Goal: Information Seeking & Learning: Learn about a topic

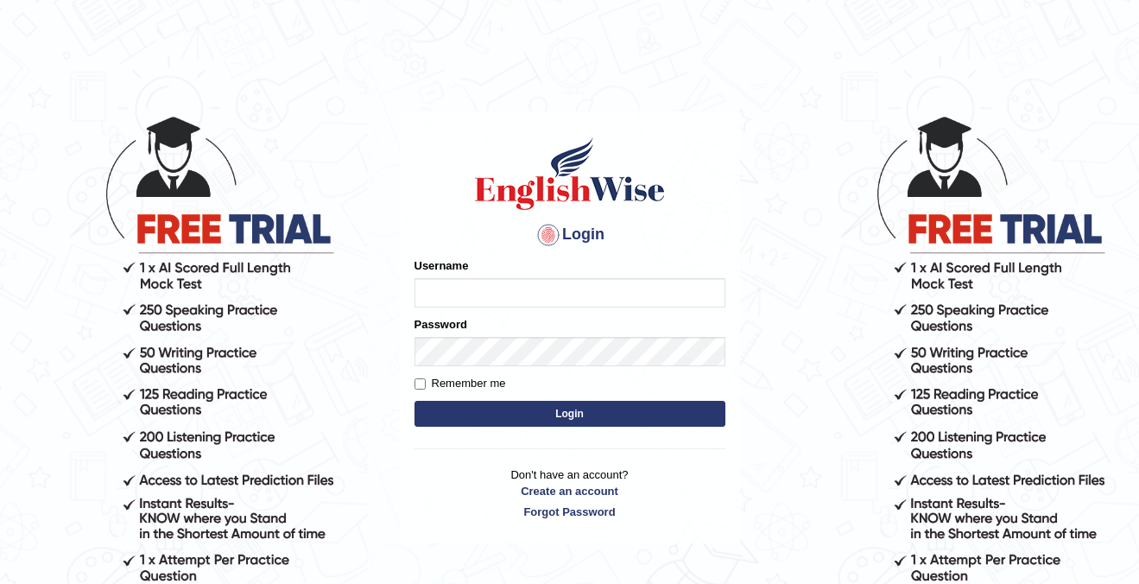
type input "cansu_parramatta"
click at [537, 409] on button "Login" at bounding box center [569, 414] width 311 height 26
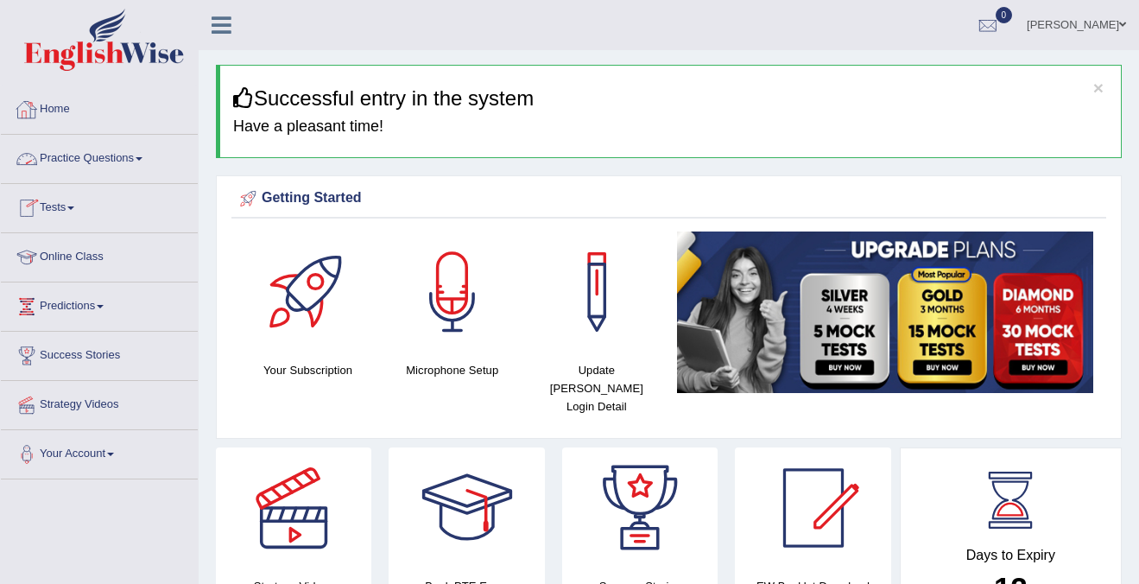
click at [95, 154] on link "Practice Questions" at bounding box center [99, 156] width 197 height 43
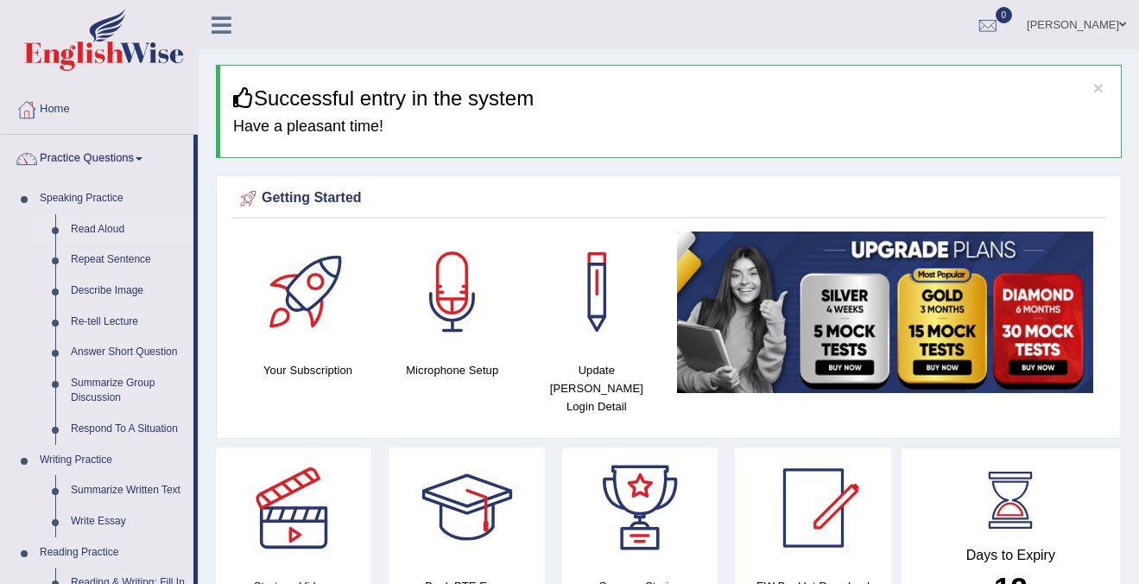
click at [92, 231] on link "Read Aloud" at bounding box center [128, 229] width 130 height 31
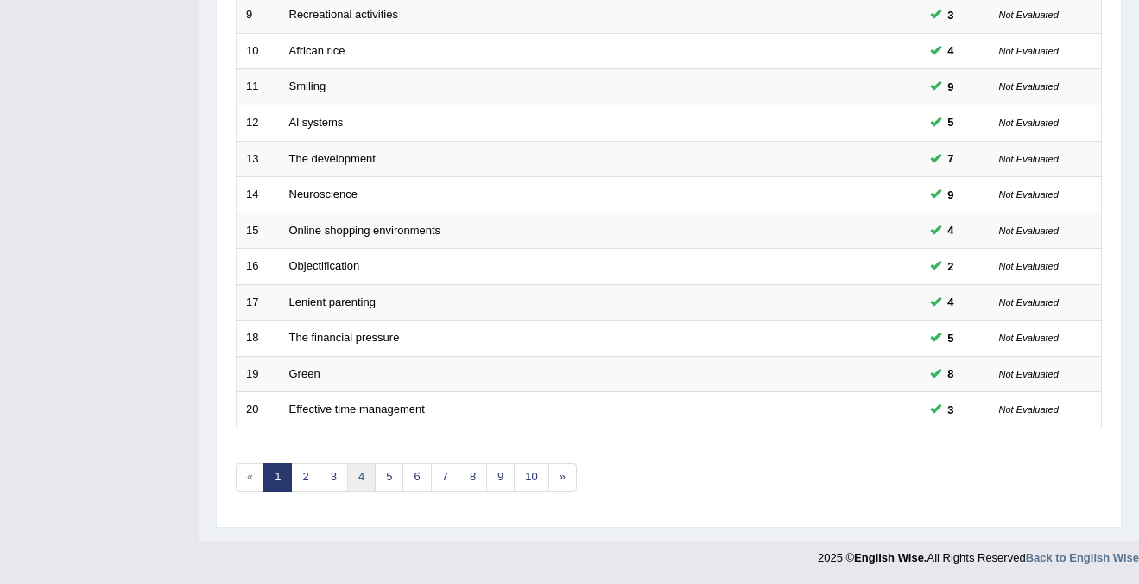
click at [357, 481] on link "4" at bounding box center [361, 477] width 28 height 28
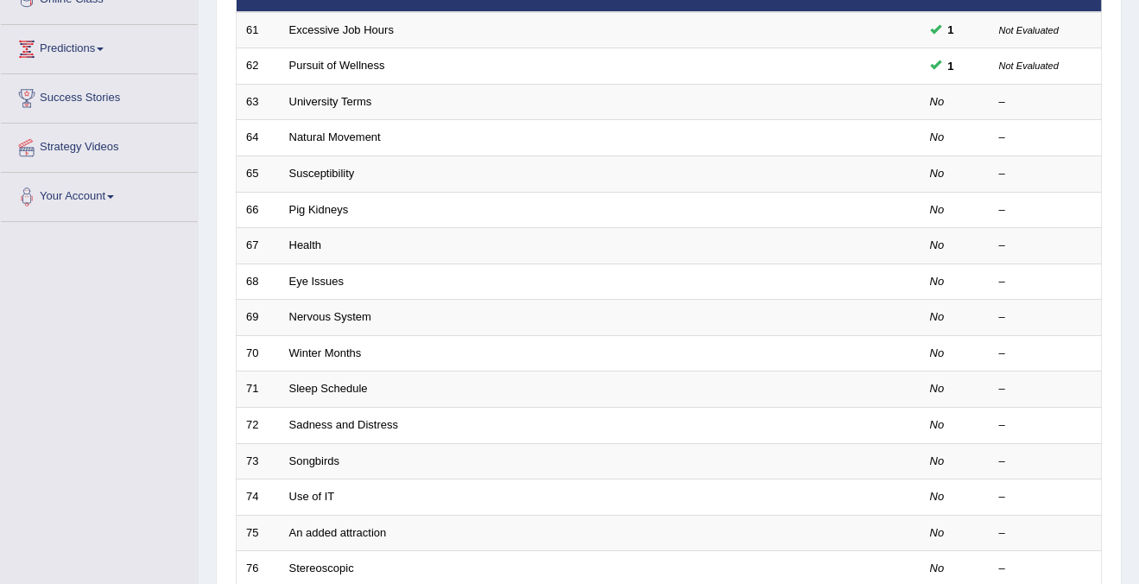
scroll to position [131, 0]
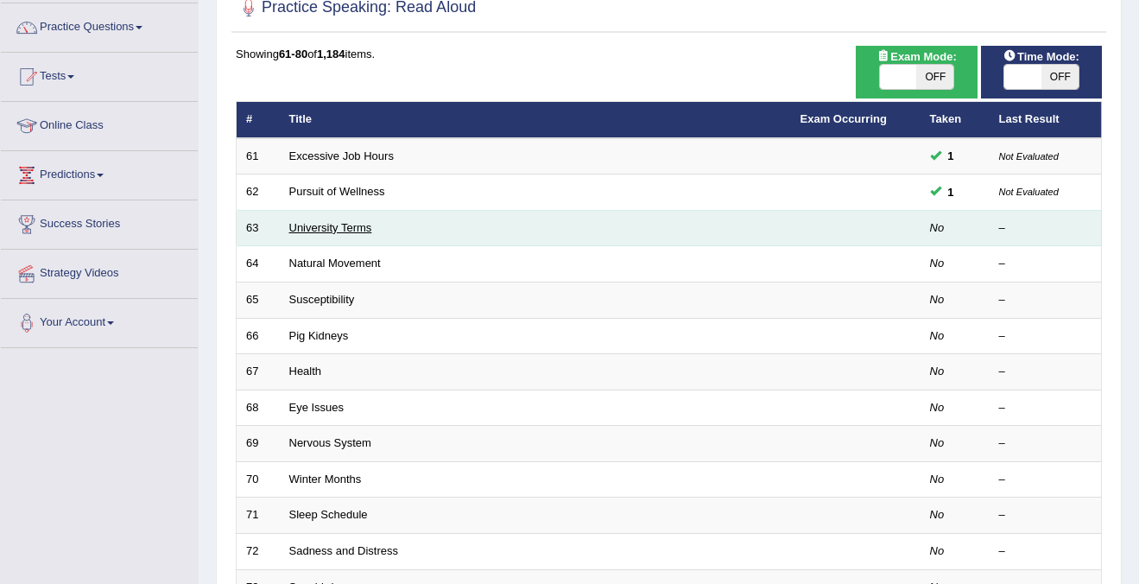
click at [297, 231] on link "University Terms" at bounding box center [330, 227] width 83 height 13
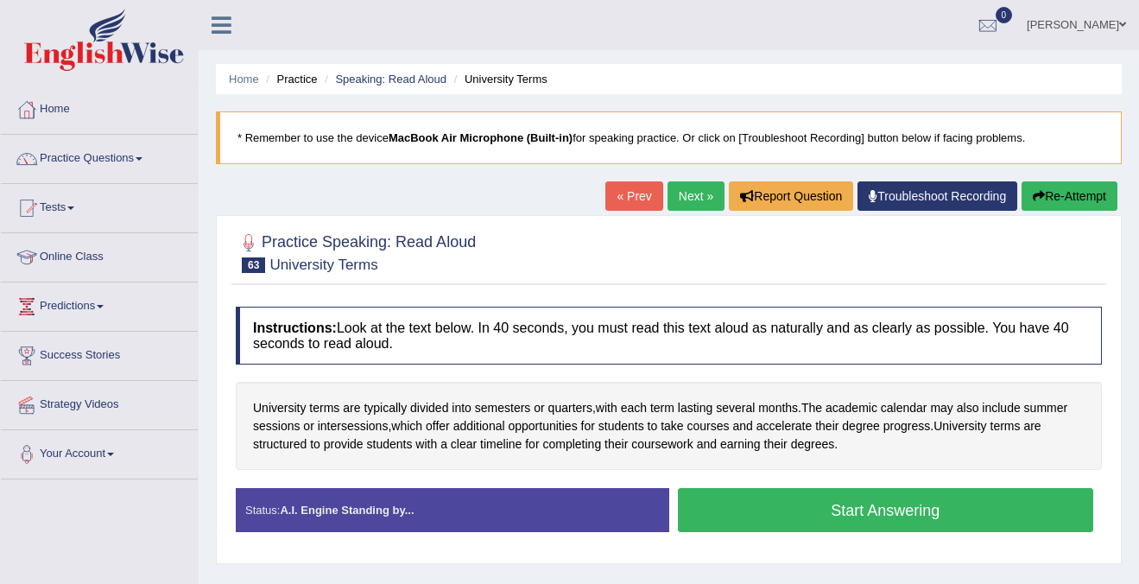
click at [819, 508] on button "Start Answering" at bounding box center [886, 510] width 416 height 44
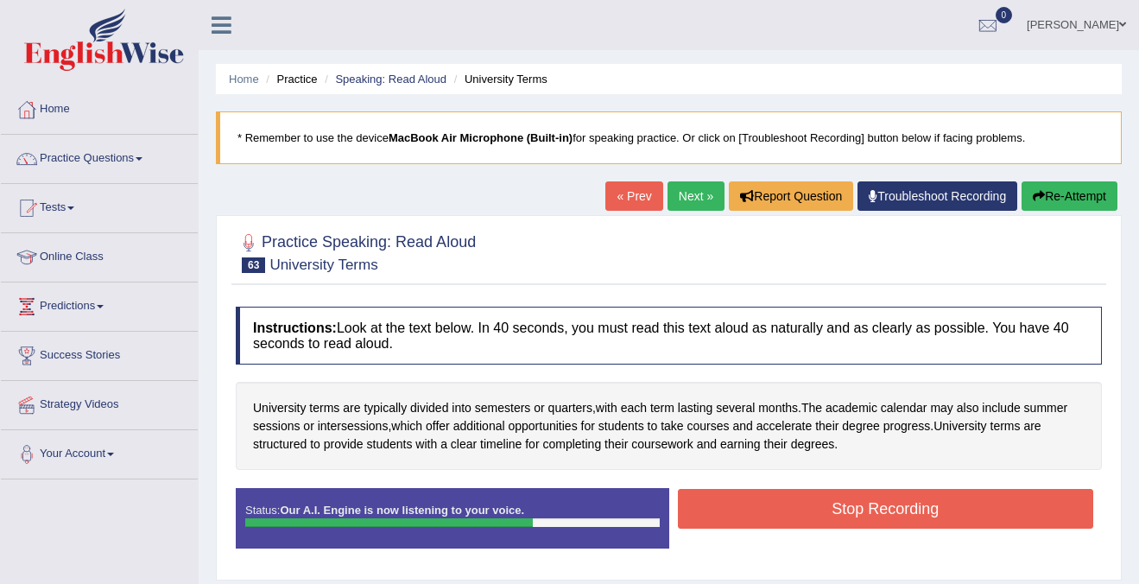
click at [819, 508] on button "Stop Recording" at bounding box center [886, 509] width 416 height 40
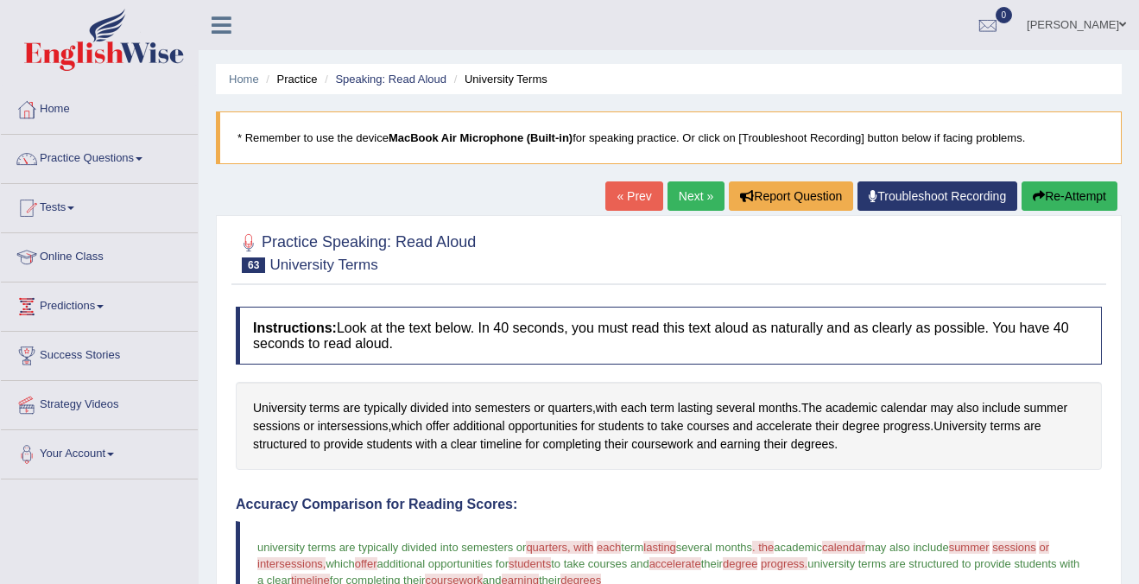
click at [685, 199] on link "Next »" at bounding box center [695, 195] width 57 height 29
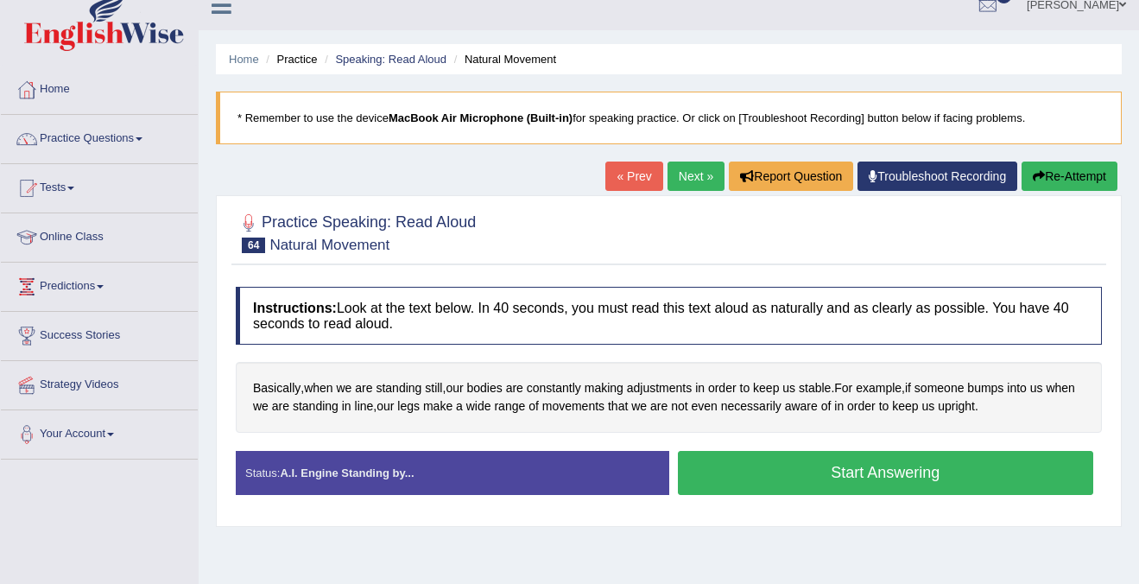
scroll to position [24, 0]
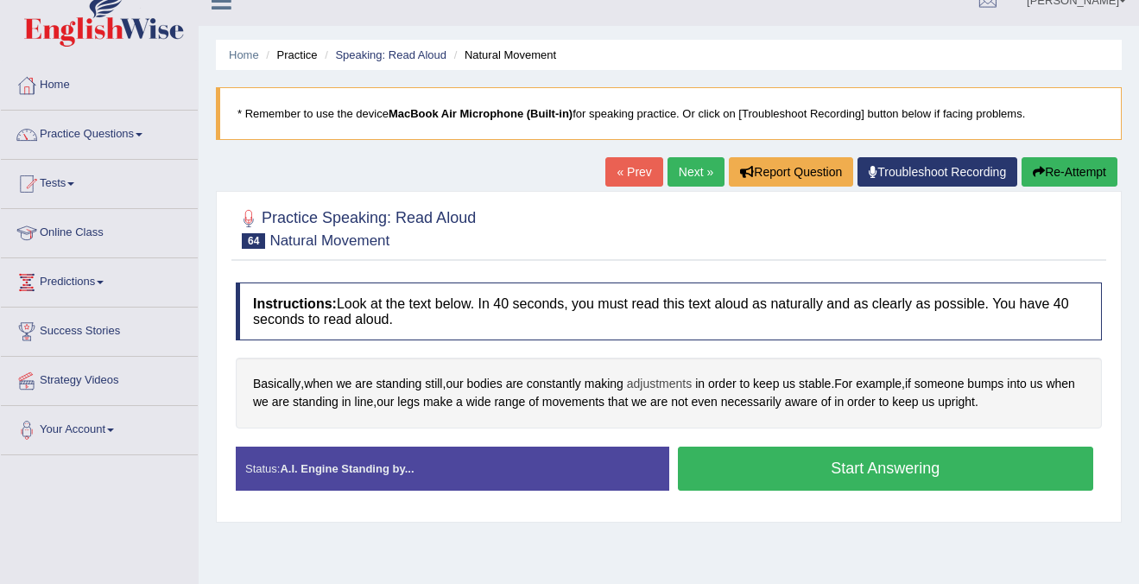
click at [689, 383] on span "adjustments" at bounding box center [659, 384] width 65 height 18
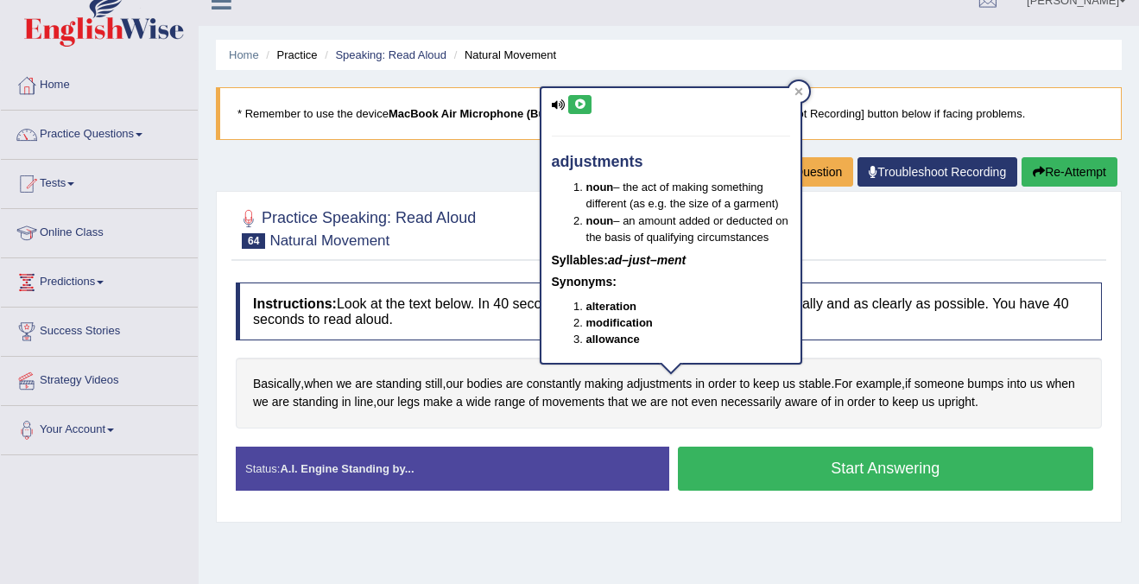
click at [582, 100] on icon at bounding box center [579, 104] width 13 height 10
click at [802, 87] on icon at bounding box center [798, 91] width 9 height 9
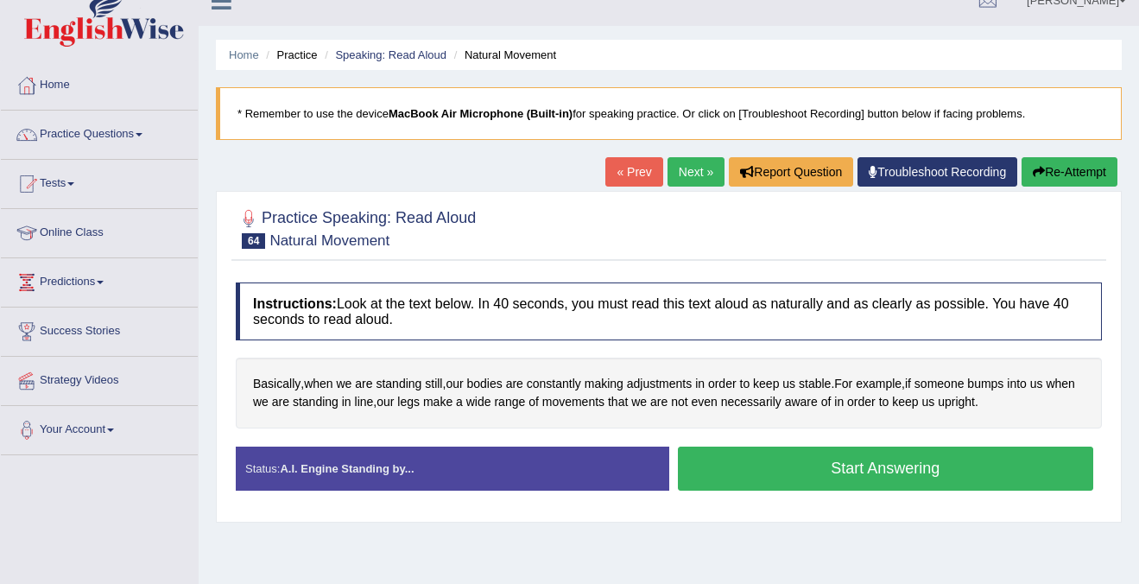
click at [894, 471] on button "Start Answering" at bounding box center [886, 468] width 416 height 44
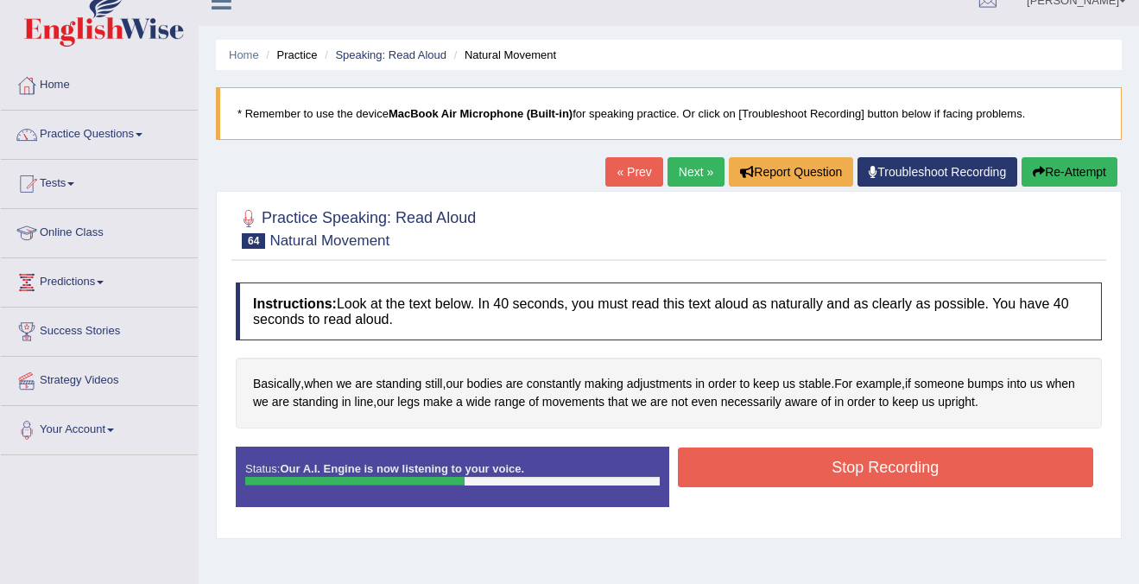
click at [895, 464] on button "Stop Recording" at bounding box center [886, 467] width 416 height 40
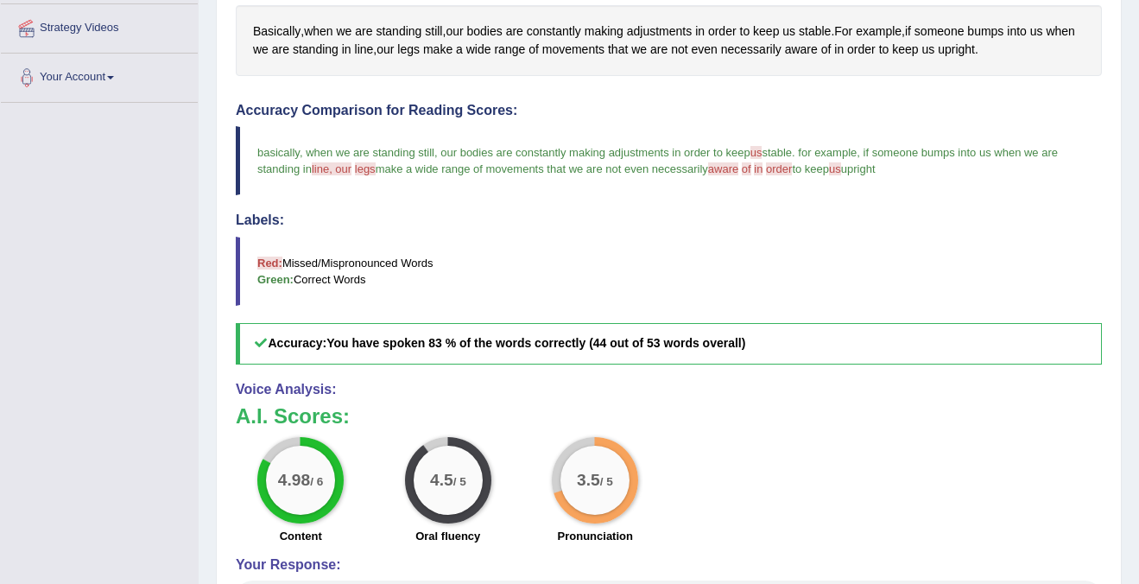
scroll to position [345, 0]
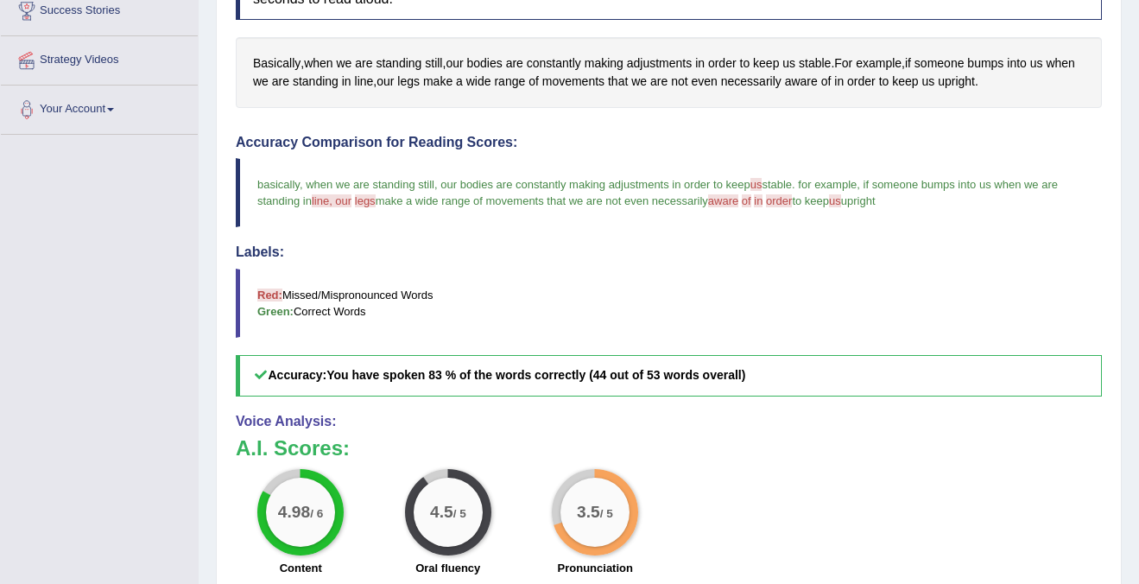
click at [738, 200] on span "aware" at bounding box center [723, 200] width 30 height 13
drag, startPoint x: 321, startPoint y: 180, endPoint x: 571, endPoint y: 181, distance: 249.6
click at [571, 181] on blockquote "basically , when we are standing still , our bodies are constantly making adjus…" at bounding box center [669, 192] width 866 height 69
click at [547, 181] on span "our bodies are constantly making adjustments in order to keep" at bounding box center [594, 184] width 309 height 13
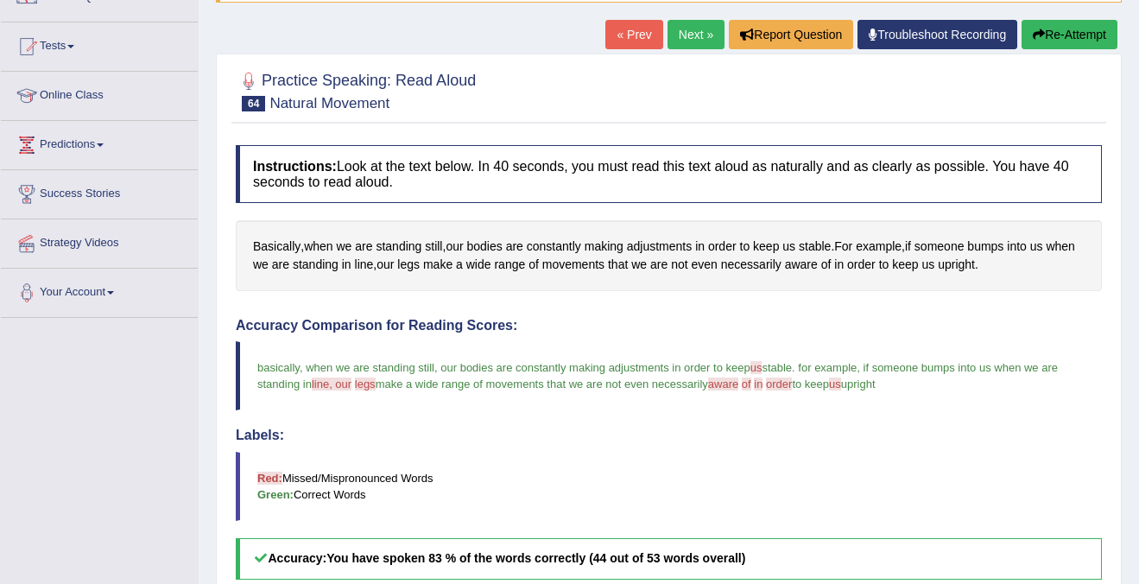
scroll to position [147, 0]
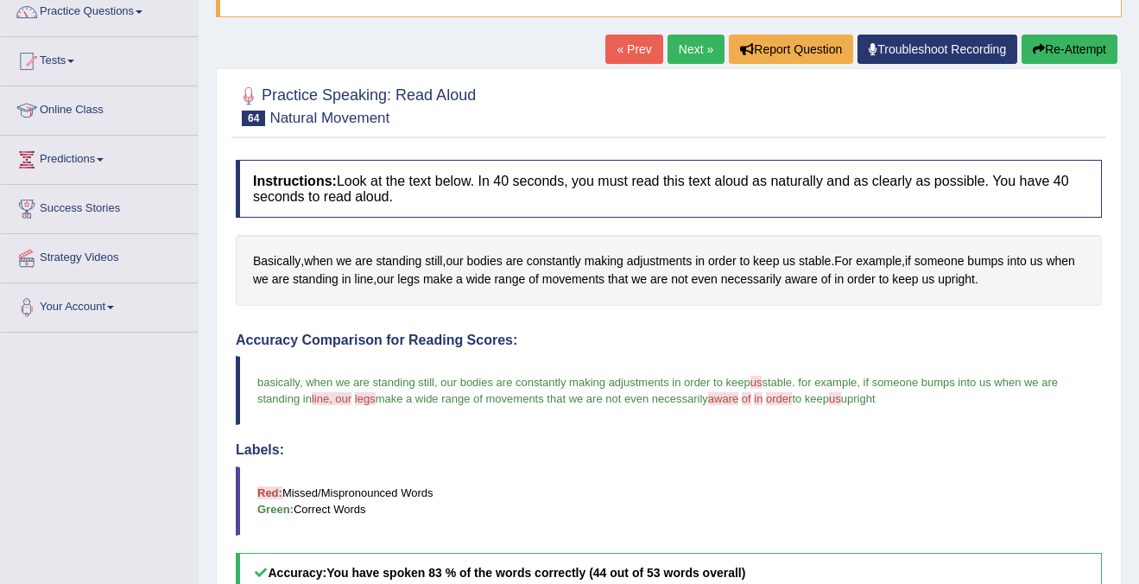
click at [678, 251] on div "Basically , when we are standing still , our bodies are constantly making adjus…" at bounding box center [669, 270] width 866 height 70
click at [674, 257] on span "adjustments" at bounding box center [659, 261] width 65 height 18
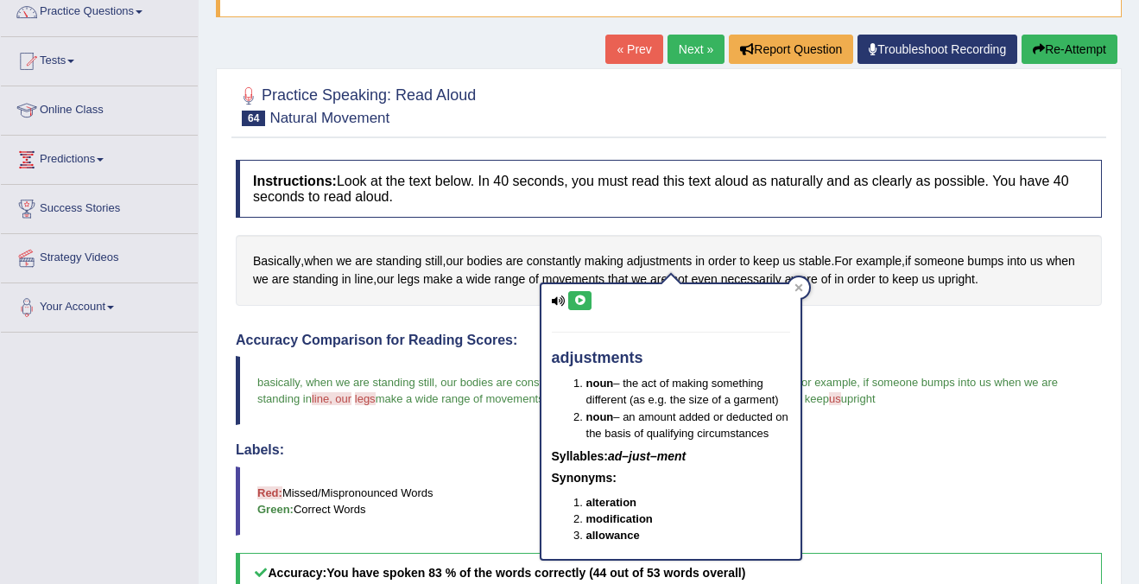
click at [578, 297] on icon at bounding box center [579, 300] width 13 height 10
drag, startPoint x: 642, startPoint y: 353, endPoint x: 561, endPoint y: 353, distance: 81.2
click at [561, 353] on h4 "adjustments" at bounding box center [671, 358] width 238 height 17
drag, startPoint x: 658, startPoint y: 363, endPoint x: 587, endPoint y: 362, distance: 70.8
click at [587, 362] on h4 "adjustments" at bounding box center [671, 358] width 238 height 17
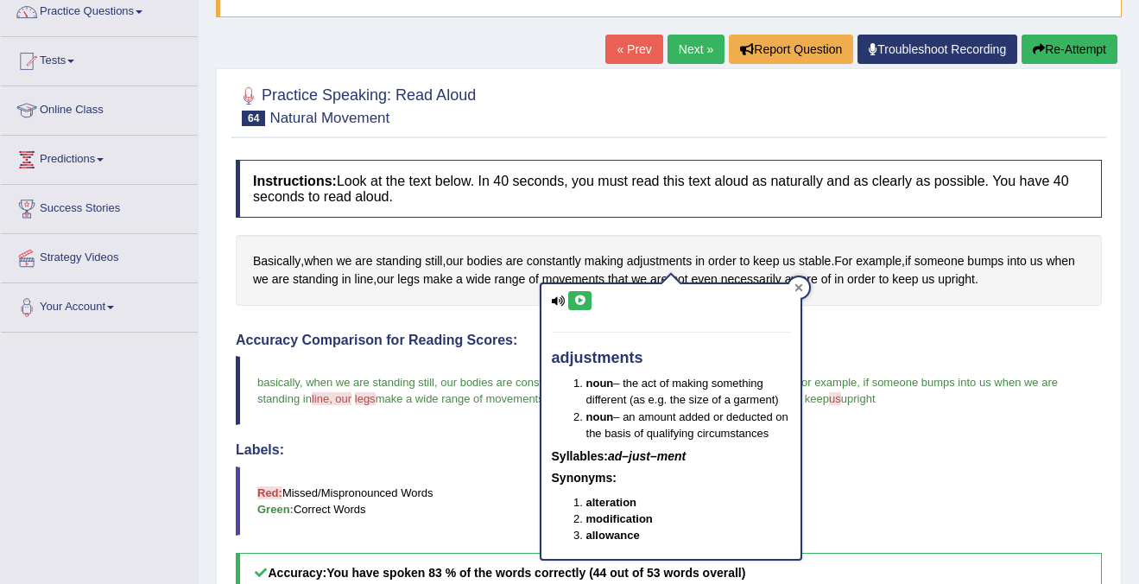
click at [798, 285] on icon at bounding box center [798, 287] width 9 height 9
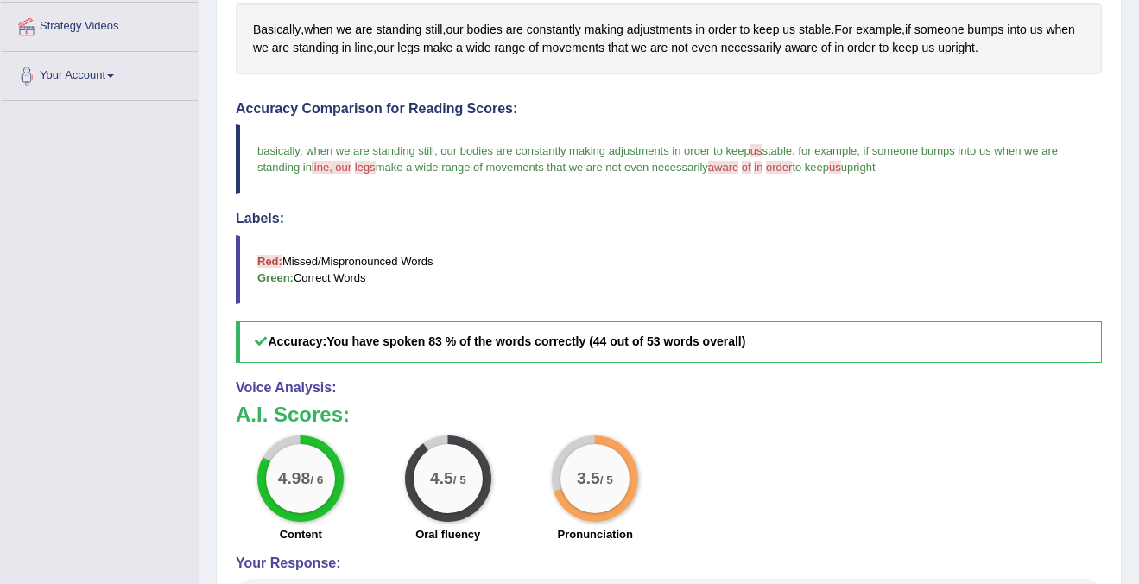
scroll to position [0, 0]
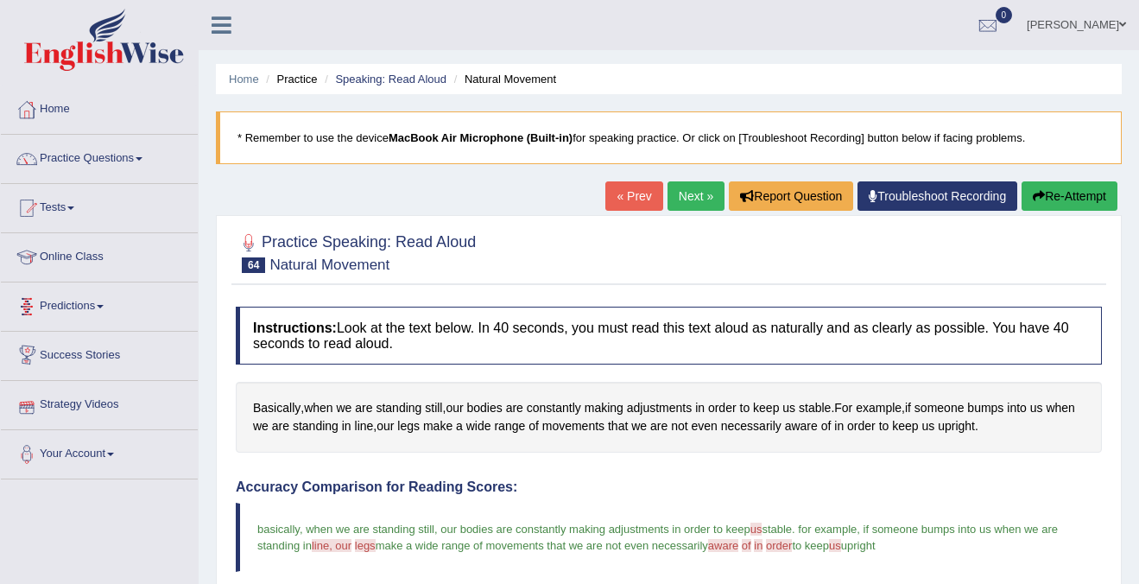
click at [100, 156] on link "Practice Questions" at bounding box center [99, 156] width 197 height 43
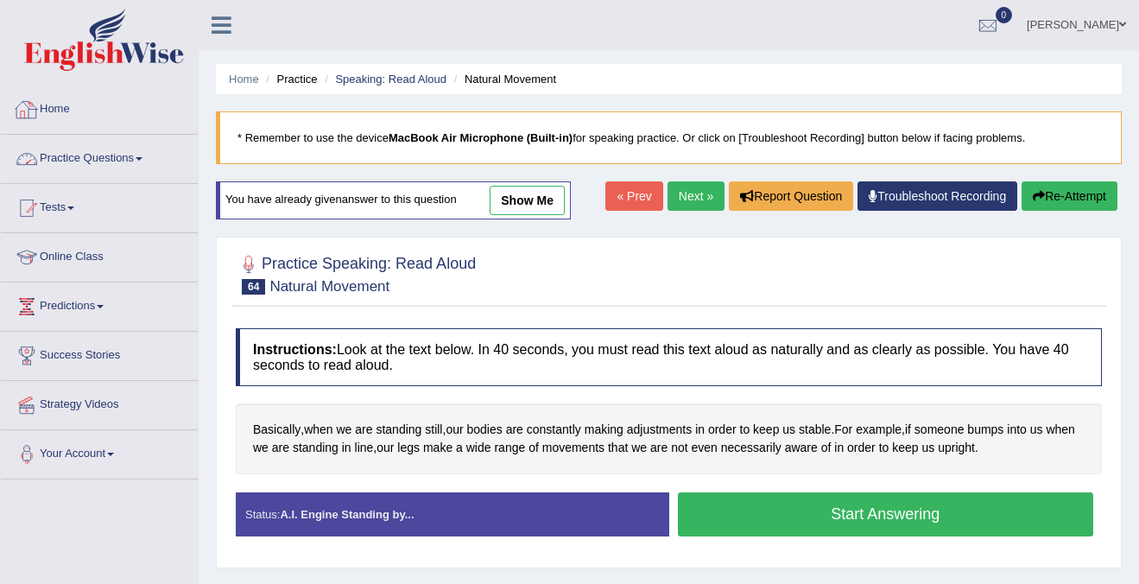
click at [79, 159] on link "Practice Questions" at bounding box center [99, 156] width 197 height 43
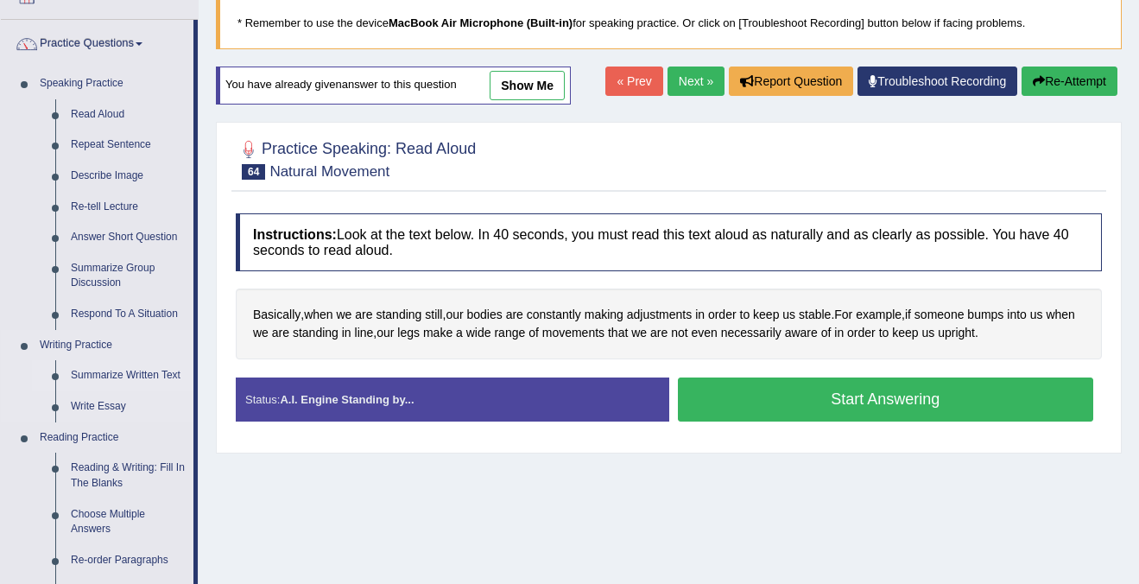
scroll to position [123, 0]
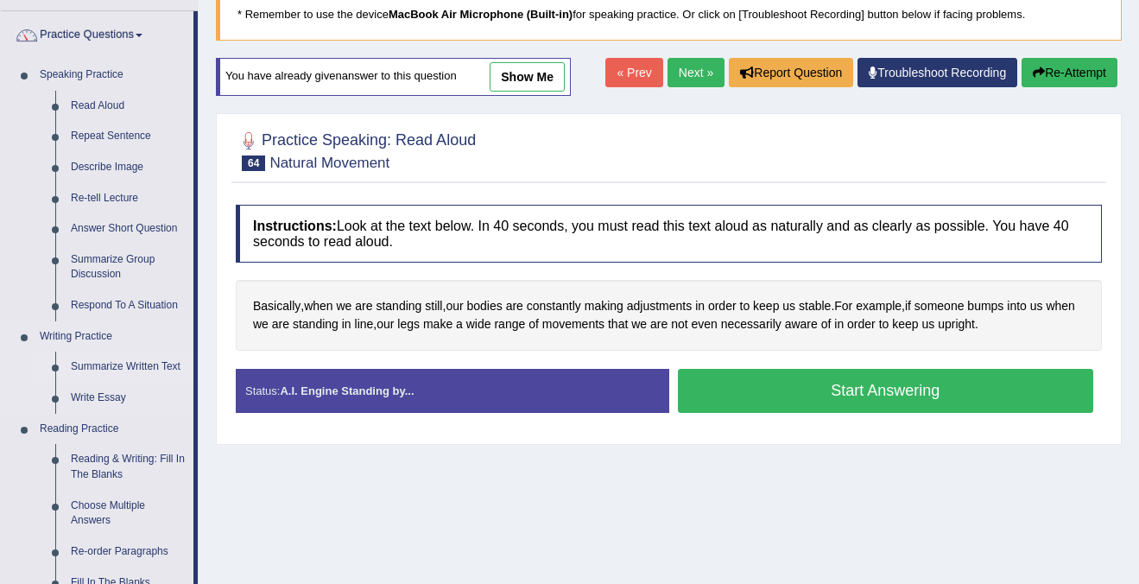
click at [119, 366] on link "Summarize Written Text" at bounding box center [128, 366] width 130 height 31
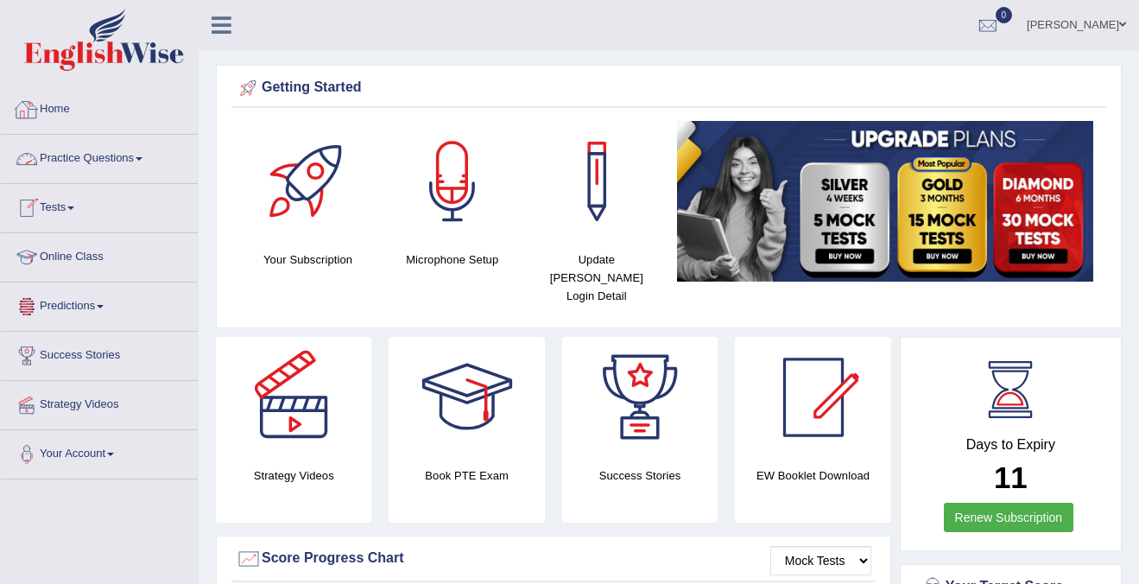
click at [87, 159] on link "Practice Questions" at bounding box center [99, 156] width 197 height 43
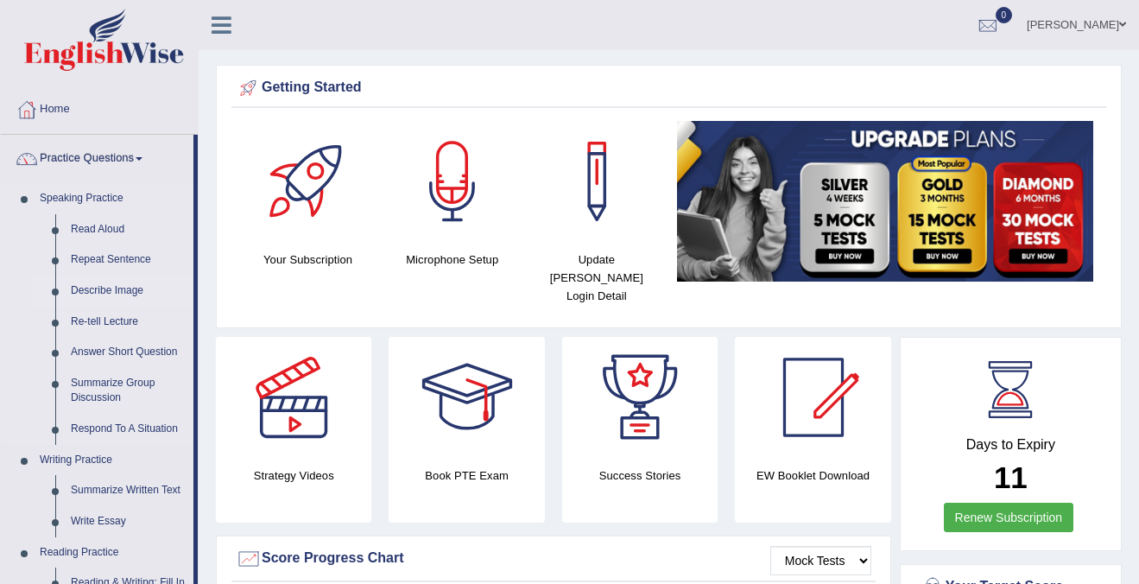
click at [97, 289] on link "Describe Image" at bounding box center [128, 290] width 130 height 31
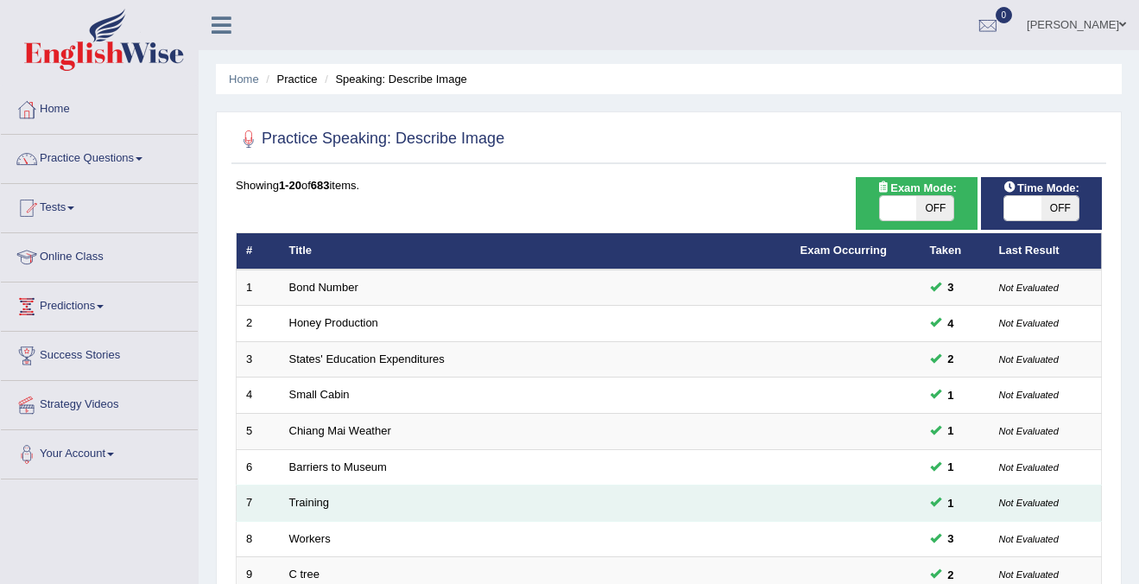
scroll to position [560, 0]
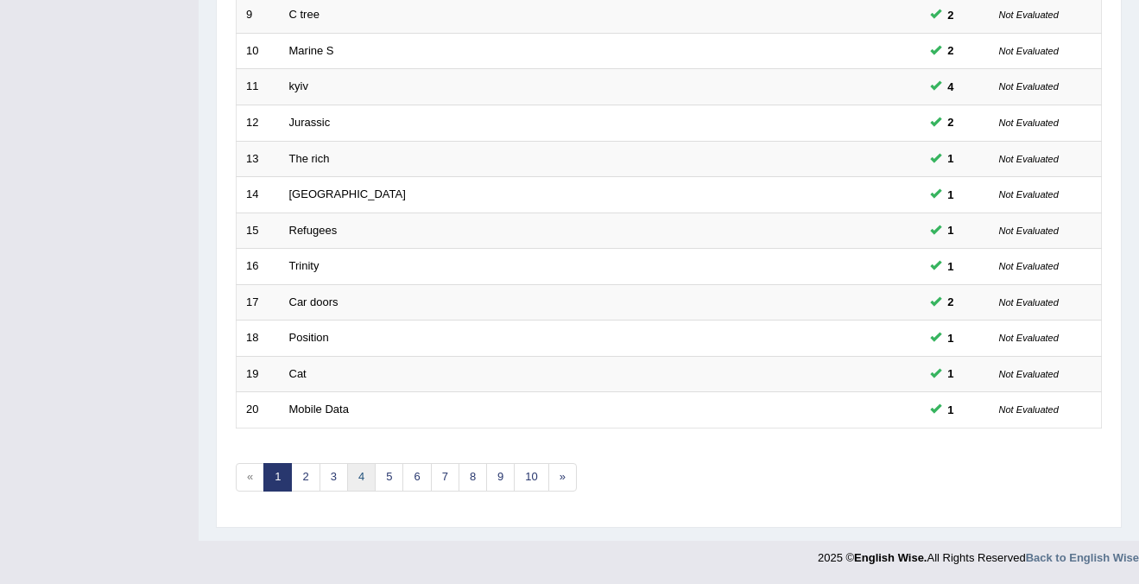
click at [357, 478] on link "4" at bounding box center [361, 477] width 28 height 28
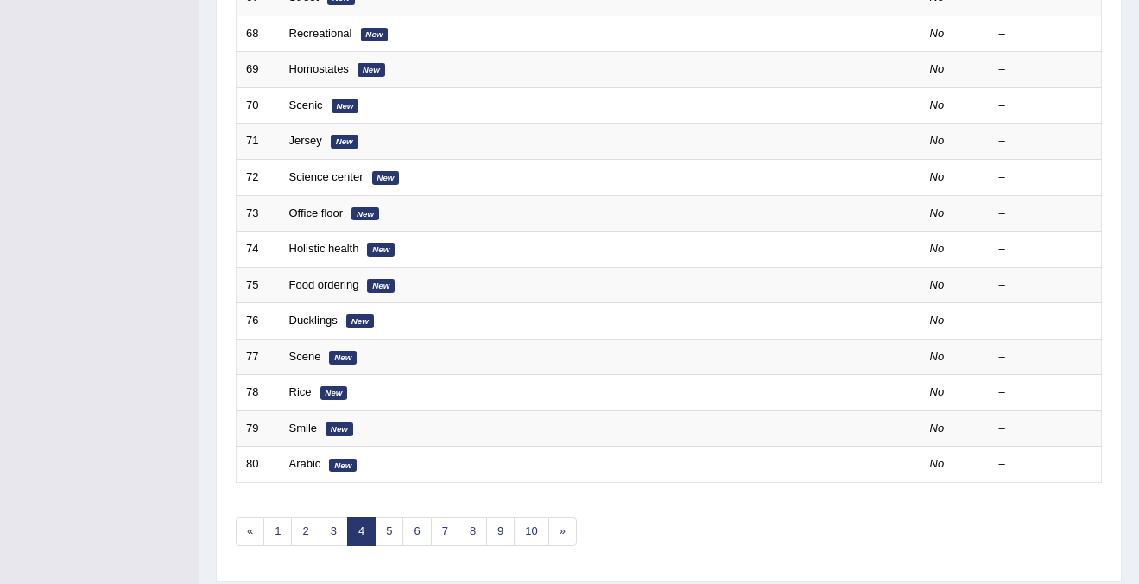
scroll to position [560, 0]
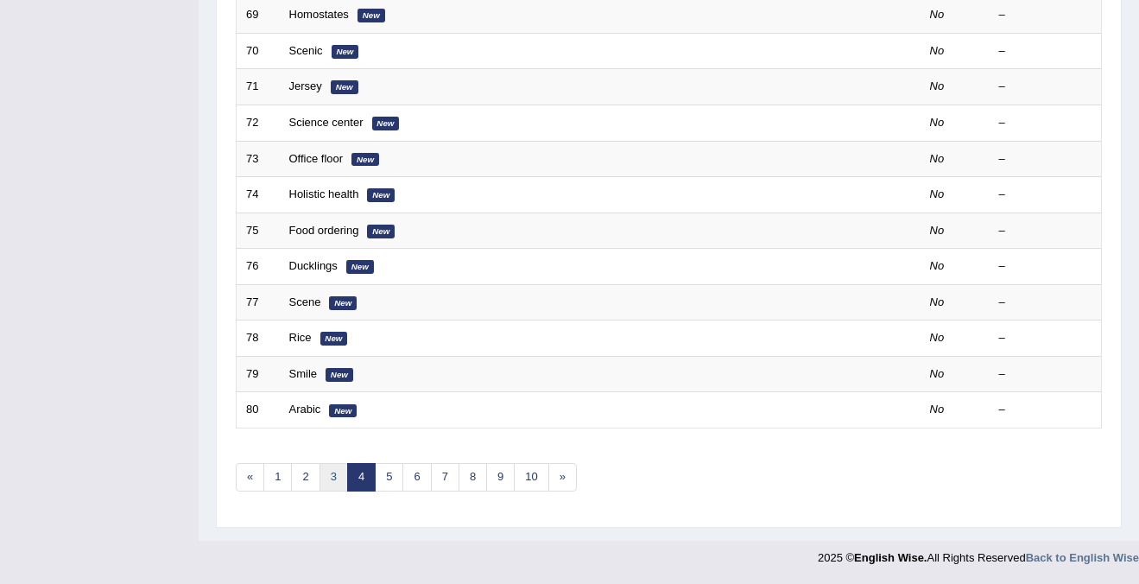
click at [331, 481] on link "3" at bounding box center [333, 477] width 28 height 28
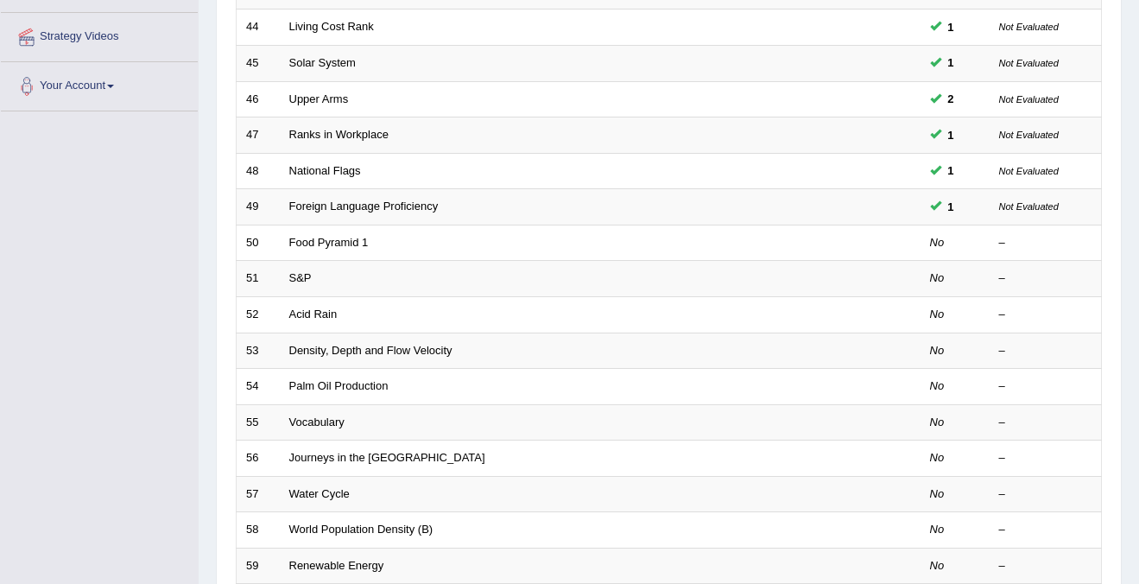
scroll to position [335, 0]
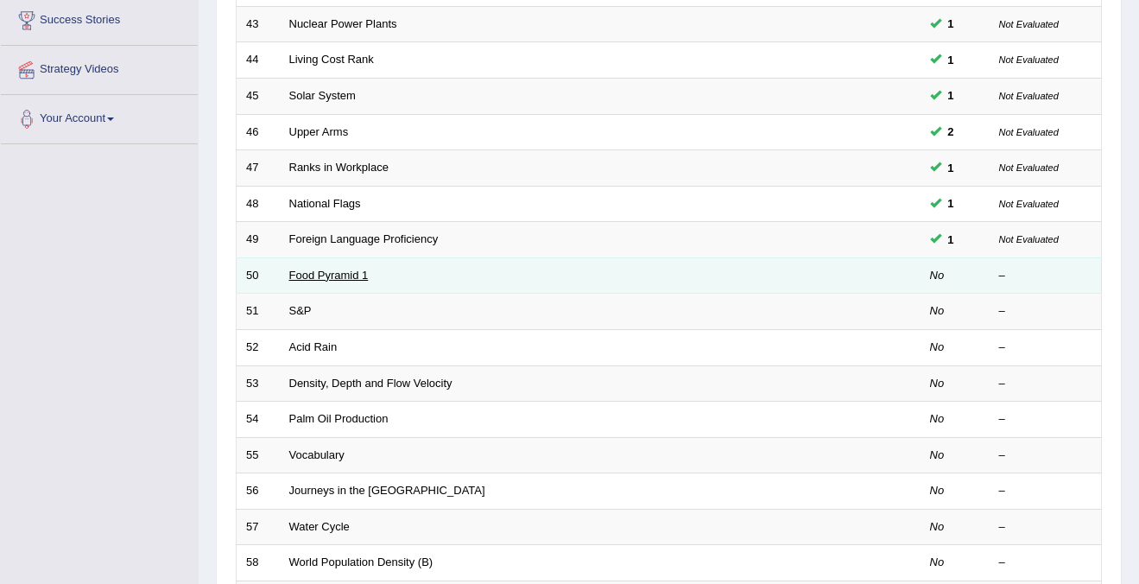
click at [305, 275] on link "Food Pyramid 1" at bounding box center [328, 275] width 79 height 13
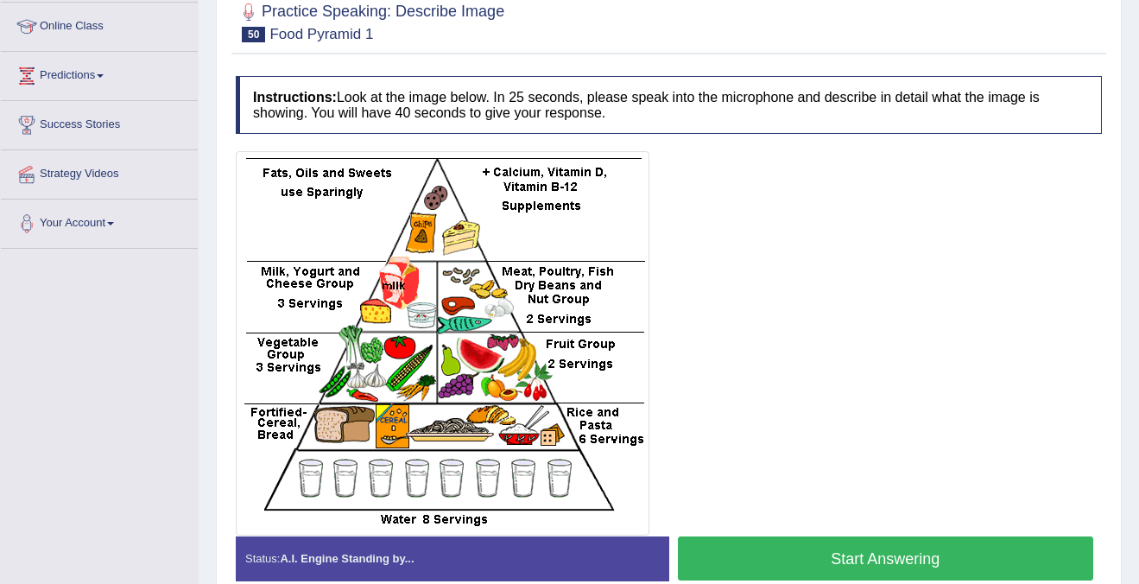
scroll to position [226, 0]
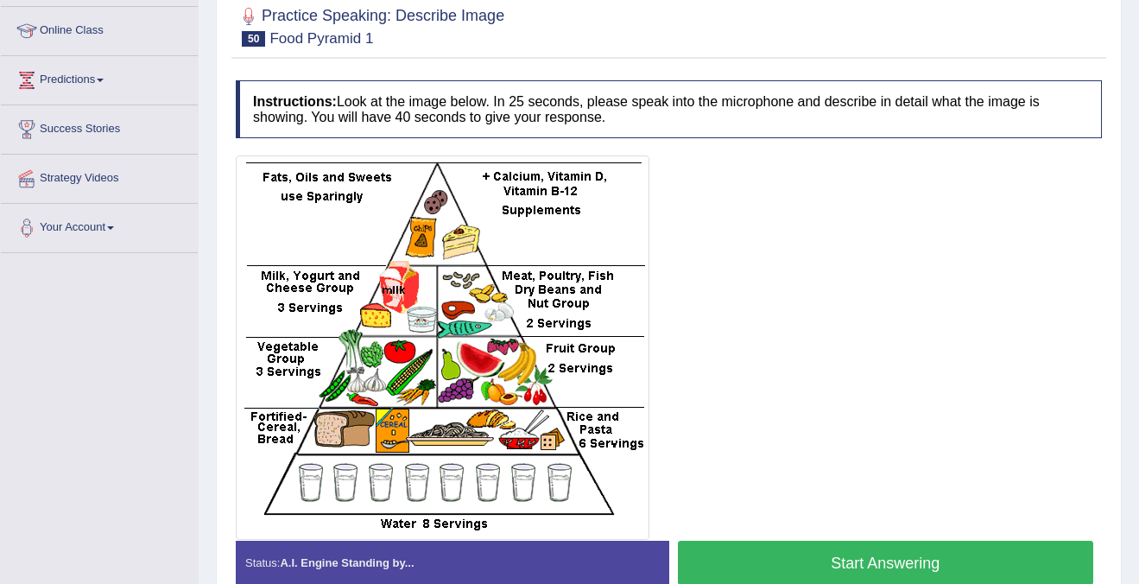
click at [814, 569] on button "Start Answering" at bounding box center [886, 563] width 416 height 44
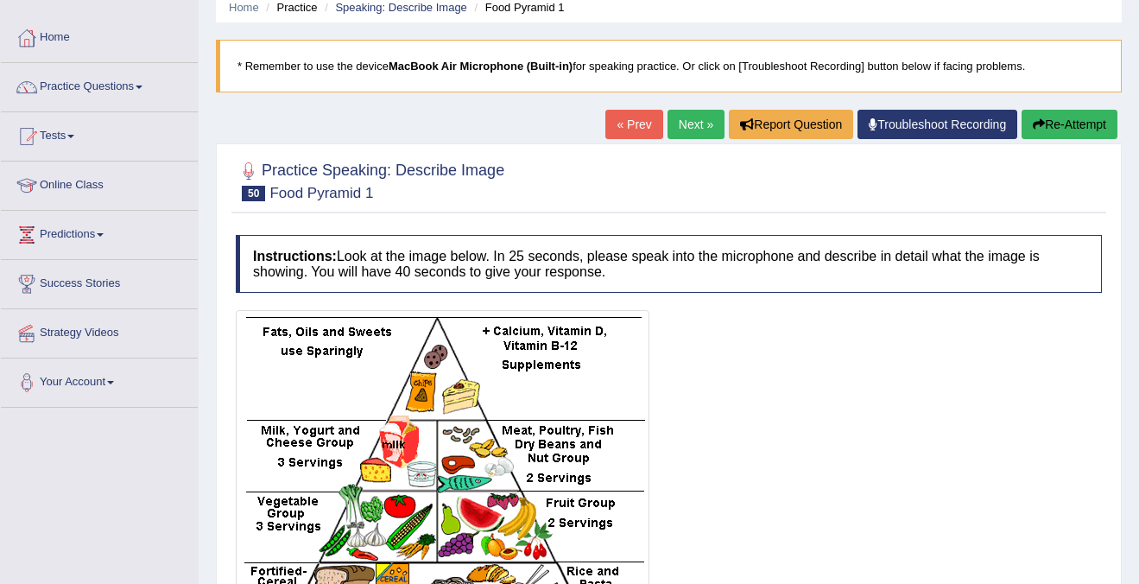
scroll to position [68, 0]
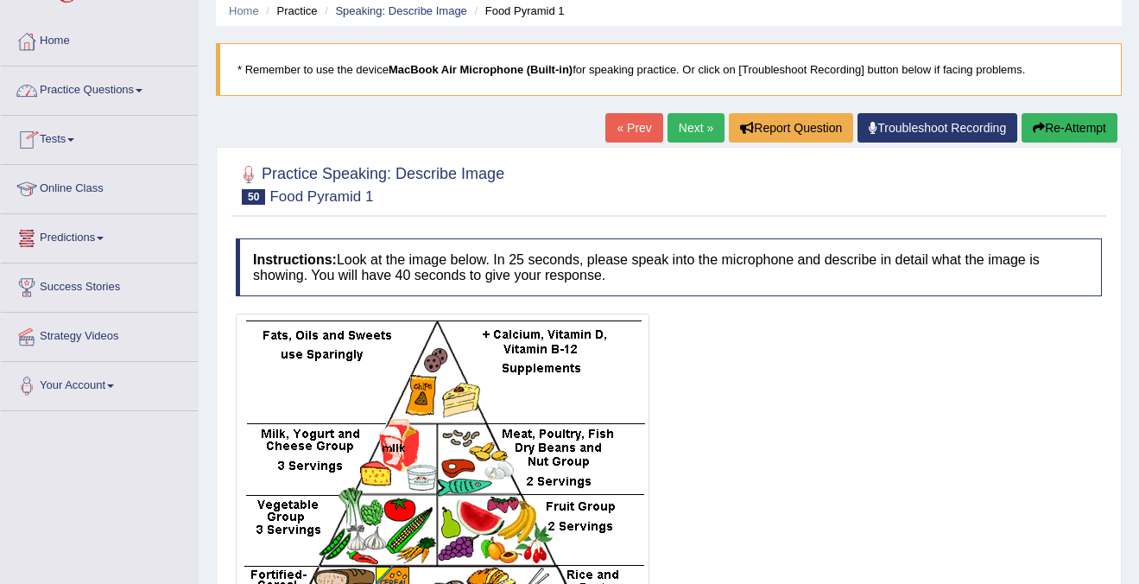
click at [100, 90] on link "Practice Questions" at bounding box center [99, 87] width 197 height 43
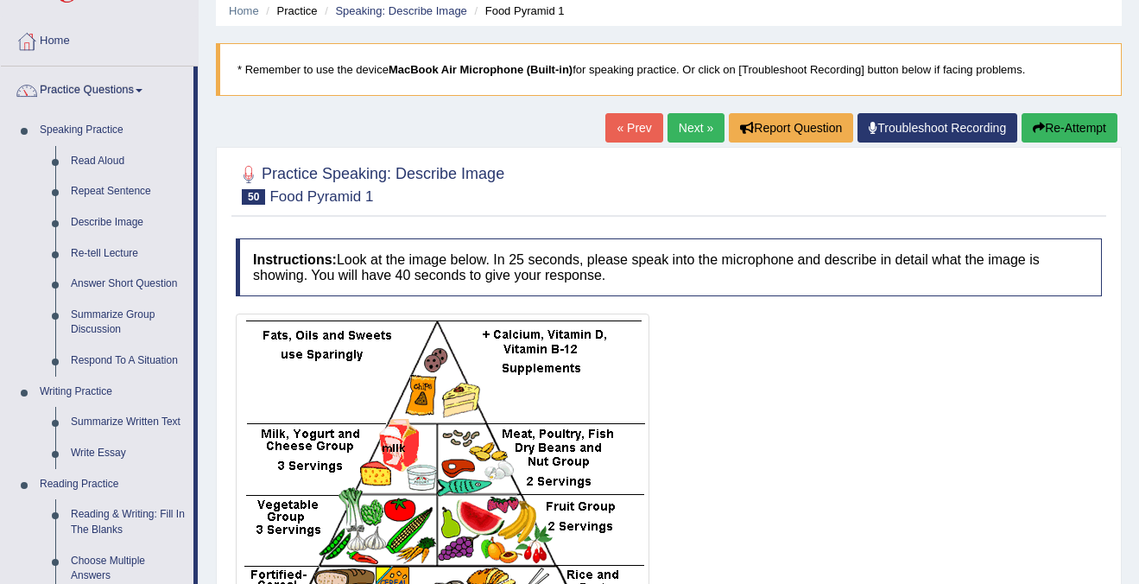
click at [100, 90] on link "Practice Questions" at bounding box center [97, 87] width 193 height 43
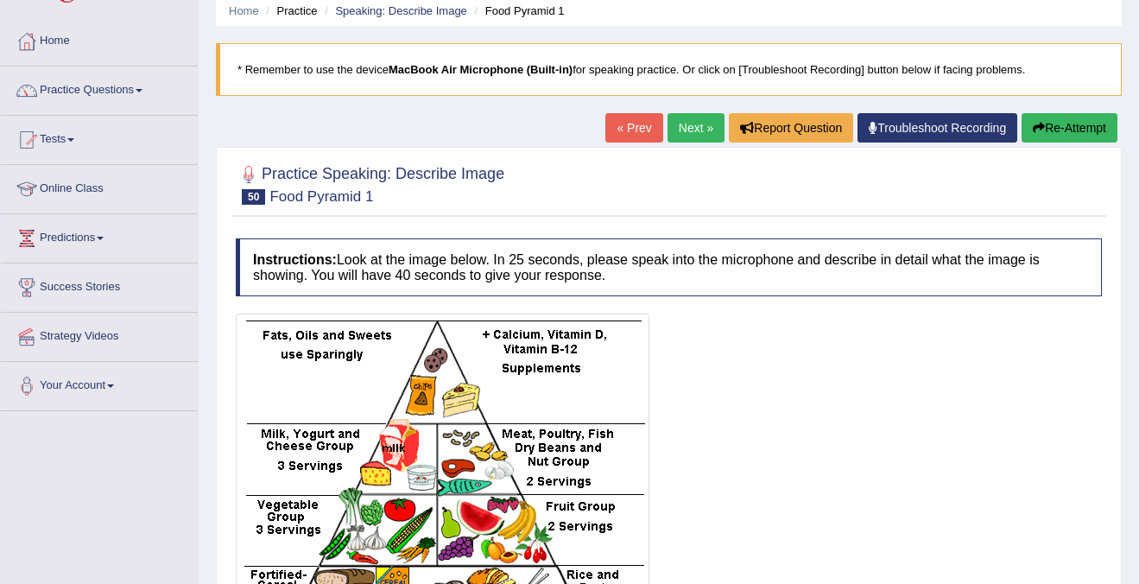
click at [100, 90] on link "Practice Questions" at bounding box center [99, 87] width 197 height 43
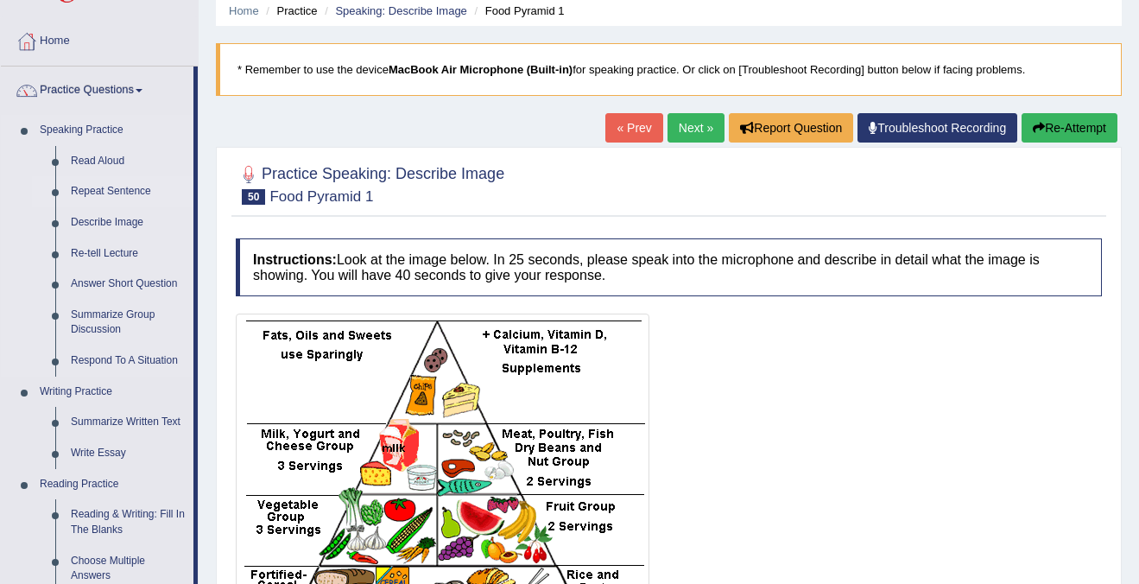
click at [105, 187] on link "Repeat Sentence" at bounding box center [128, 191] width 130 height 31
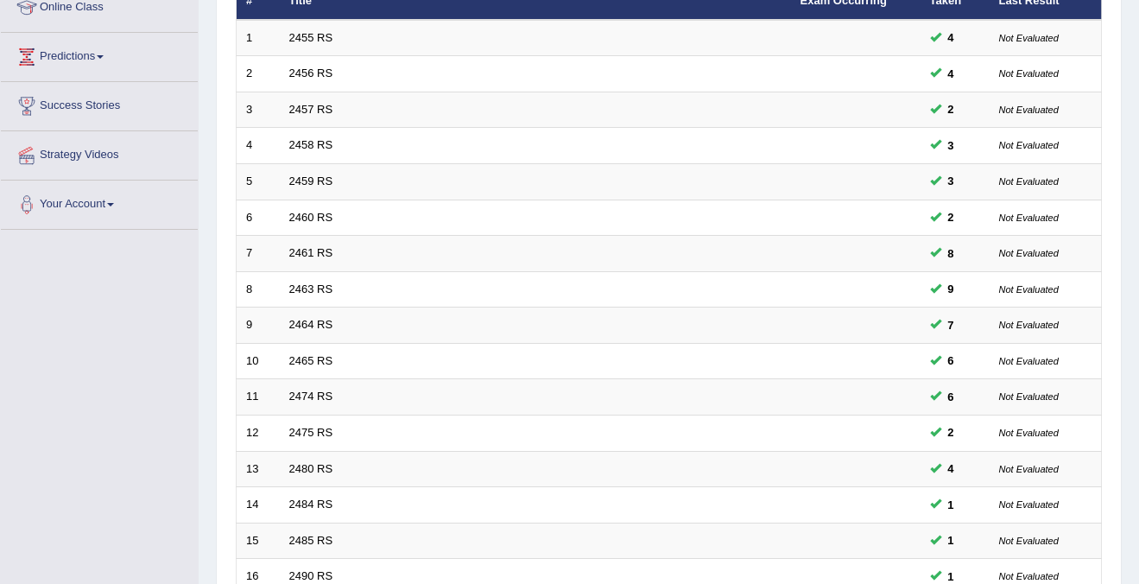
scroll to position [560, 0]
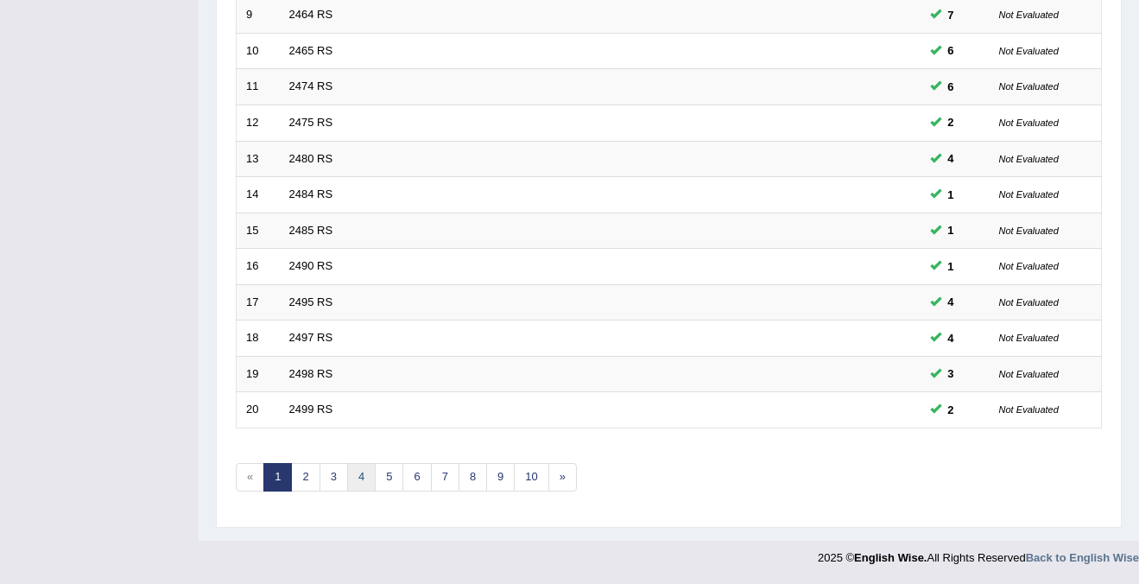
click at [360, 474] on link "4" at bounding box center [361, 477] width 28 height 28
click at [382, 478] on link "5" at bounding box center [389, 477] width 28 height 28
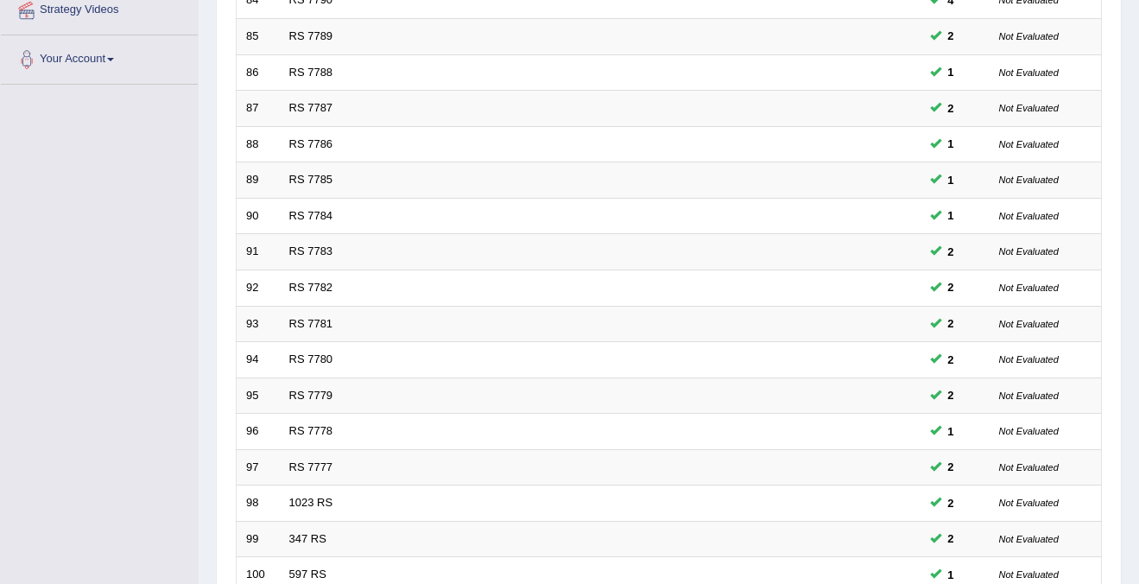
scroll to position [560, 0]
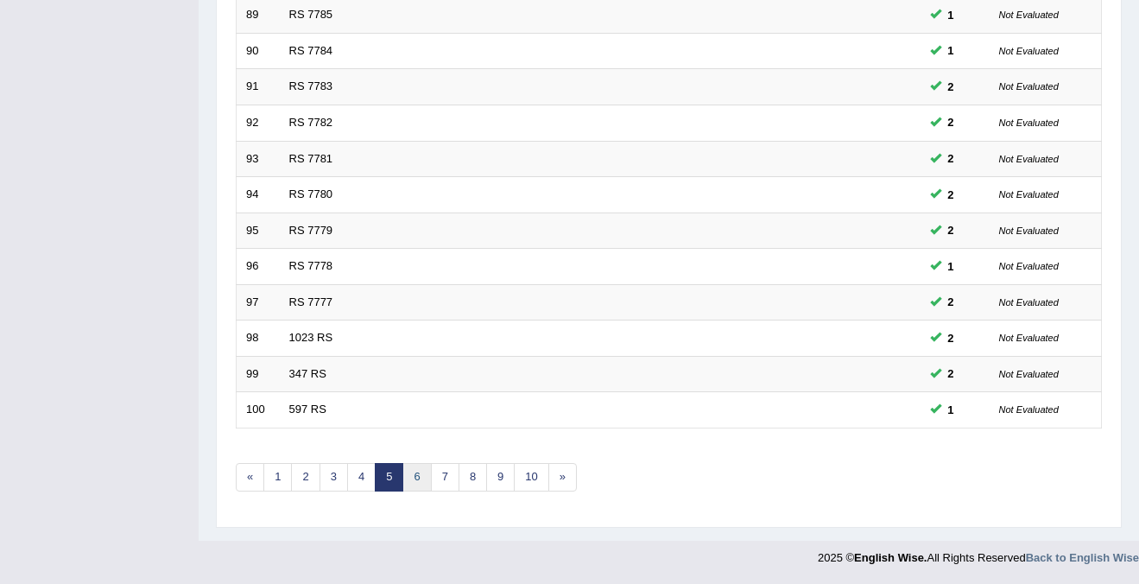
click at [422, 480] on link "6" at bounding box center [416, 477] width 28 height 28
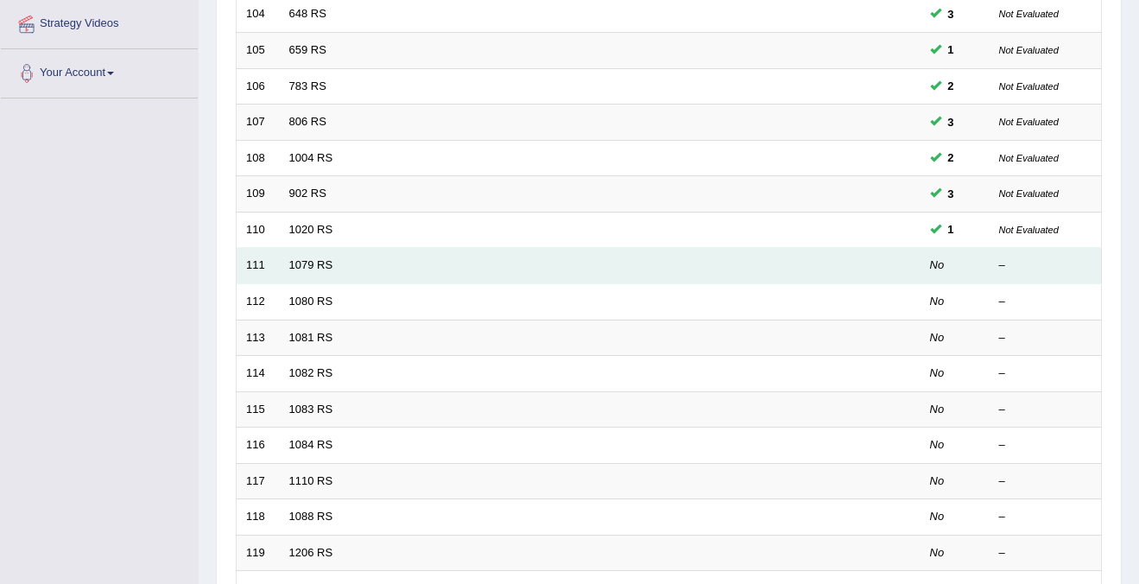
scroll to position [375, 0]
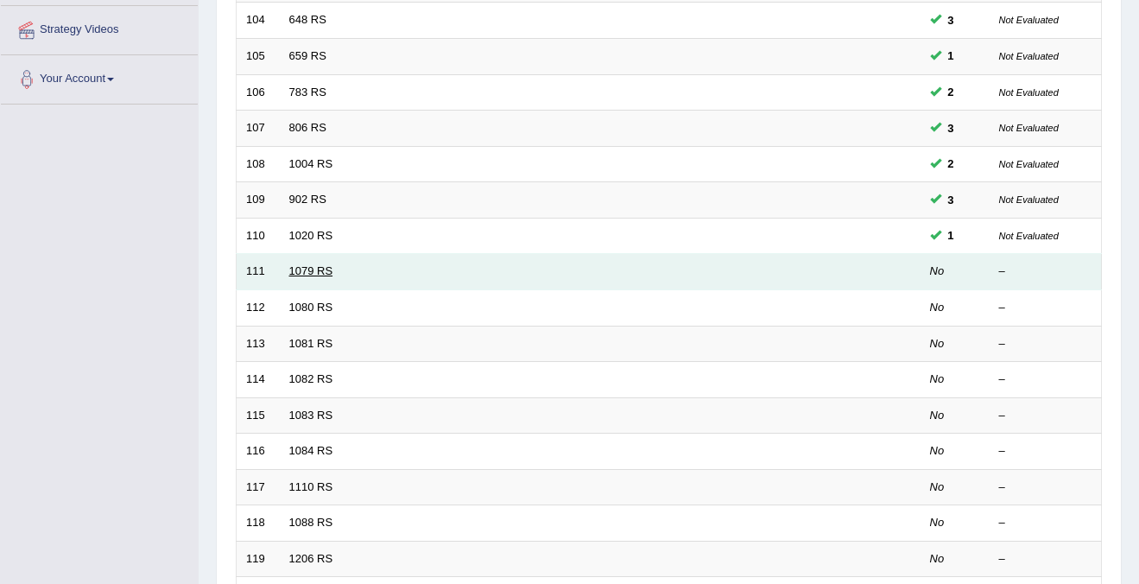
click at [313, 271] on link "1079 RS" at bounding box center [311, 270] width 44 height 13
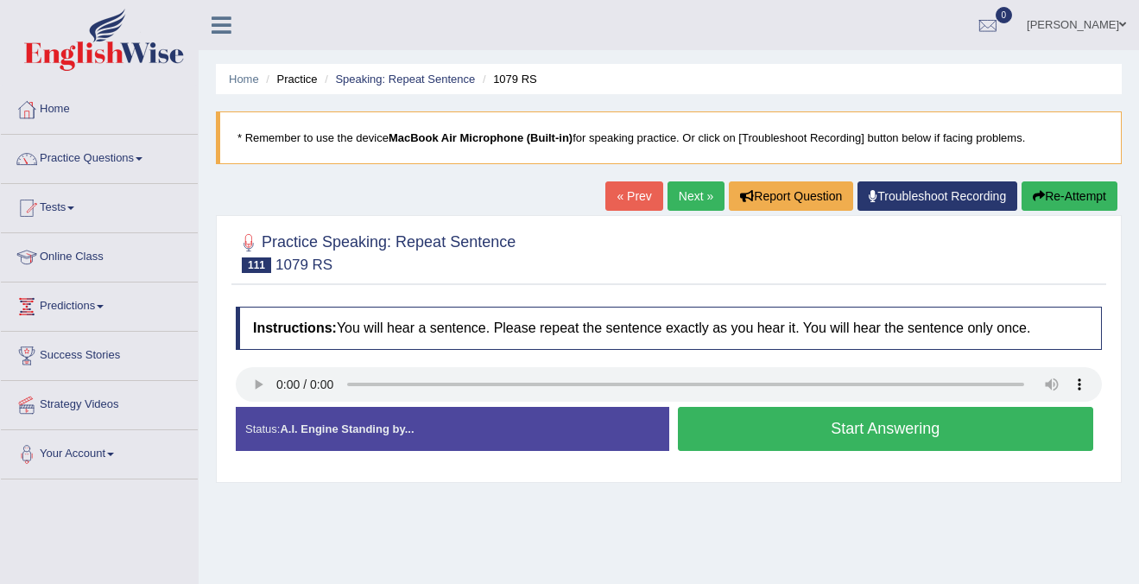
click at [910, 430] on button "Start Answering" at bounding box center [886, 429] width 416 height 44
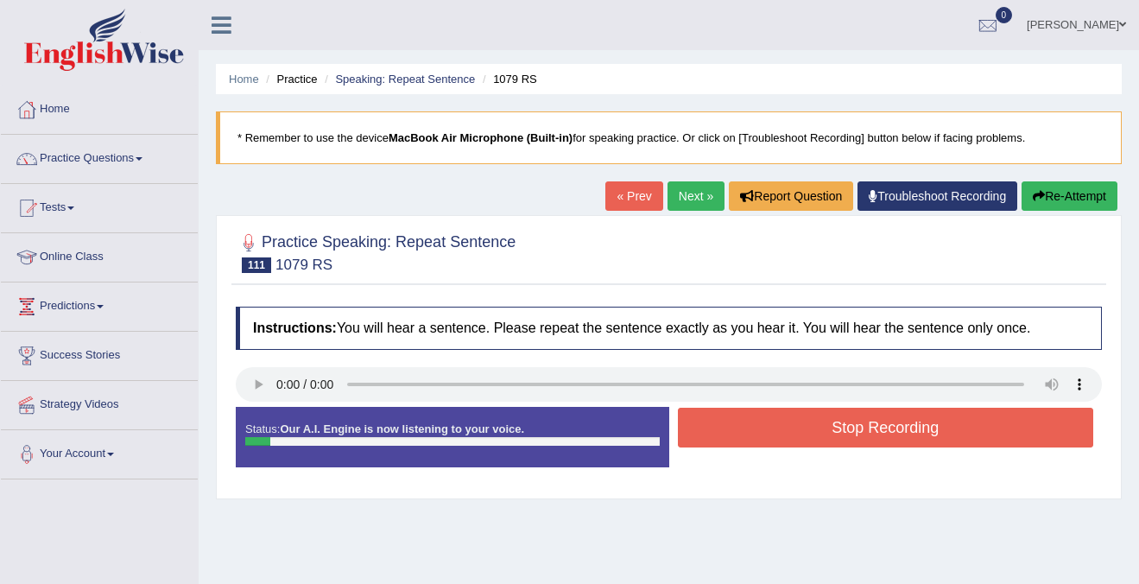
click at [910, 430] on button "Stop Recording" at bounding box center [886, 428] width 416 height 40
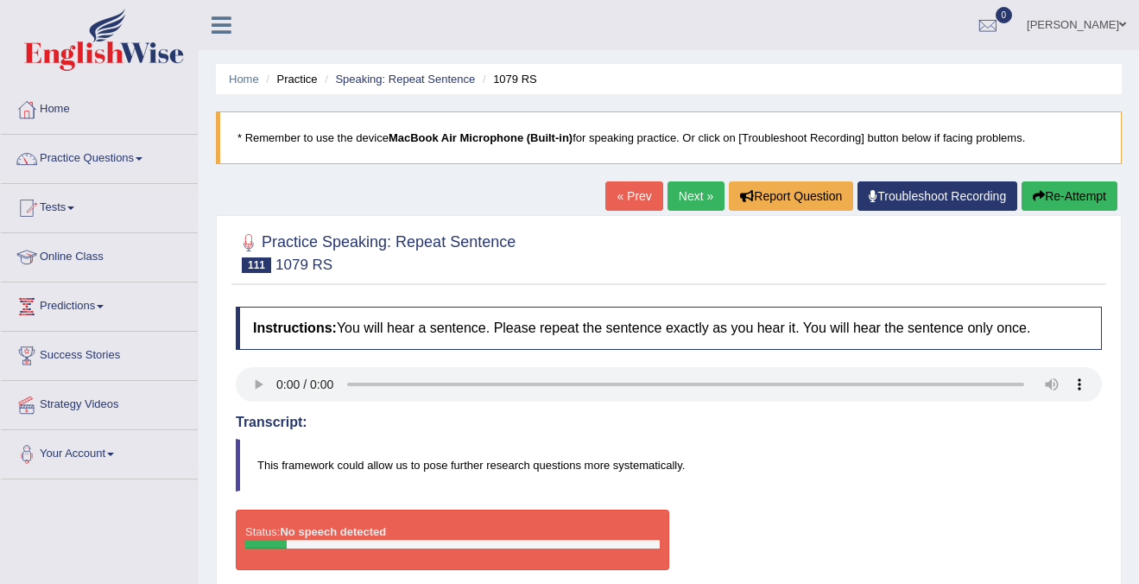
click at [1077, 194] on button "Re-Attempt" at bounding box center [1070, 195] width 96 height 29
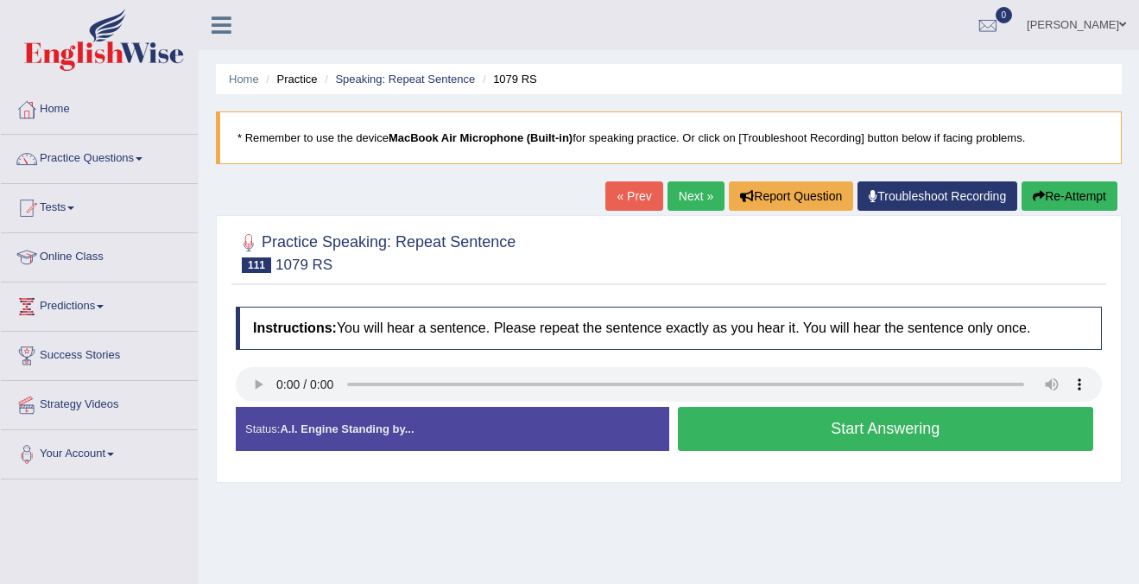
click at [845, 426] on button "Start Answering" at bounding box center [886, 429] width 416 height 44
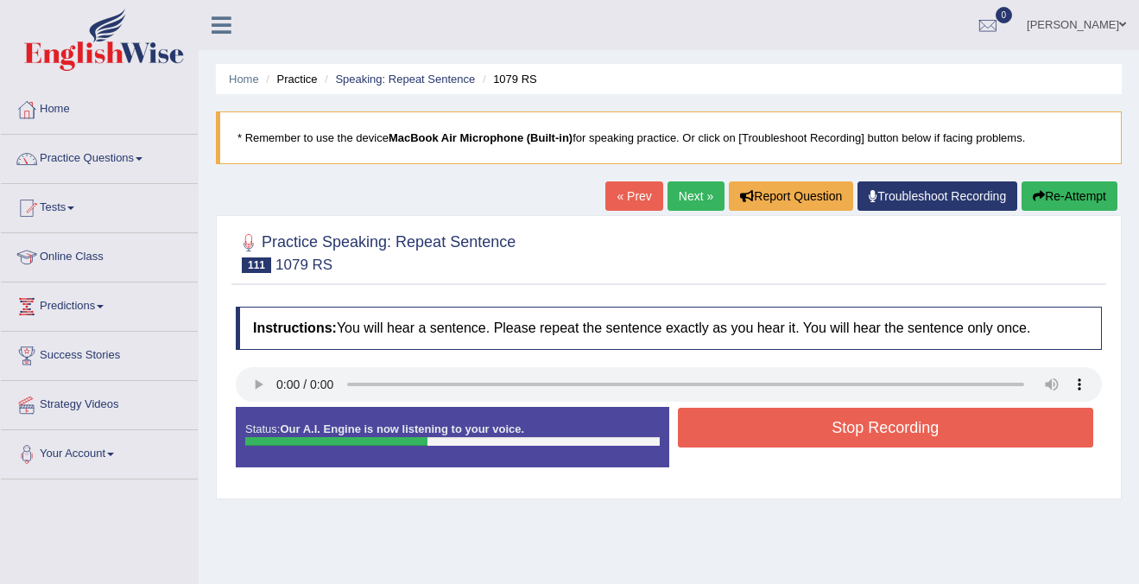
click at [1066, 198] on button "Re-Attempt" at bounding box center [1070, 195] width 96 height 29
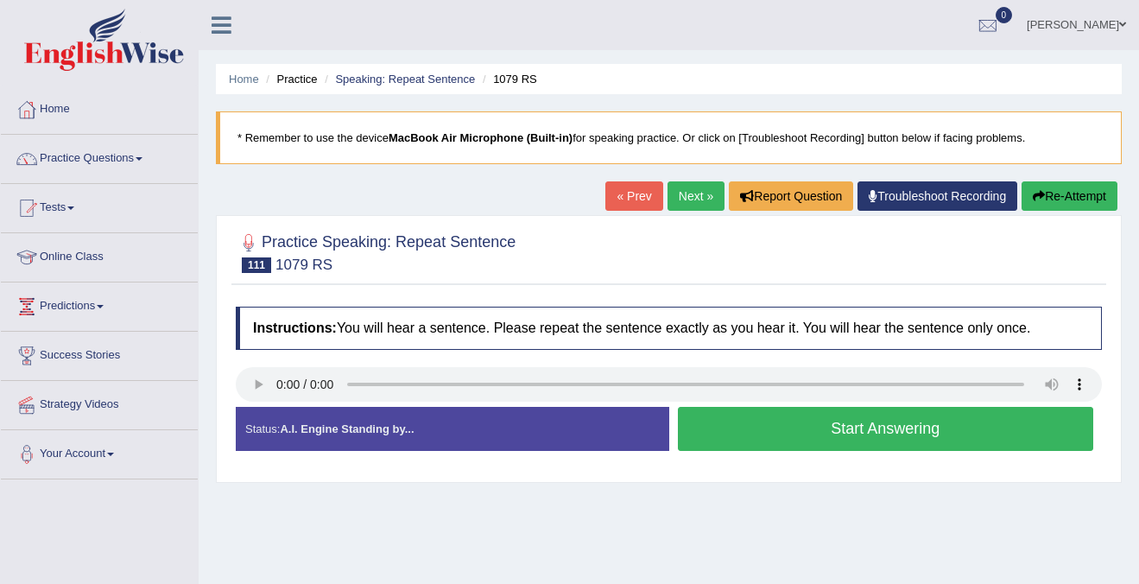
click at [753, 428] on button "Start Answering" at bounding box center [886, 429] width 416 height 44
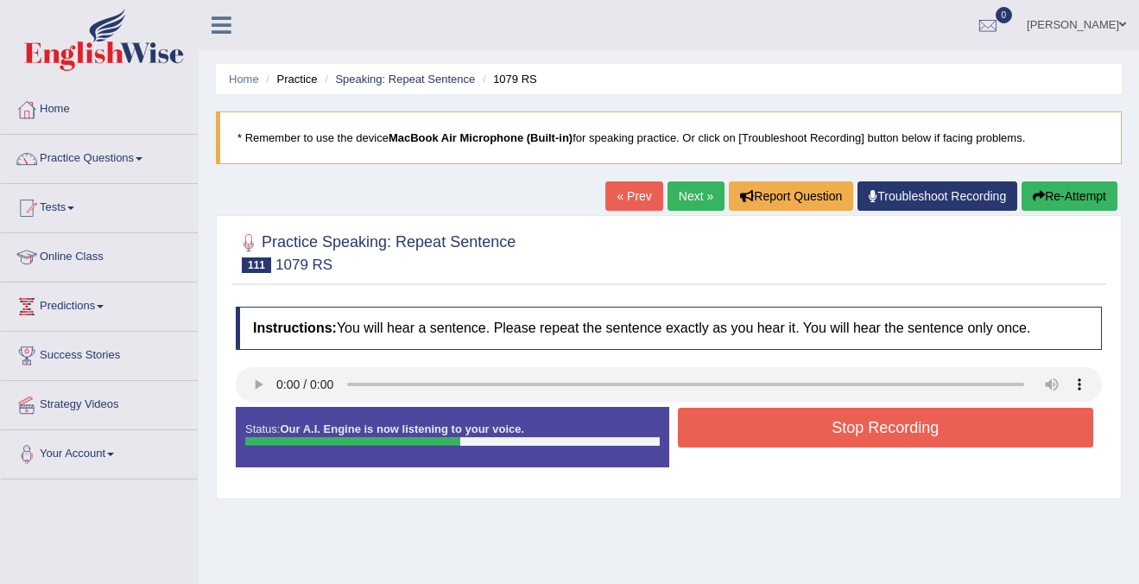
click at [753, 428] on button "Stop Recording" at bounding box center [886, 428] width 416 height 40
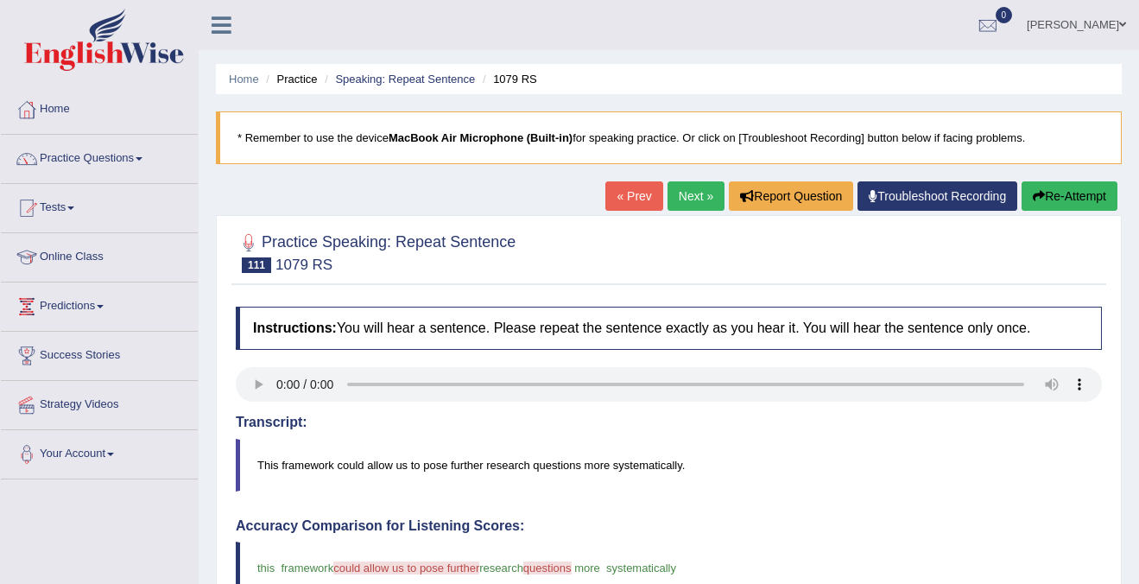
click at [1064, 193] on button "Re-Attempt" at bounding box center [1070, 195] width 96 height 29
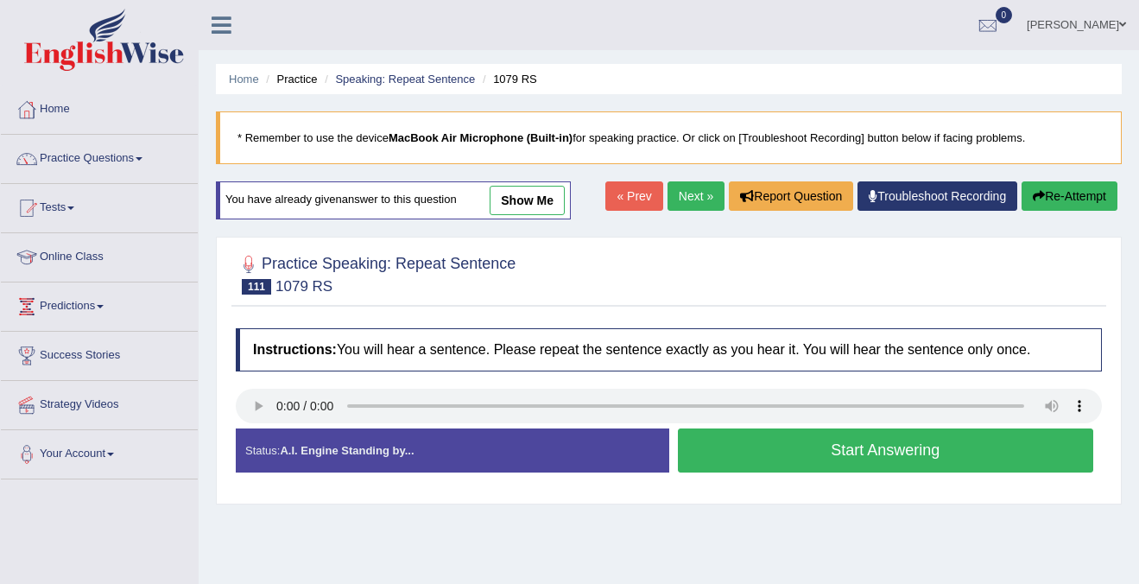
click at [823, 445] on button "Start Answering" at bounding box center [886, 450] width 416 height 44
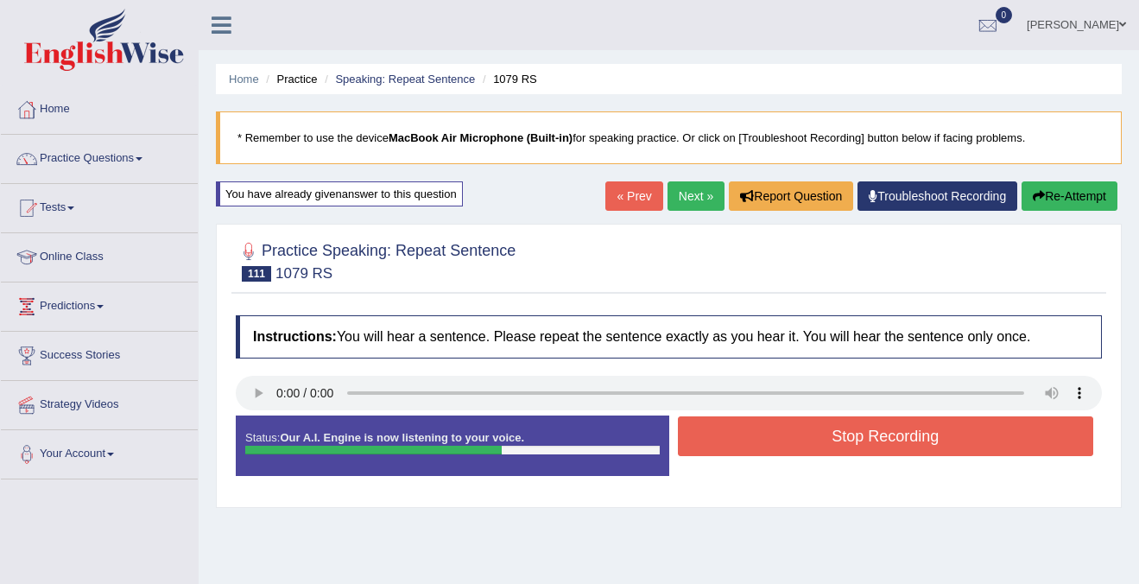
click at [823, 445] on button "Stop Recording" at bounding box center [886, 436] width 416 height 40
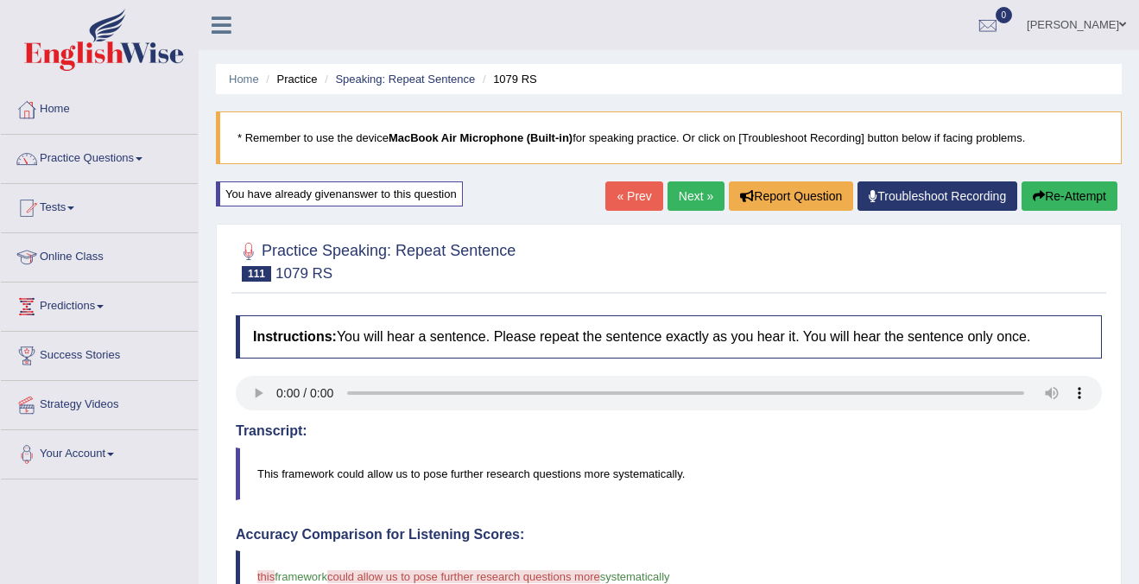
click at [675, 194] on link "Next »" at bounding box center [695, 195] width 57 height 29
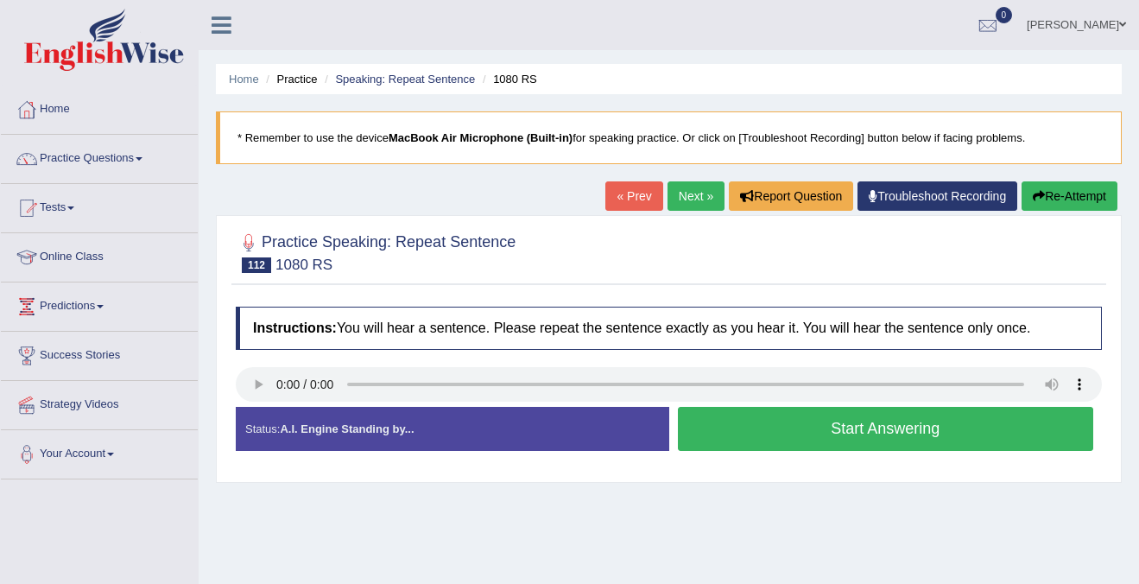
click at [814, 429] on button "Start Answering" at bounding box center [886, 429] width 416 height 44
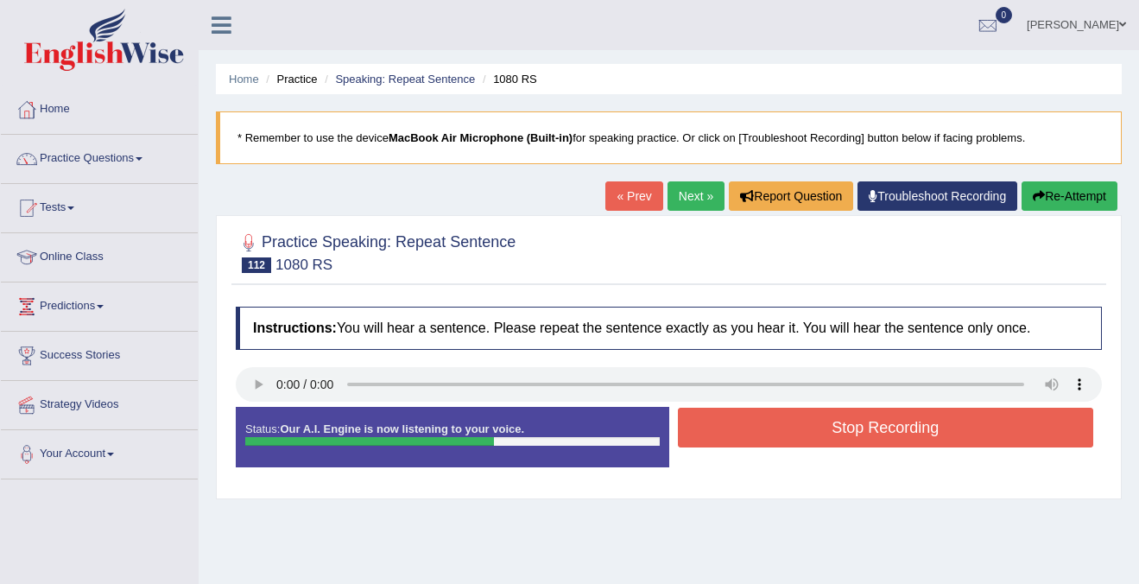
click at [814, 429] on button "Stop Recording" at bounding box center [886, 428] width 416 height 40
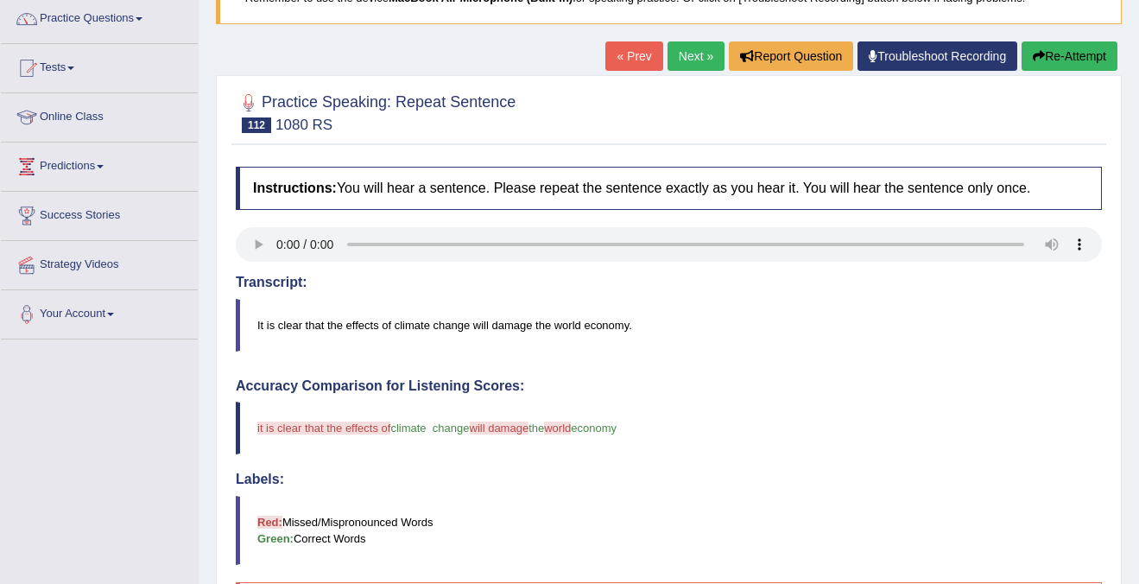
scroll to position [88, 0]
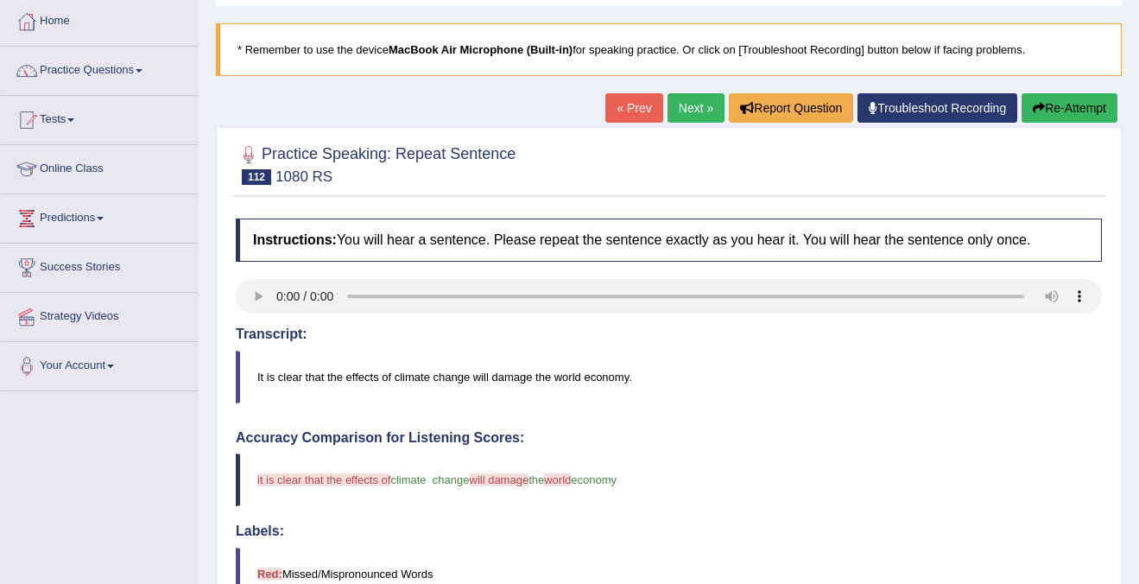
click at [700, 113] on link "Next »" at bounding box center [695, 107] width 57 height 29
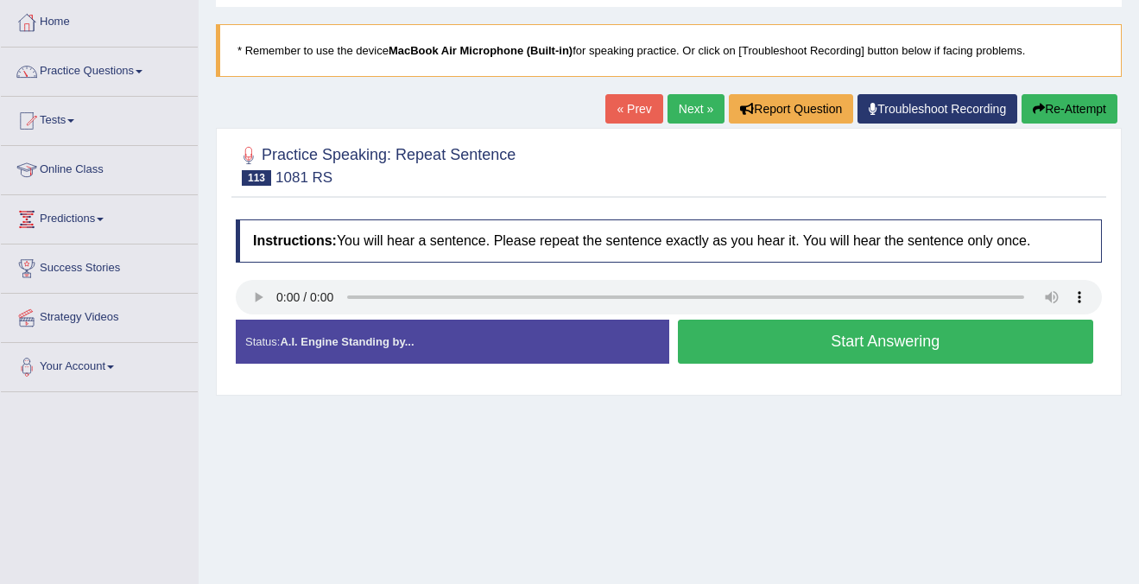
scroll to position [91, 0]
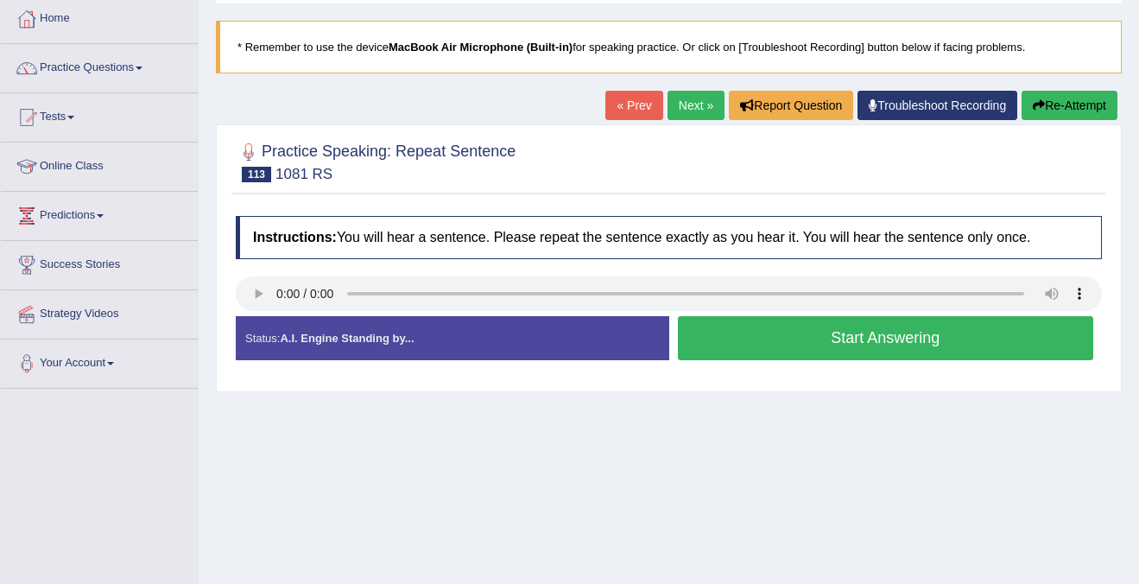
click at [927, 345] on button "Start Answering" at bounding box center [886, 338] width 416 height 44
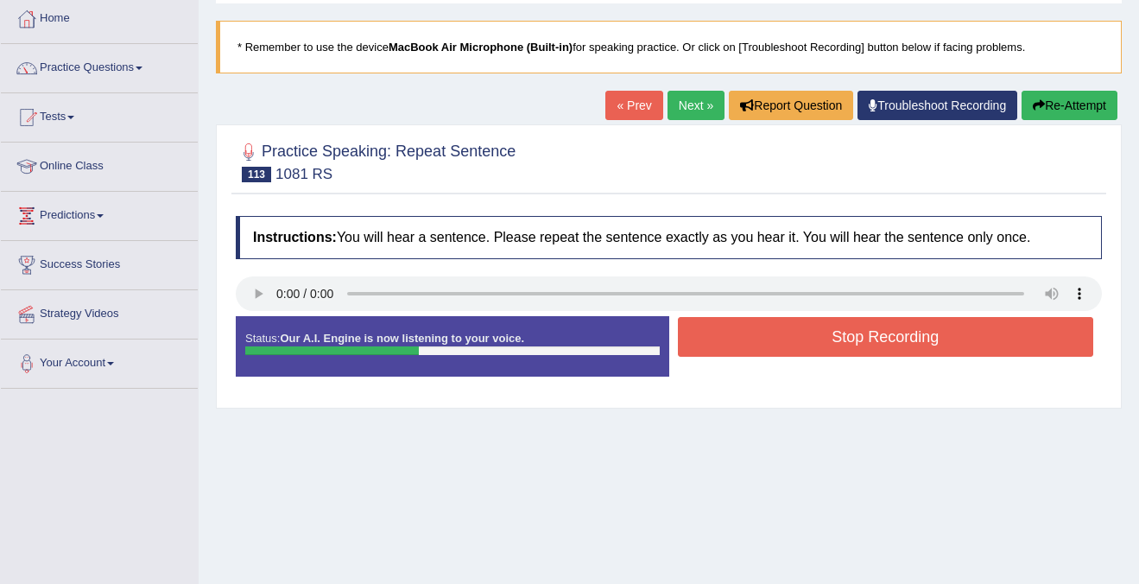
click at [927, 345] on button "Stop Recording" at bounding box center [886, 337] width 416 height 40
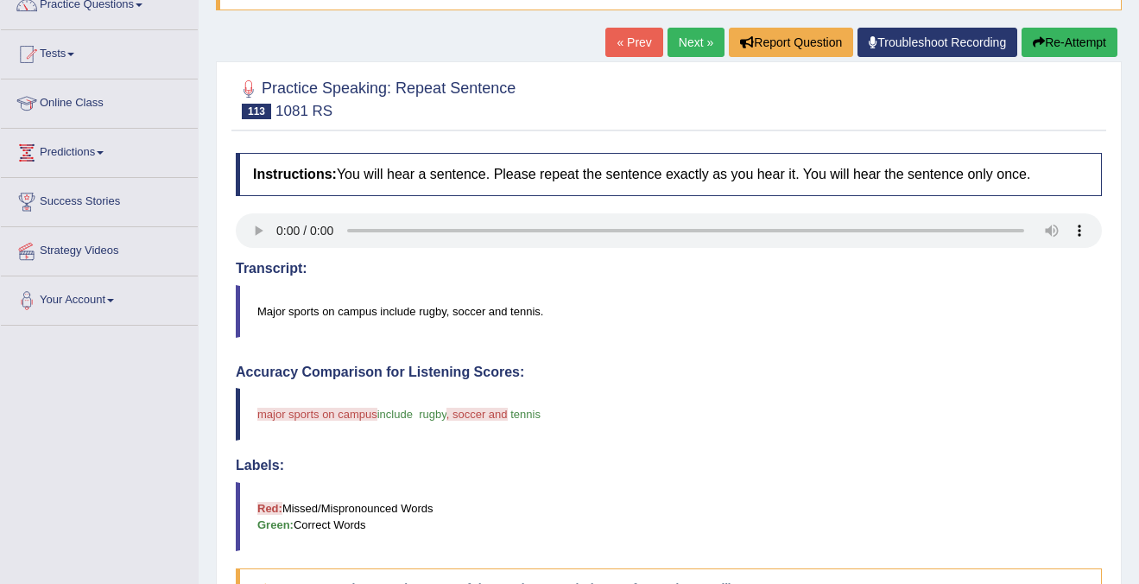
scroll to position [149, 0]
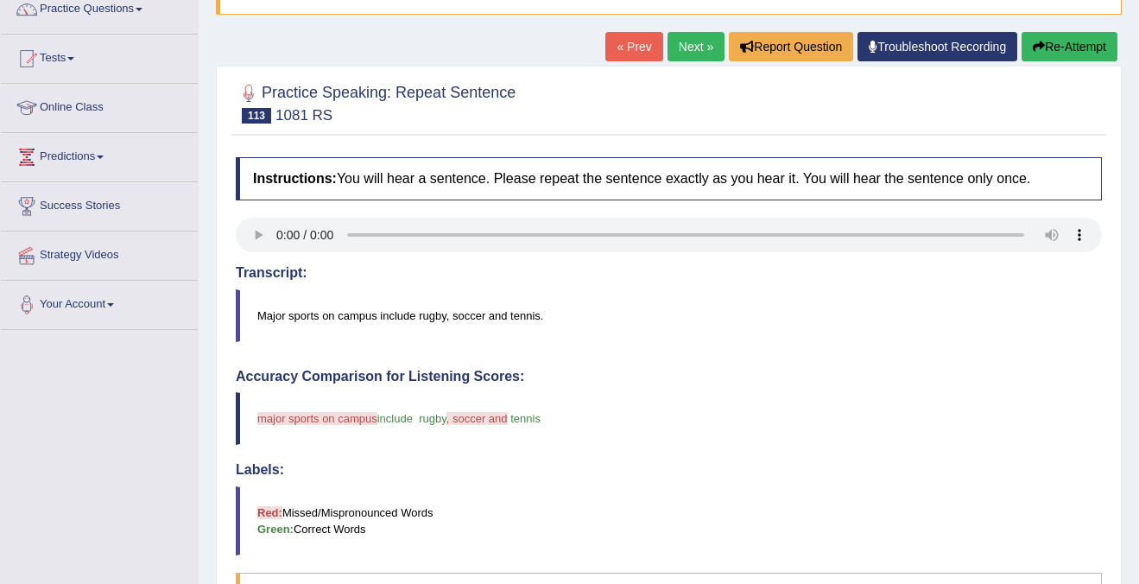
click at [692, 48] on link "Next »" at bounding box center [695, 46] width 57 height 29
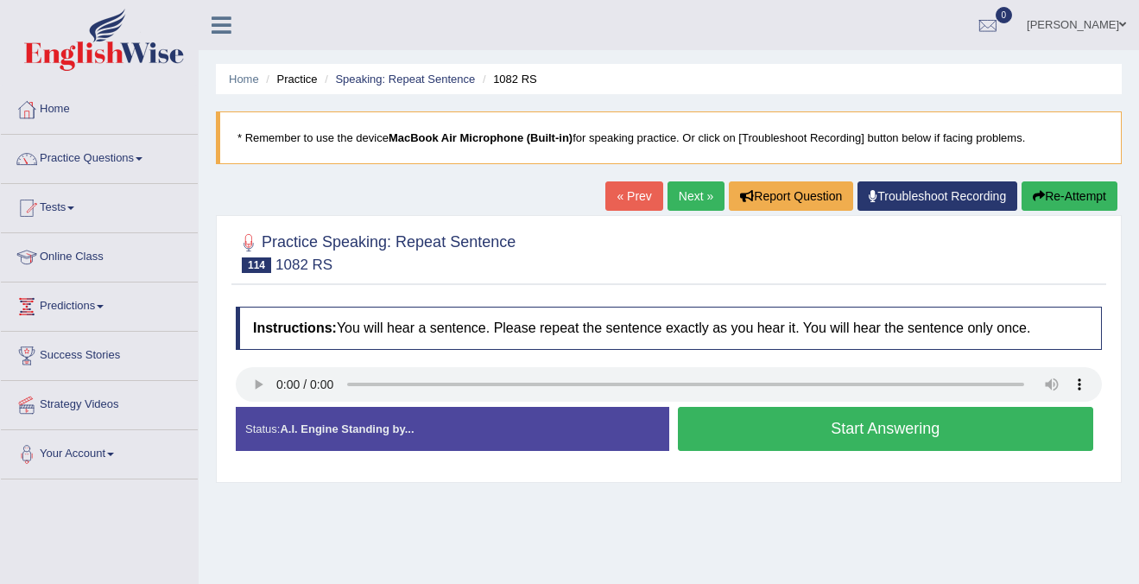
click at [870, 437] on button "Start Answering" at bounding box center [886, 429] width 416 height 44
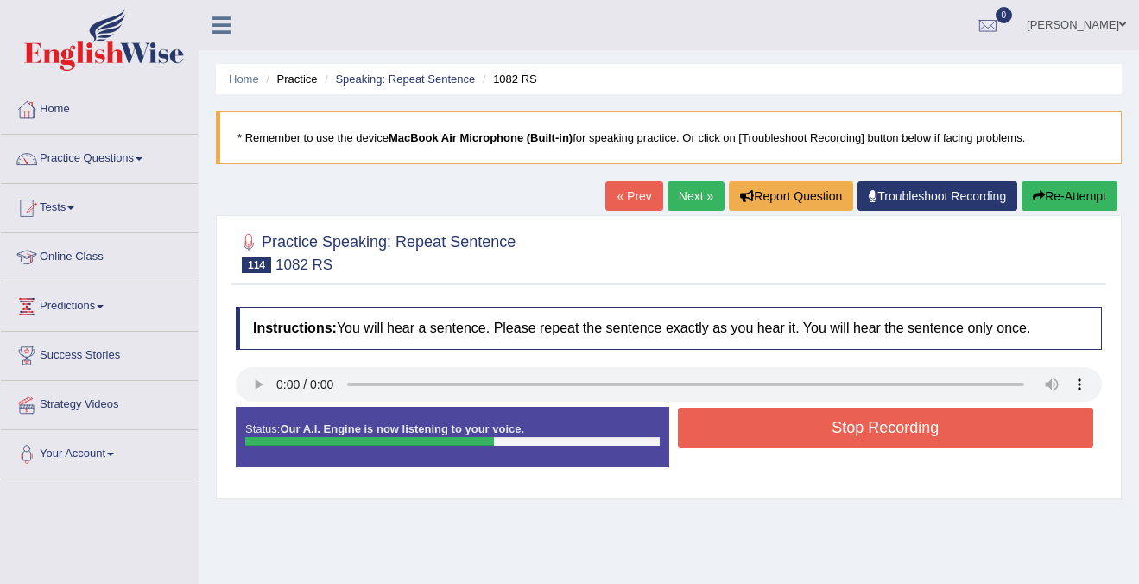
click at [870, 437] on button "Stop Recording" at bounding box center [886, 428] width 416 height 40
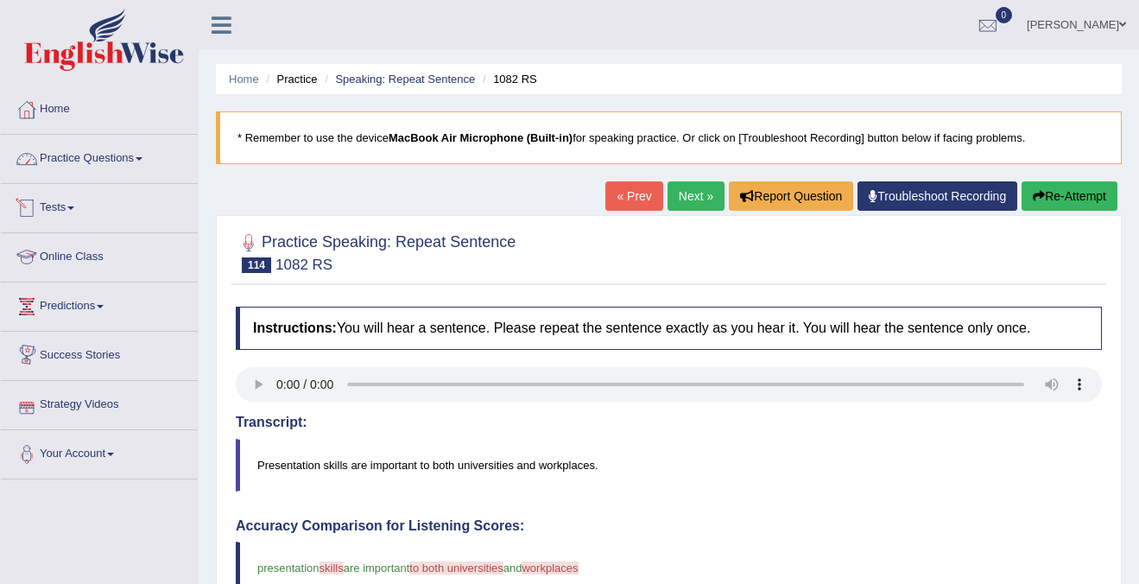
click at [136, 160] on link "Practice Questions" at bounding box center [99, 156] width 197 height 43
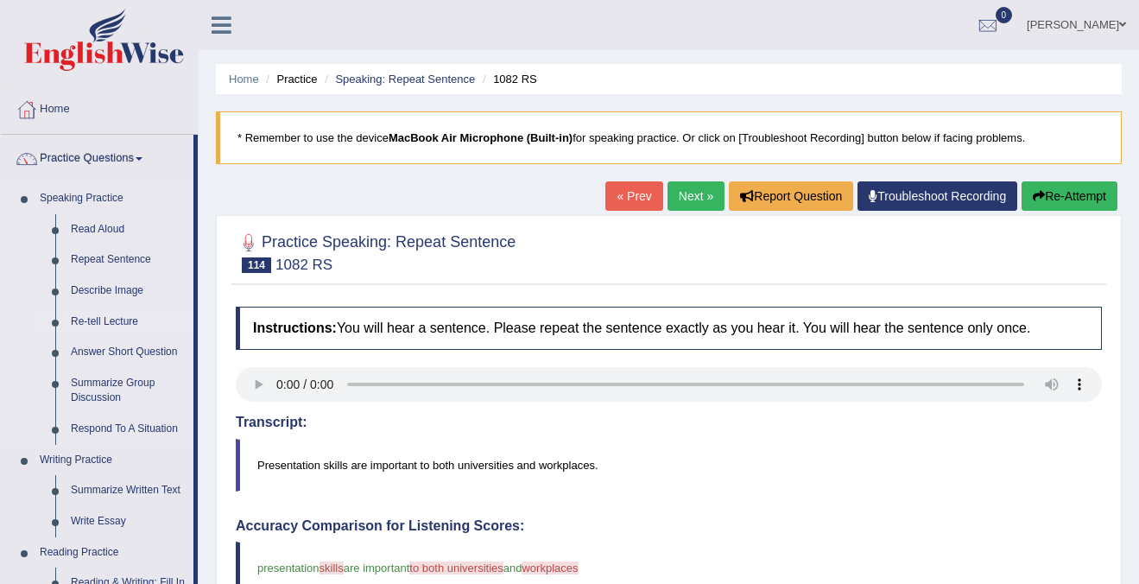
click at [110, 316] on link "Re-tell Lecture" at bounding box center [128, 322] width 130 height 31
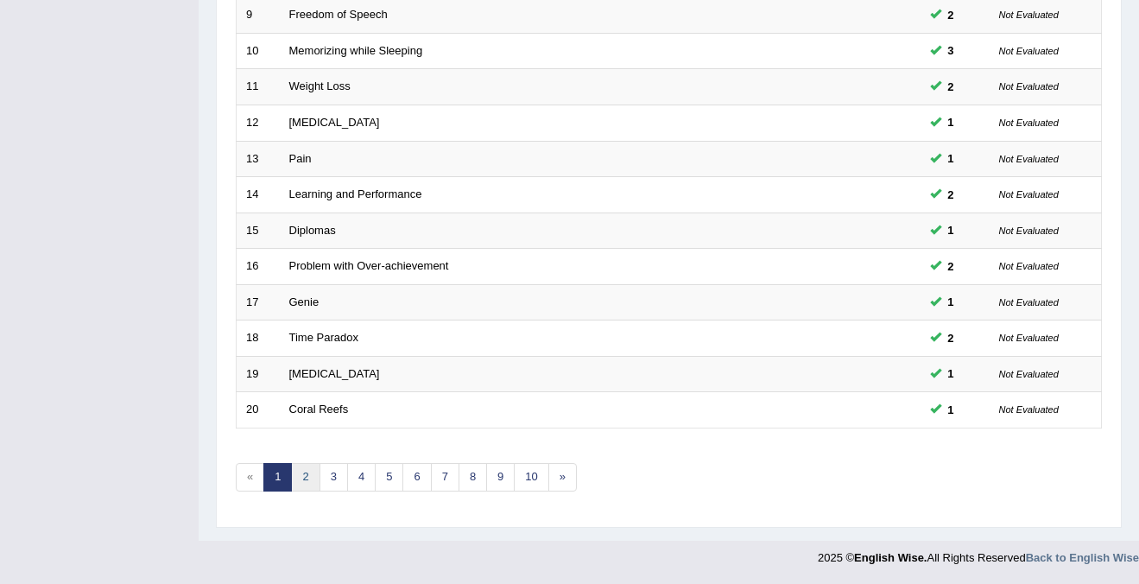
click at [307, 475] on link "2" at bounding box center [305, 477] width 28 height 28
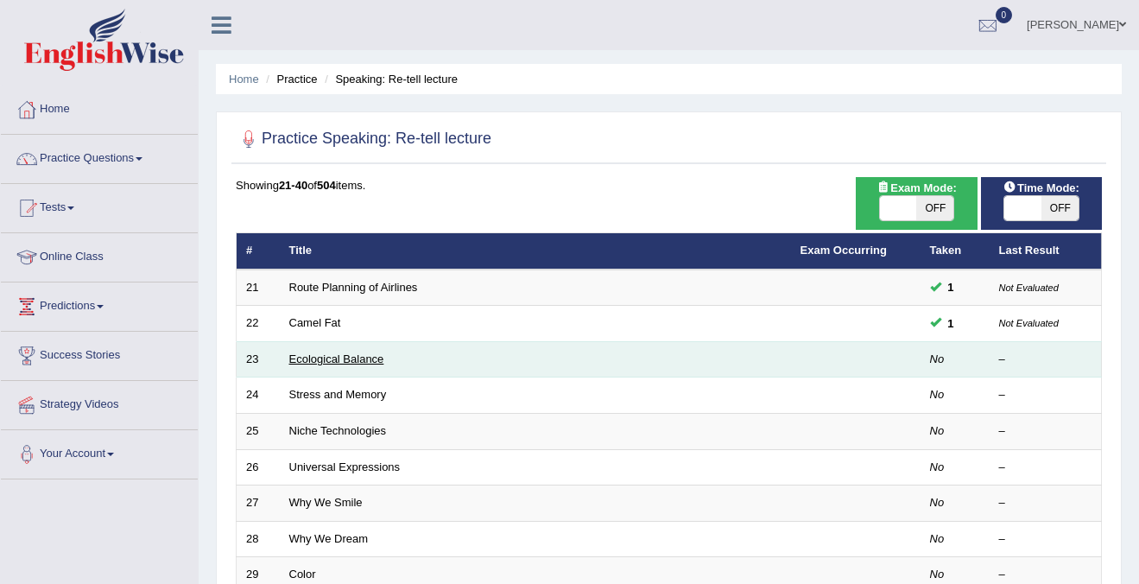
click at [336, 360] on link "Ecological Balance" at bounding box center [336, 358] width 95 height 13
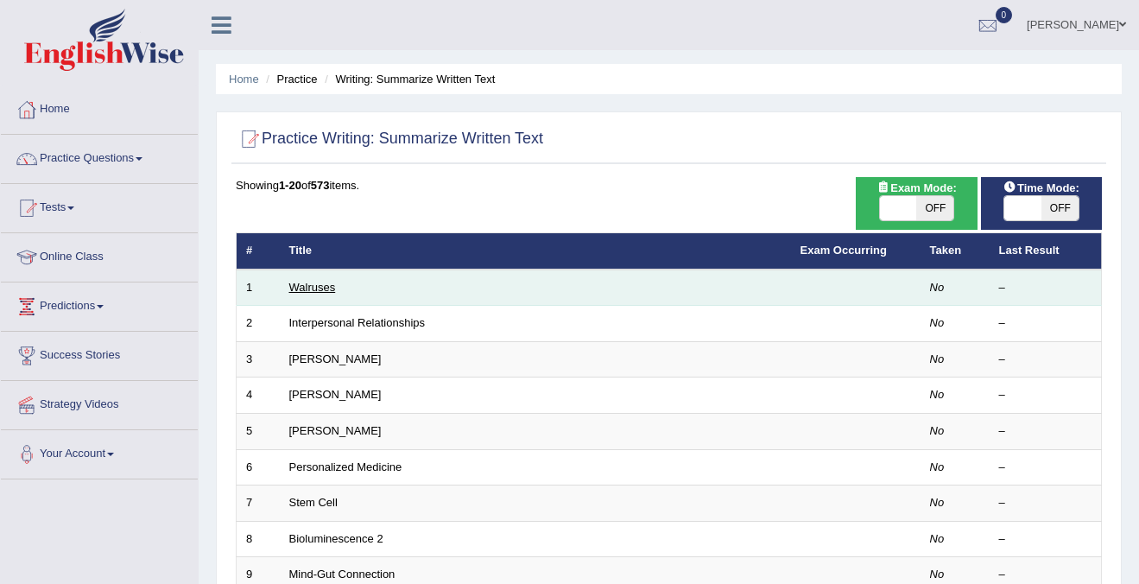
click at [310, 286] on link "Walruses" at bounding box center [312, 287] width 47 height 13
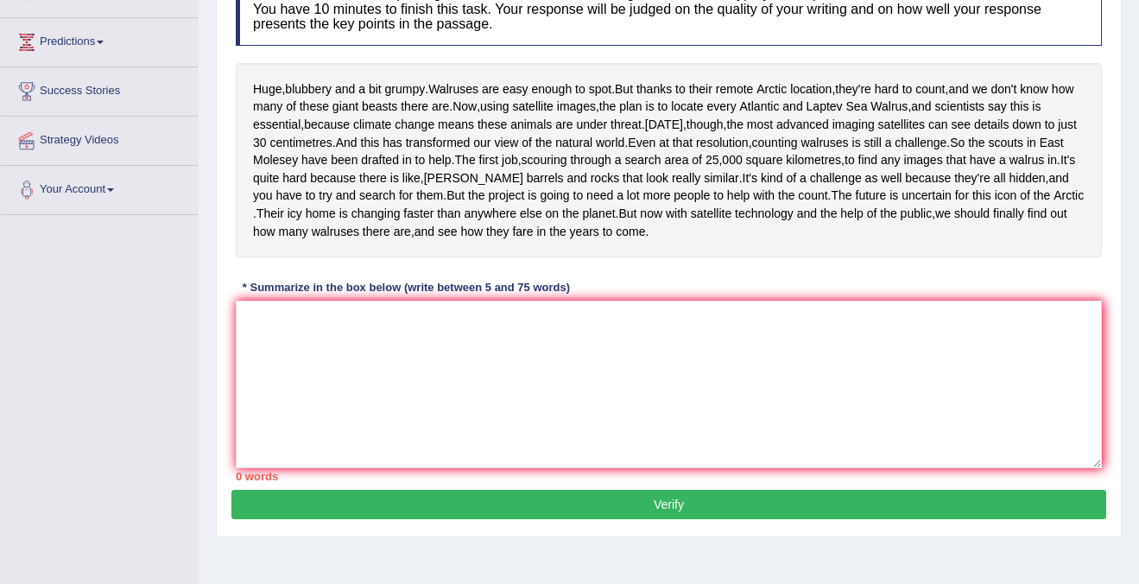
scroll to position [262, 0]
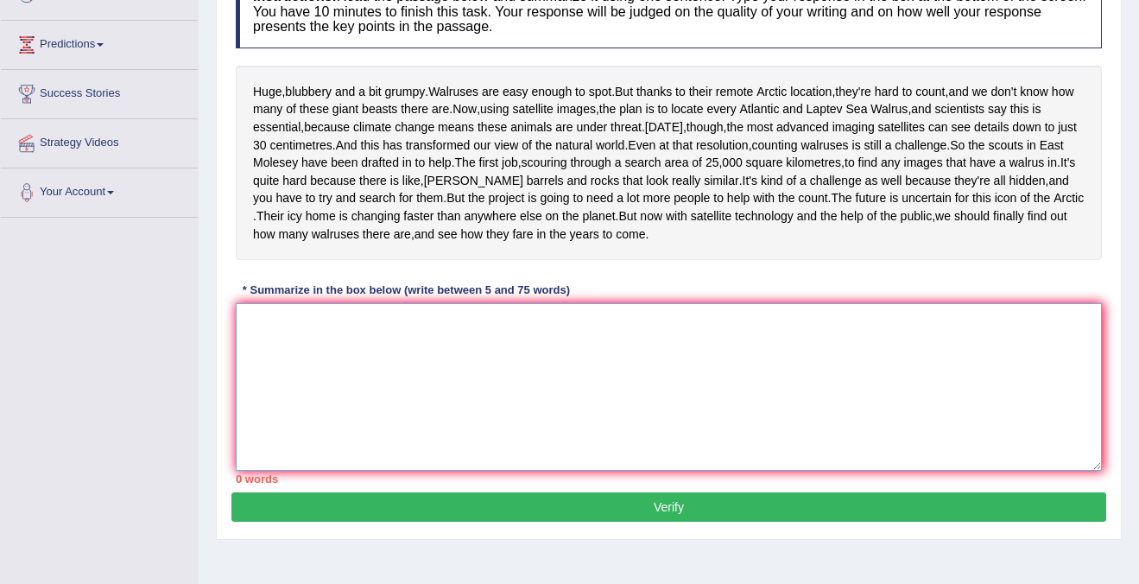
click at [500, 388] on textarea at bounding box center [669, 387] width 866 height 168
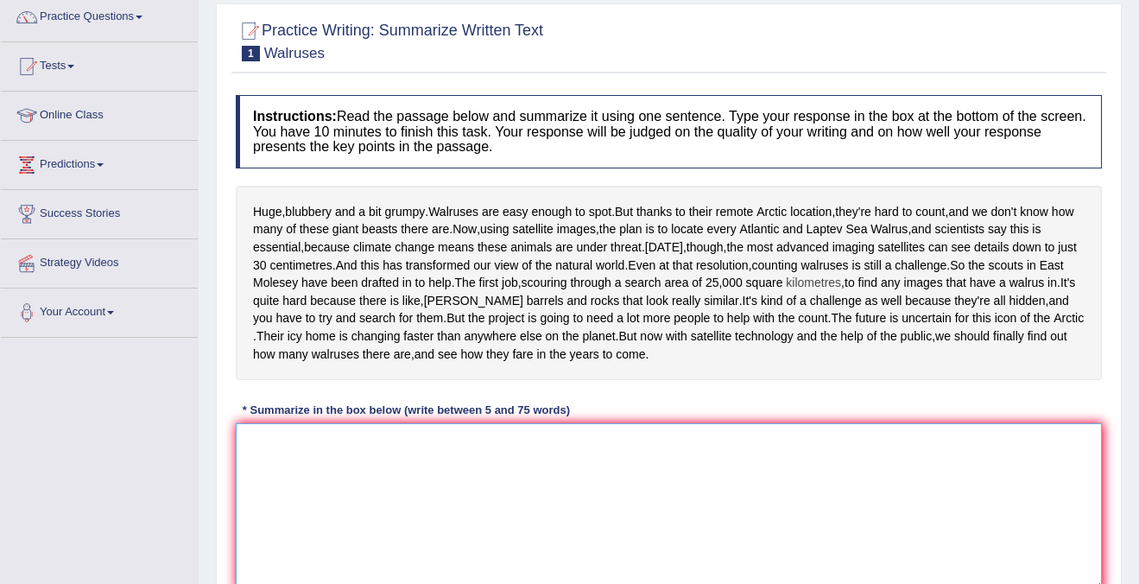
scroll to position [140, 0]
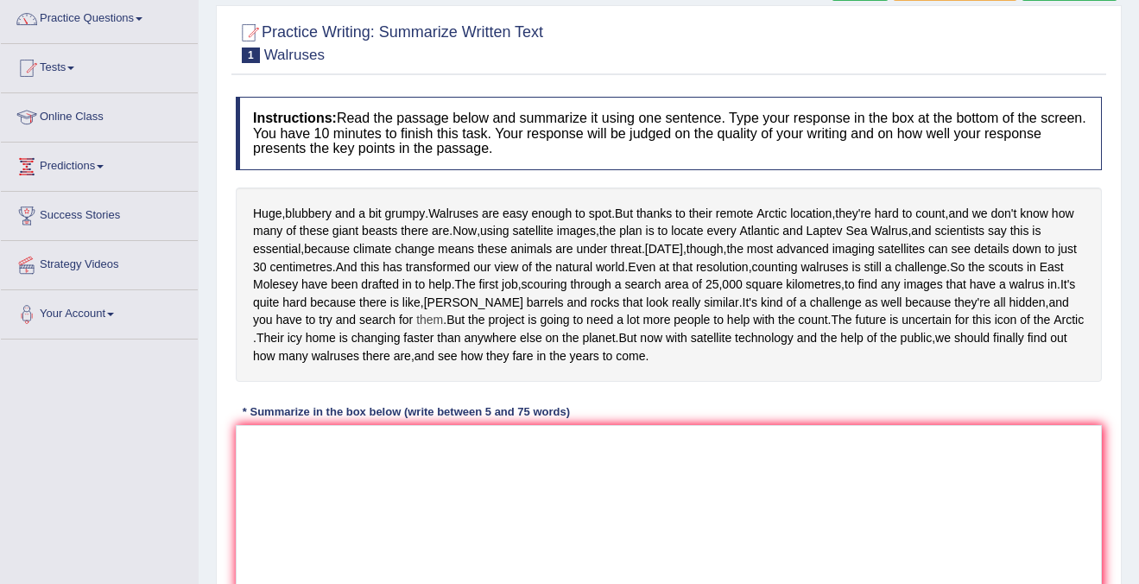
drag, startPoint x: 412, startPoint y: 281, endPoint x: 392, endPoint y: 389, distance: 109.8
click at [392, 382] on div "Huge , blubbery and a bit grumpy . Walruses are easy enough to spot . But thank…" at bounding box center [669, 284] width 866 height 194
click at [374, 522] on textarea "To enrich screen reader interactions, please activate Accessibility in Grammarl…" at bounding box center [669, 509] width 866 height 168
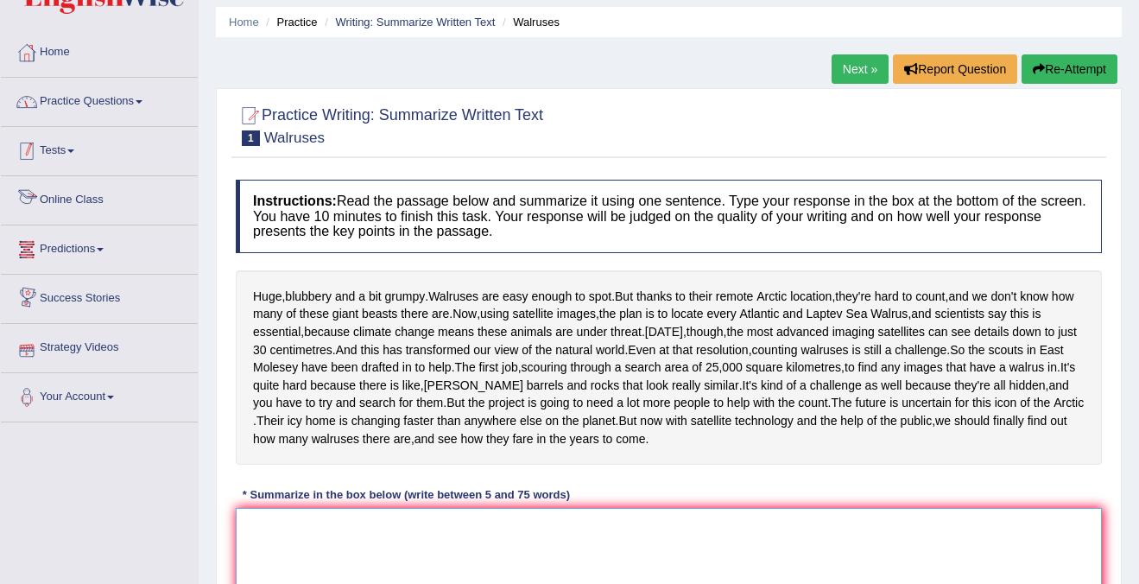
scroll to position [17, 0]
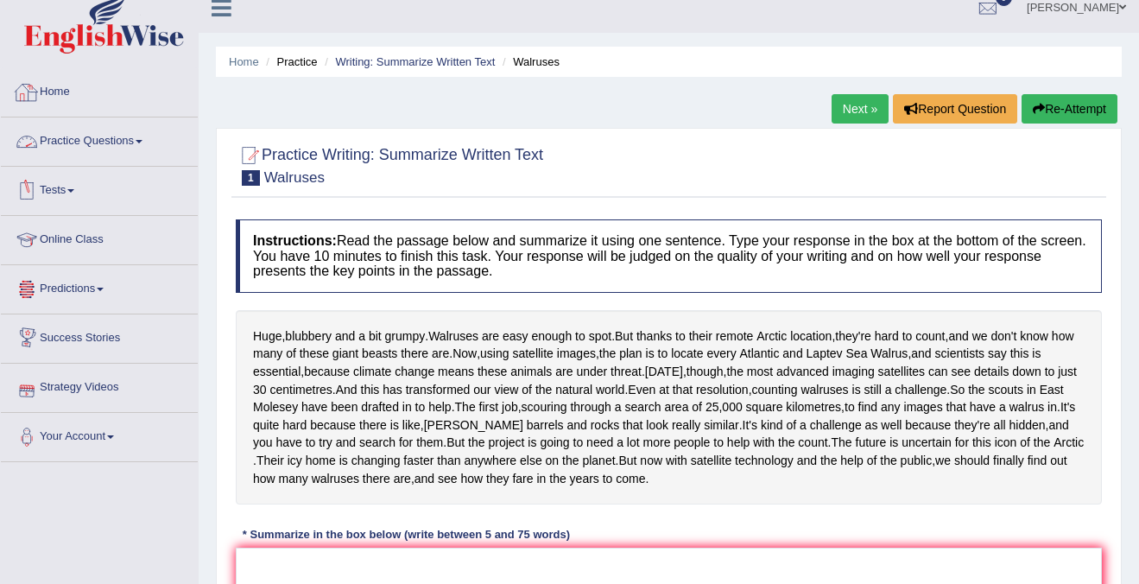
click at [125, 130] on link "Practice Questions" at bounding box center [99, 138] width 197 height 43
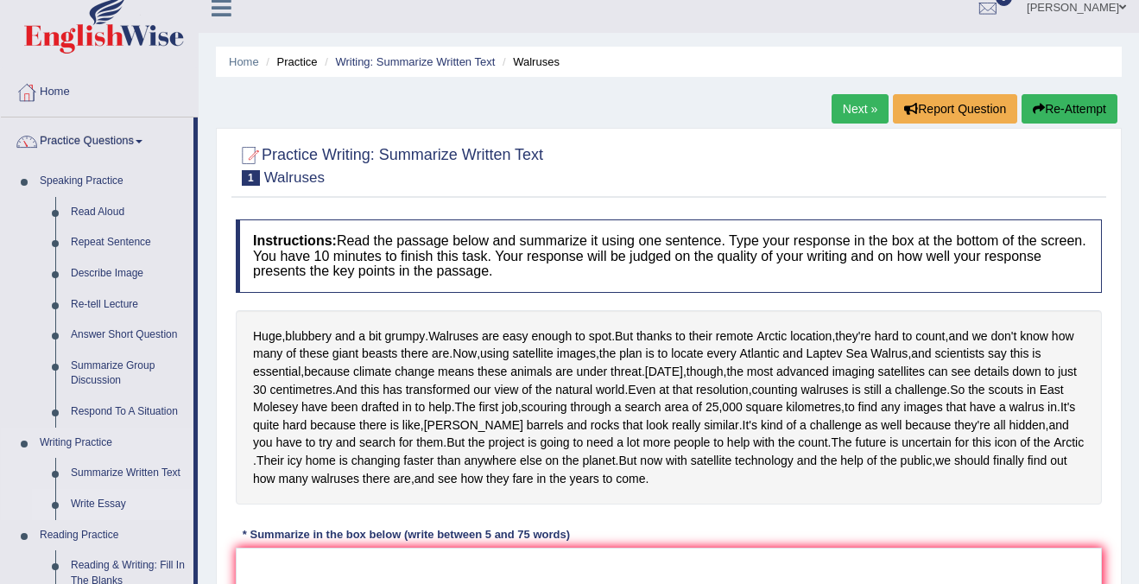
click at [91, 504] on link "Write Essay" at bounding box center [128, 504] width 130 height 31
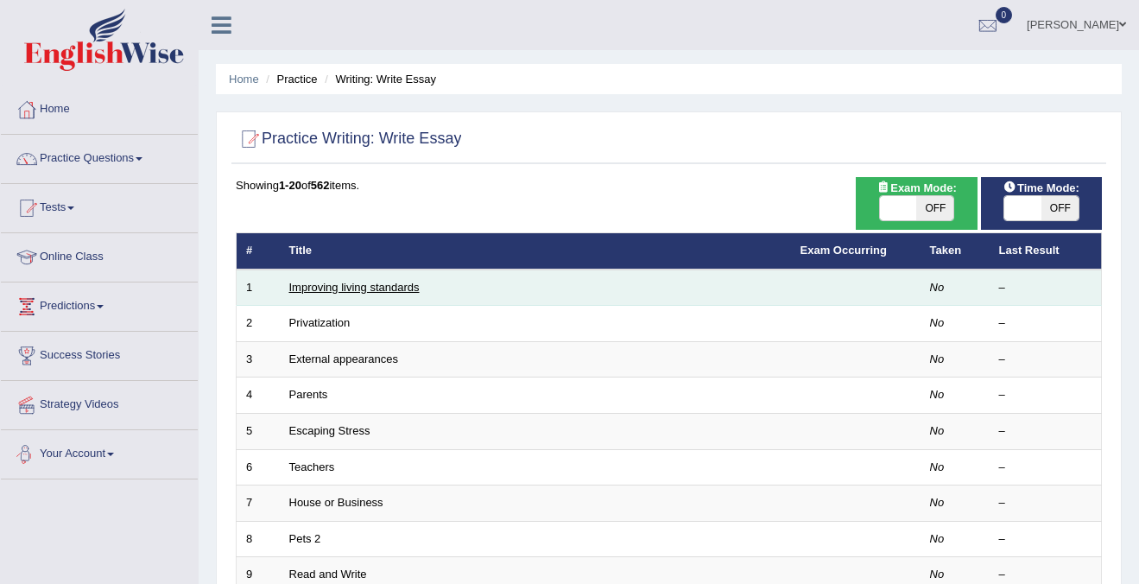
click at [370, 290] on link "Improving living standards" at bounding box center [354, 287] width 130 height 13
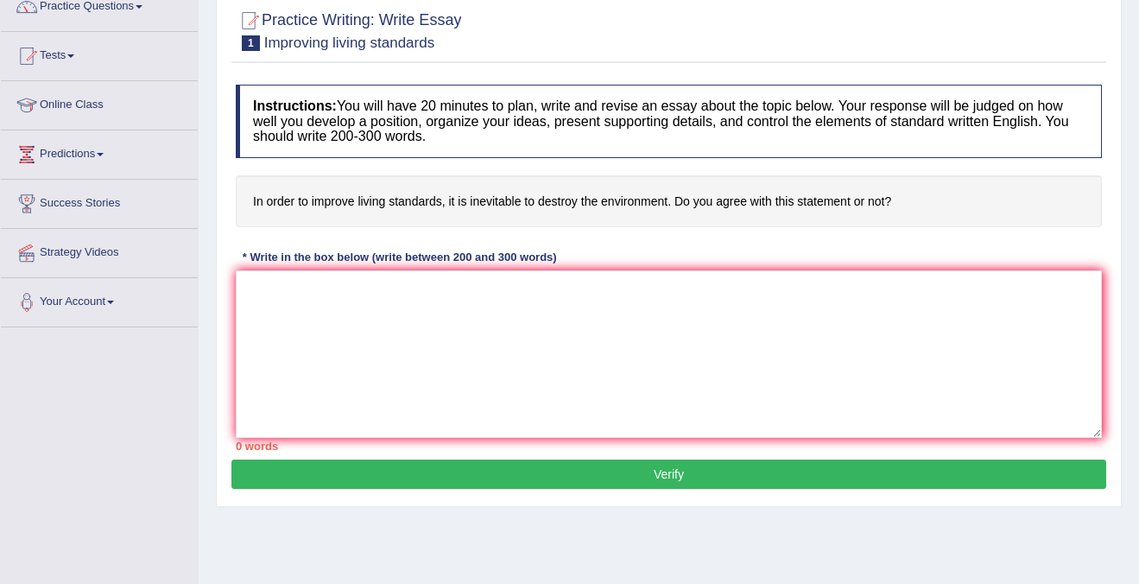
scroll to position [142, 0]
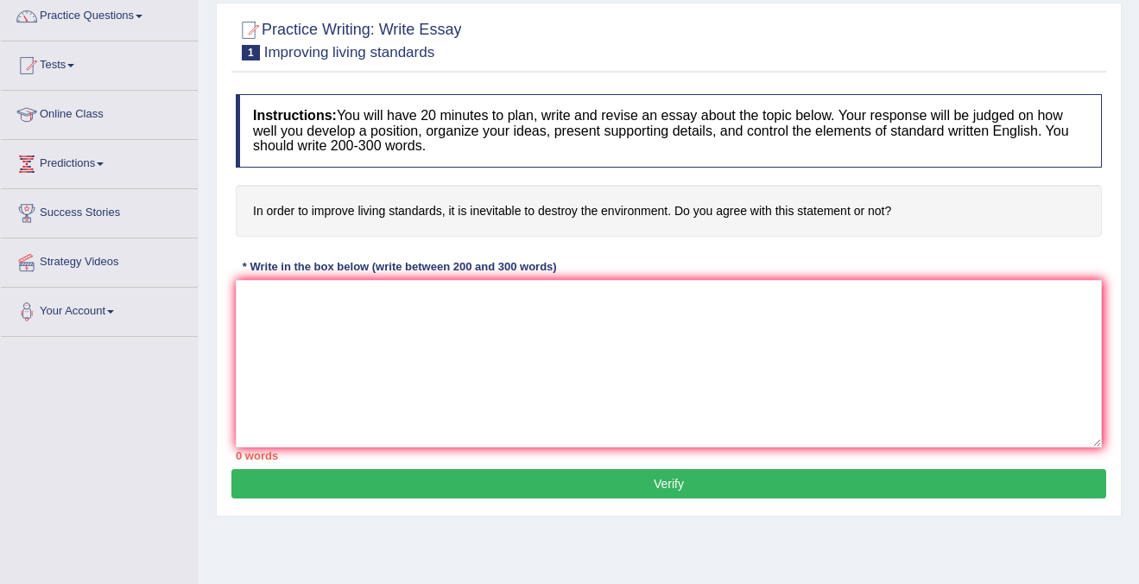
drag, startPoint x: 295, startPoint y: 206, endPoint x: 505, endPoint y: 196, distance: 210.0
click at [505, 196] on h4 "In order to improve living standards, it is inevitable to destroy the environme…" at bounding box center [669, 211] width 866 height 53
click at [520, 327] on textarea at bounding box center [669, 364] width 866 height 168
drag, startPoint x: 715, startPoint y: 218, endPoint x: 916, endPoint y: 216, distance: 201.2
click at [916, 216] on h4 "In order to improve living standards, it is inevitable to destroy the environme…" at bounding box center [669, 211] width 866 height 53
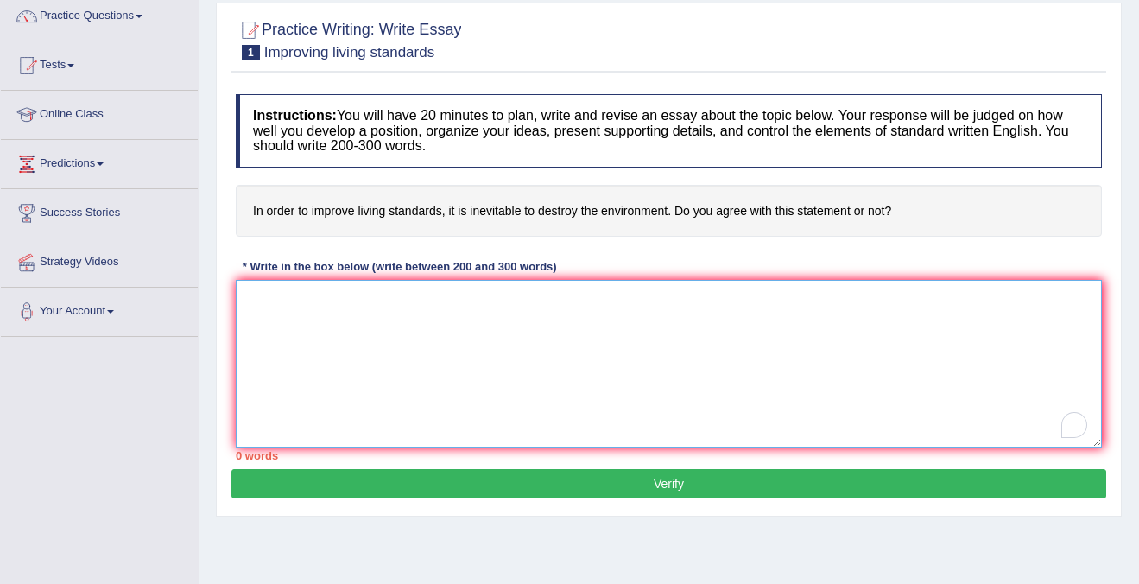
click at [655, 313] on textarea "To enrich screen reader interactions, please activate Accessibility in Grammarl…" at bounding box center [669, 364] width 866 height 168
drag, startPoint x: 322, startPoint y: 297, endPoint x: 193, endPoint y: 296, distance: 129.5
click at [193, 297] on div "Toggle navigation Home Practice Questions Speaking Practice Read Aloud Repeat S…" at bounding box center [569, 307] width 1139 height 898
type textarea "Firt"
drag, startPoint x: 307, startPoint y: 301, endPoint x: 190, endPoint y: 301, distance: 117.4
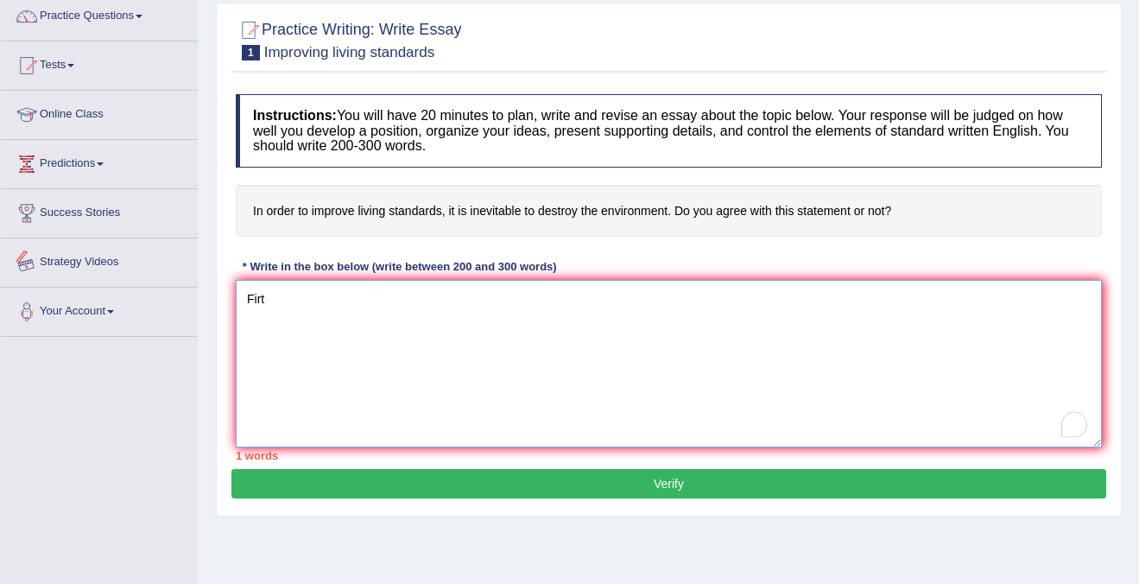
click at [190, 301] on div "Toggle navigation Home Practice Questions Speaking Practice Read Aloud Repeat S…" at bounding box center [569, 307] width 1139 height 898
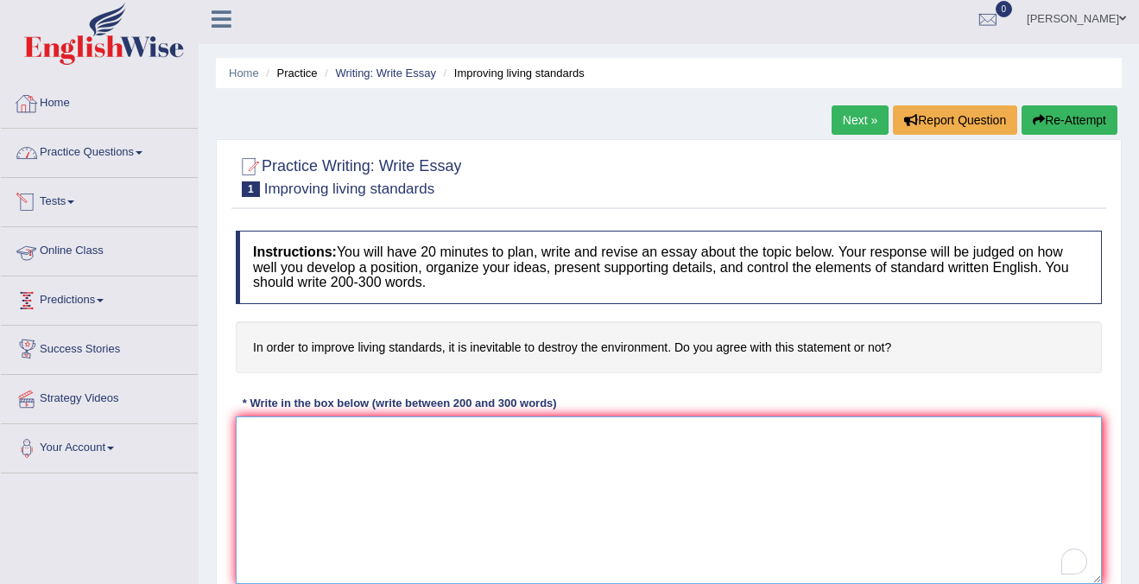
scroll to position [0, 0]
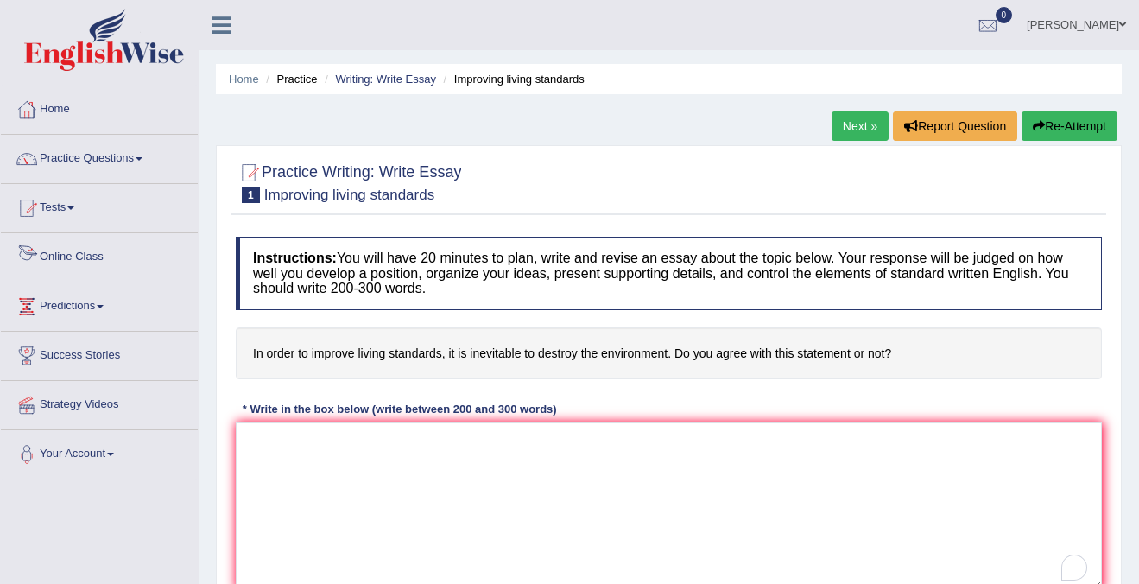
click at [115, 150] on link "Practice Questions" at bounding box center [99, 156] width 197 height 43
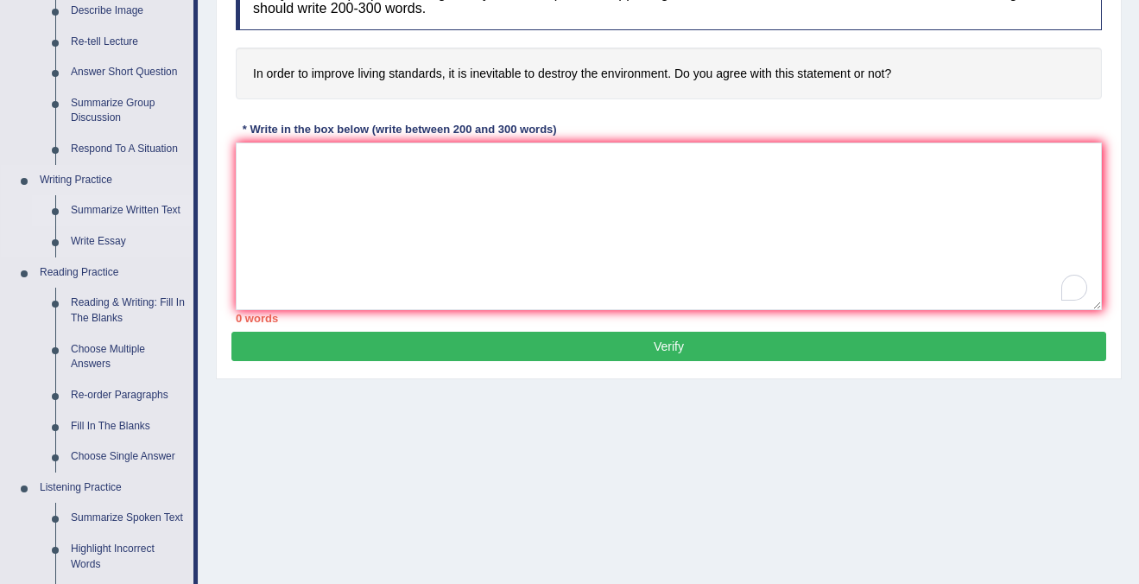
scroll to position [289, 0]
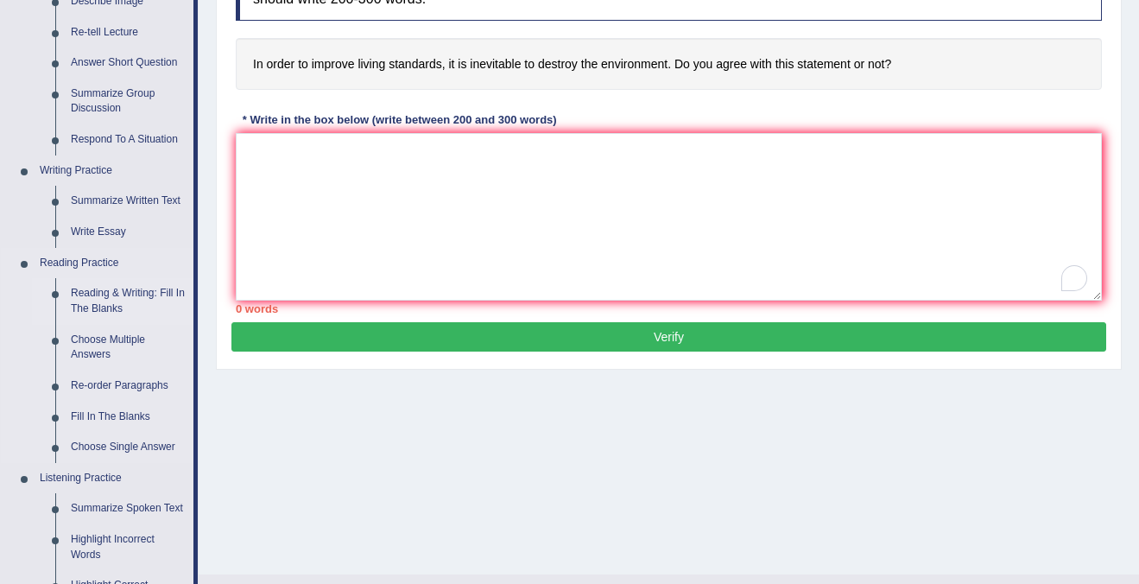
click at [114, 301] on link "Reading & Writing: Fill In The Blanks" at bounding box center [128, 301] width 130 height 46
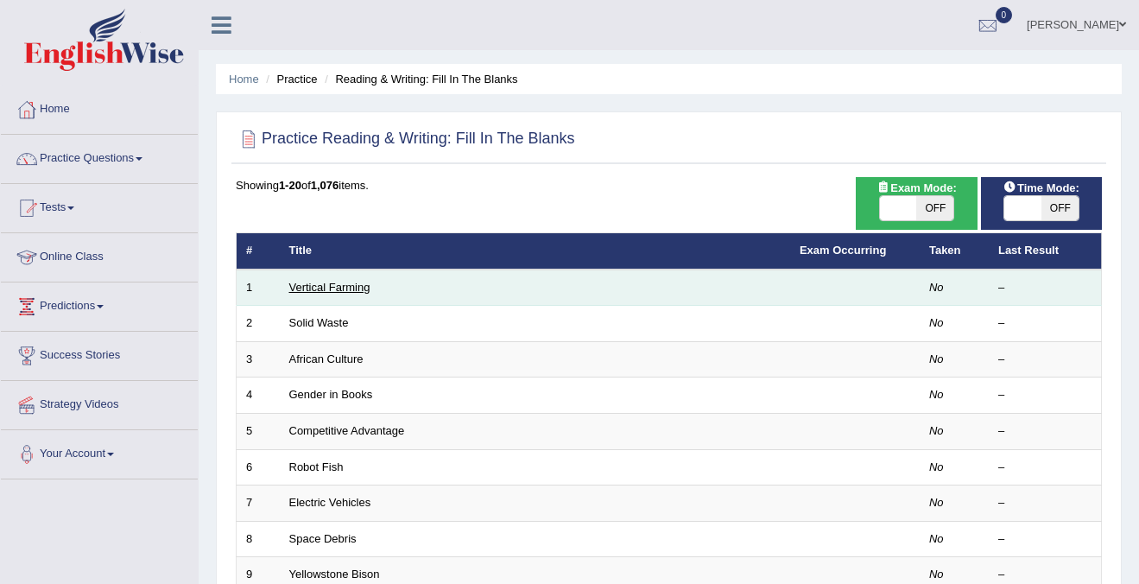
click at [323, 285] on link "Vertical Farming" at bounding box center [329, 287] width 81 height 13
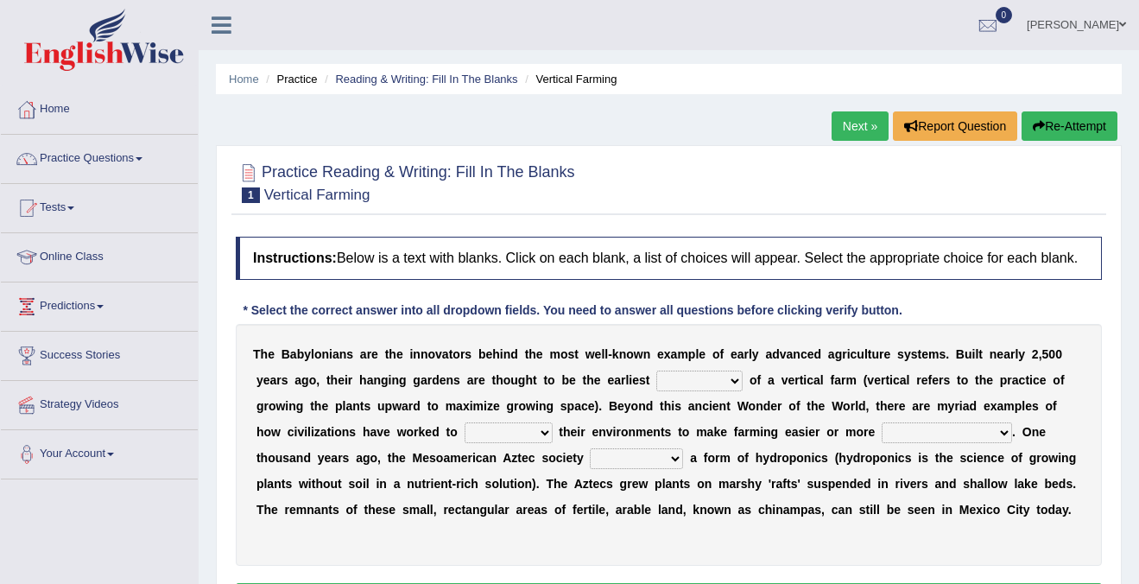
click at [731, 391] on select "prototype failure discredit protocol" at bounding box center [699, 380] width 86 height 21
select select "prototype"
click at [656, 386] on select "prototype failure discredit protocol" at bounding box center [699, 380] width 86 height 21
click at [532, 440] on select "manipulate escape respect disarrange" at bounding box center [509, 432] width 88 height 21
select select "respect"
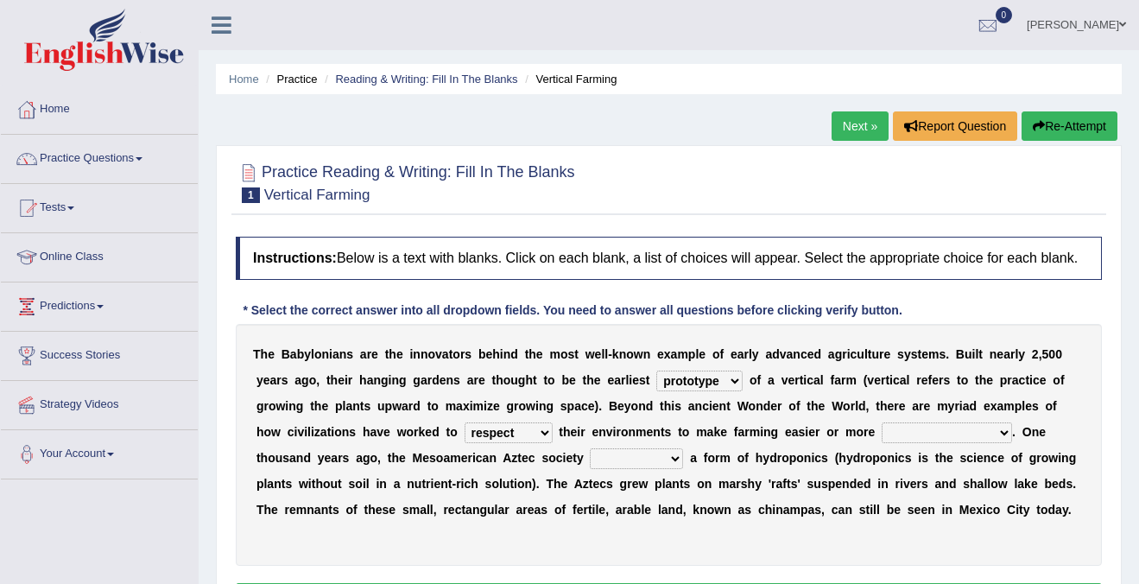
click at [465, 438] on select "manipulate escape respect disarrange" at bounding box center [509, 432] width 88 height 21
click at [992, 443] on select "productive constructive connective counterproductive" at bounding box center [947, 432] width 130 height 21
select select "productive"
click at [882, 438] on select "productive constructive connective counterproductive" at bounding box center [947, 432] width 130 height 21
click at [667, 469] on select "domineered volunteered pioneered engineered" at bounding box center [636, 458] width 93 height 21
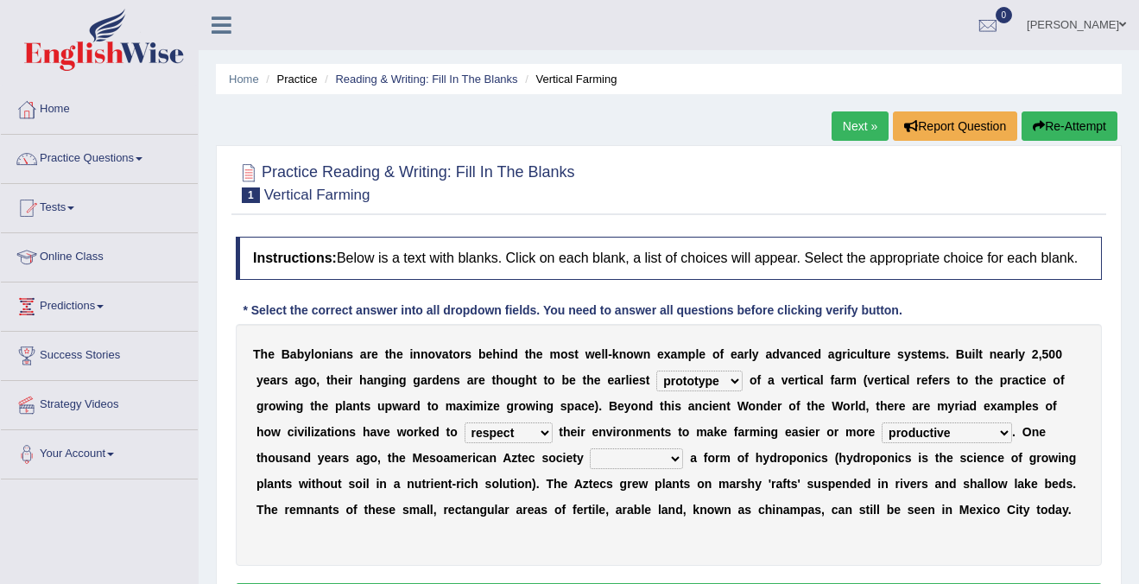
drag, startPoint x: 578, startPoint y: 500, endPoint x: 680, endPoint y: 500, distance: 102.8
click at [680, 500] on div "T h e B a b y l o n i a n s a r e t h e i n n o v a t o r s b e h i n d t h e m…" at bounding box center [669, 445] width 866 height 242
click at [671, 461] on div "T h e B a b y l o n i a n s a r e t h e i n n o v a t o r s b e h i n d t h e m…" at bounding box center [669, 445] width 866 height 242
click at [670, 468] on select "domineered volunteered pioneered engineered" at bounding box center [636, 458] width 93 height 21
click at [592, 464] on select "domineered volunteered pioneered engineered" at bounding box center [636, 458] width 93 height 21
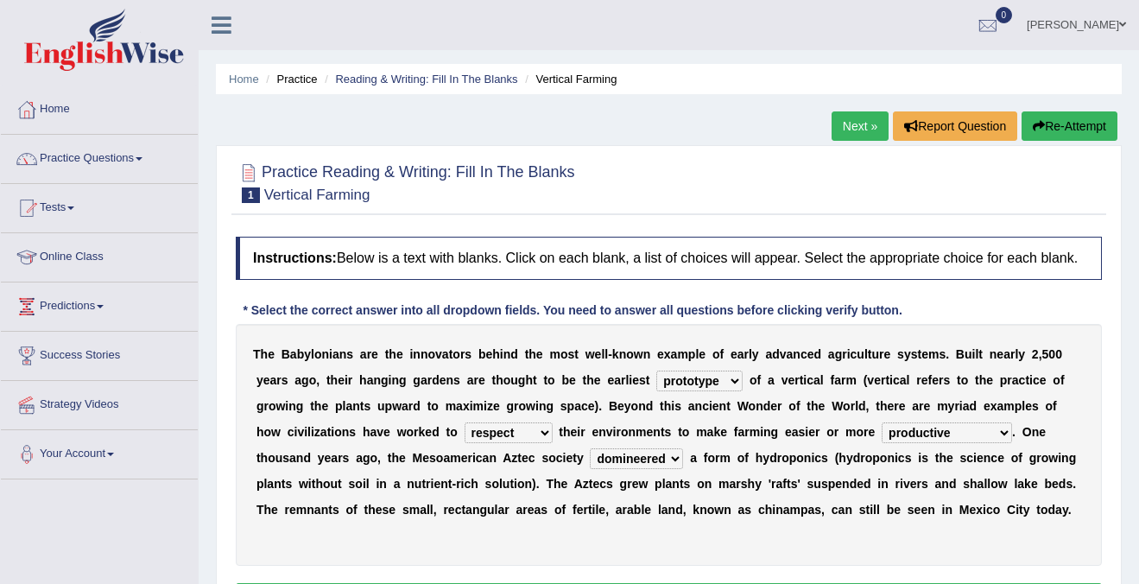
click at [604, 465] on select "domineered volunteered pioneered engineered" at bounding box center [636, 458] width 93 height 21
select select "volunteered"
click at [592, 464] on select "domineered volunteered pioneered engineered" at bounding box center [636, 458] width 93 height 21
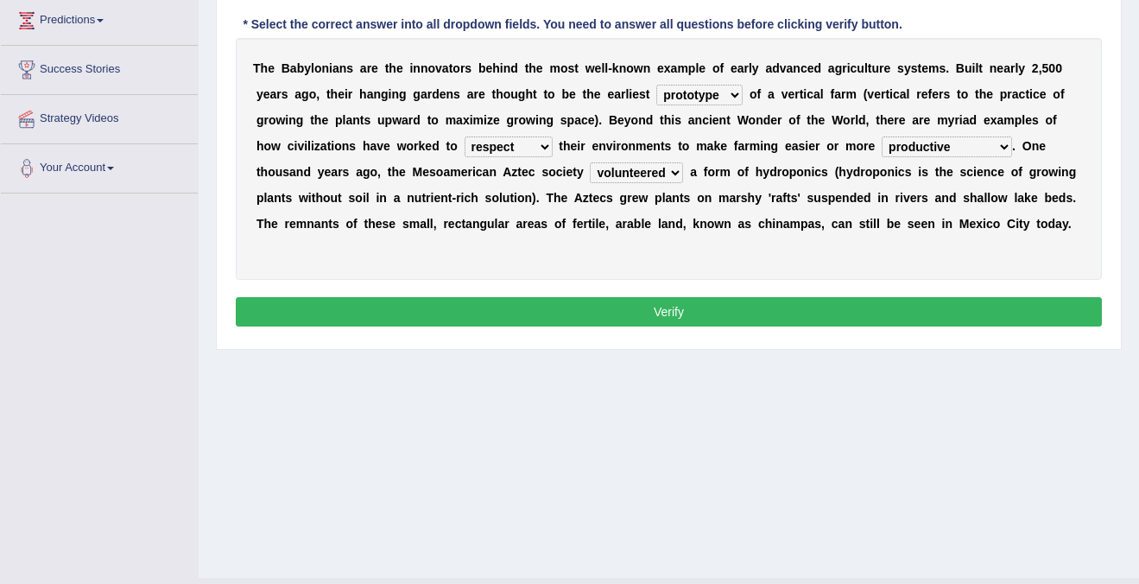
scroll to position [294, 0]
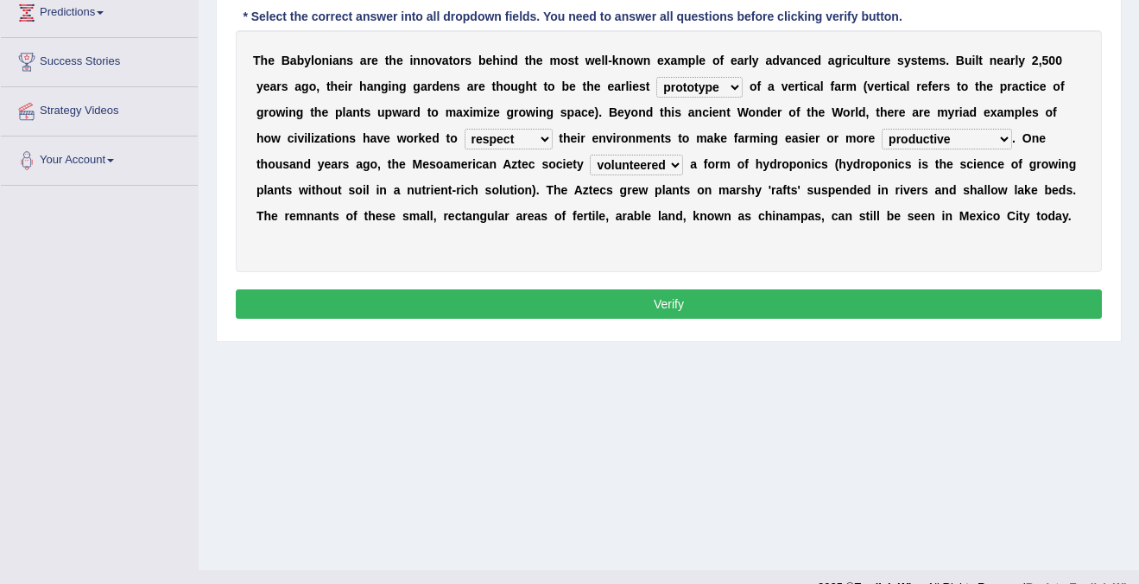
click at [730, 319] on button "Verify" at bounding box center [669, 303] width 866 height 29
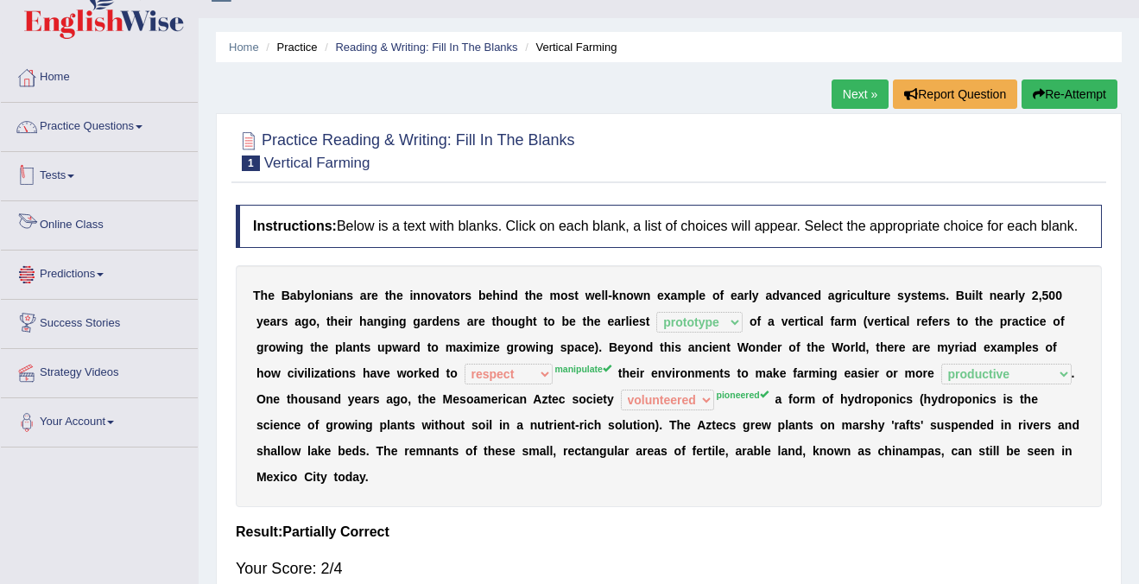
scroll to position [0, 0]
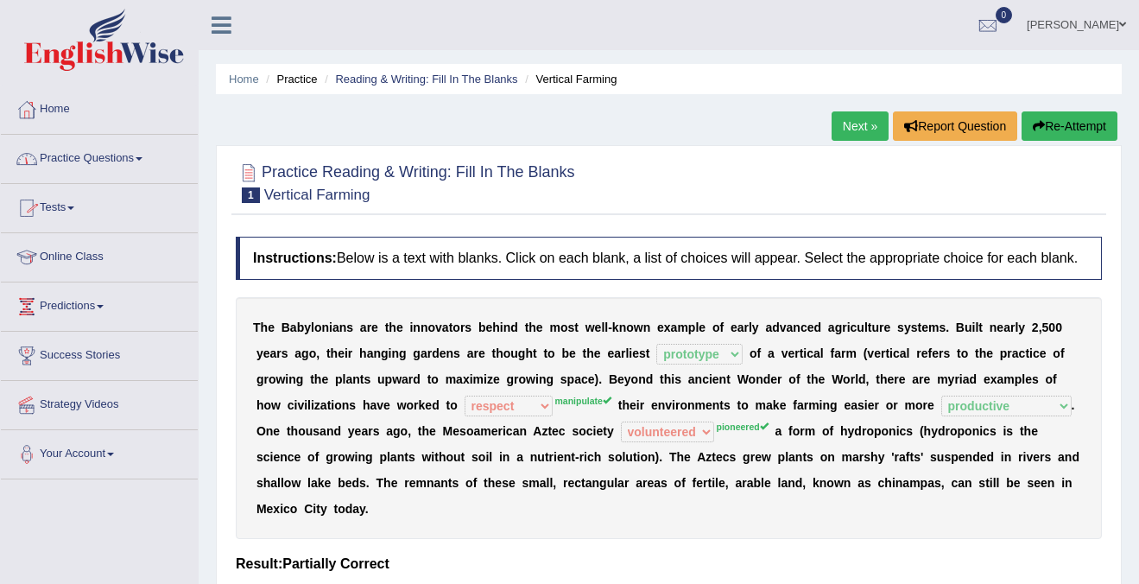
click at [119, 162] on link "Practice Questions" at bounding box center [99, 156] width 197 height 43
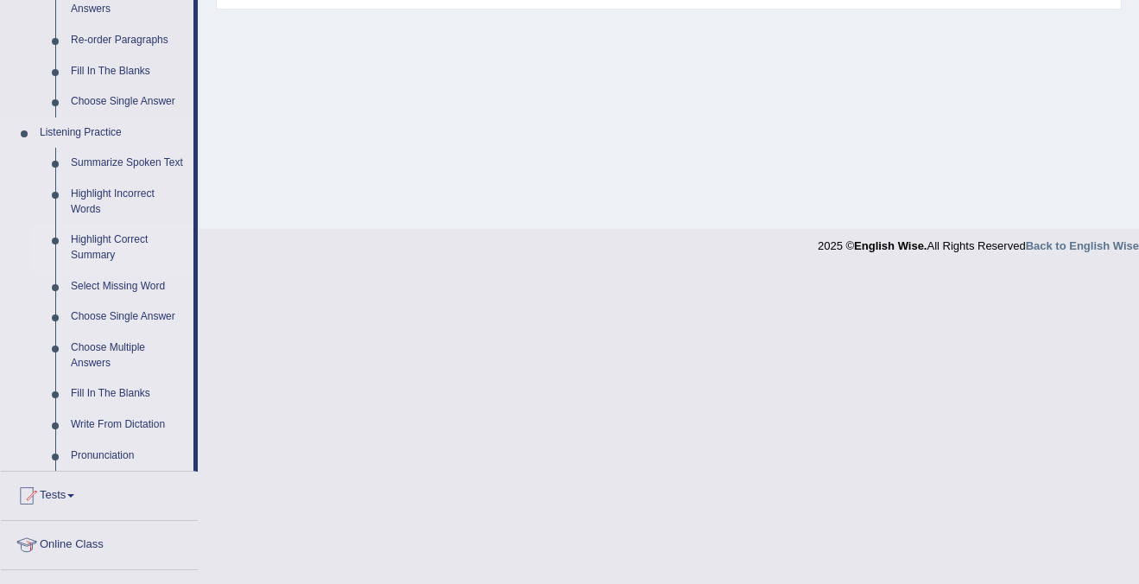
scroll to position [603, 0]
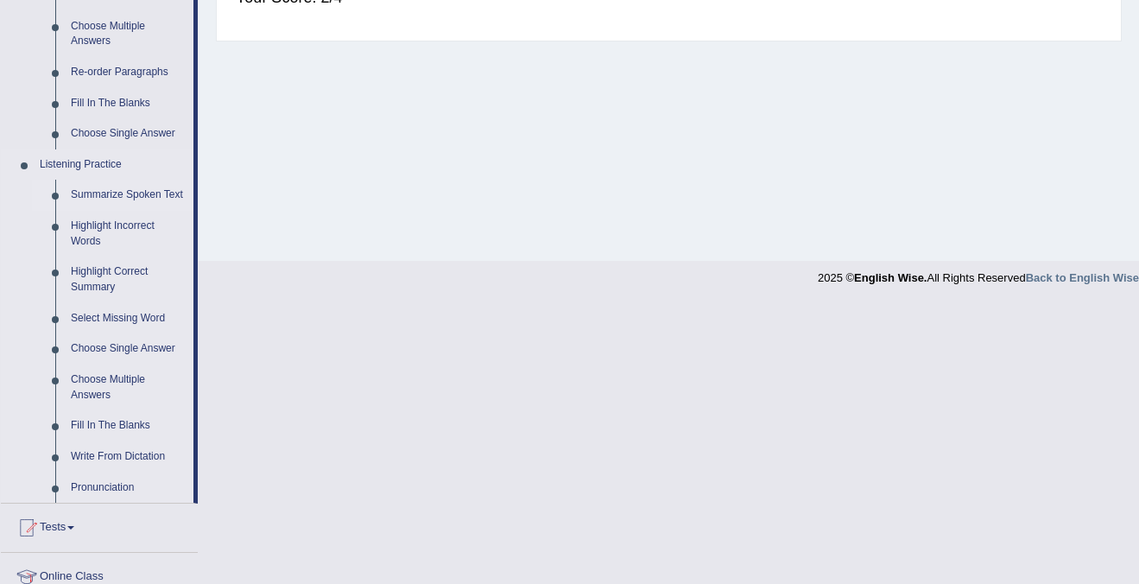
click at [129, 194] on link "Summarize Spoken Text" at bounding box center [128, 195] width 130 height 31
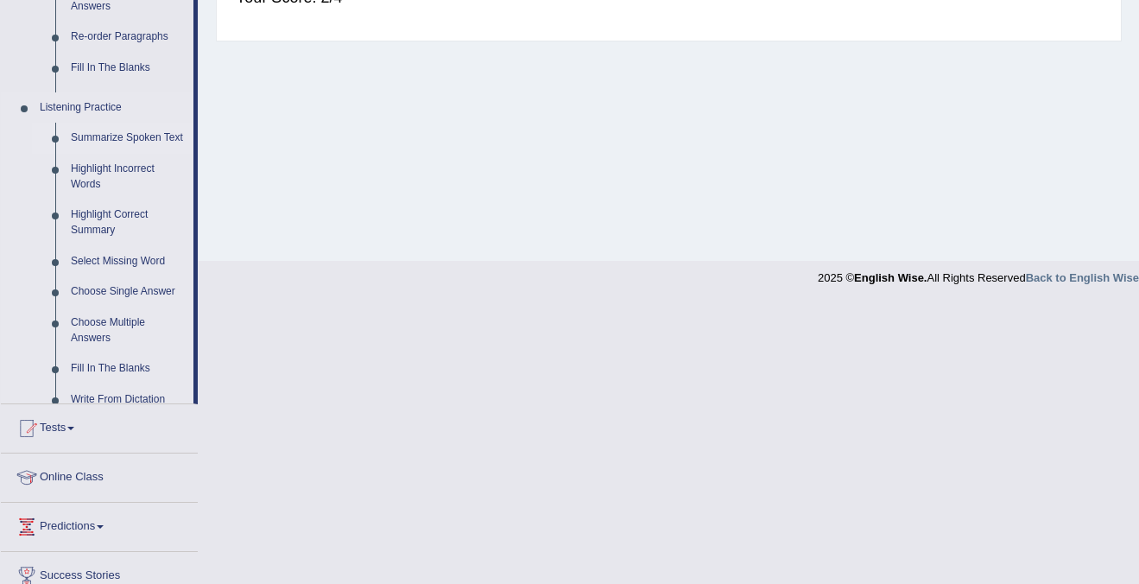
scroll to position [323, 0]
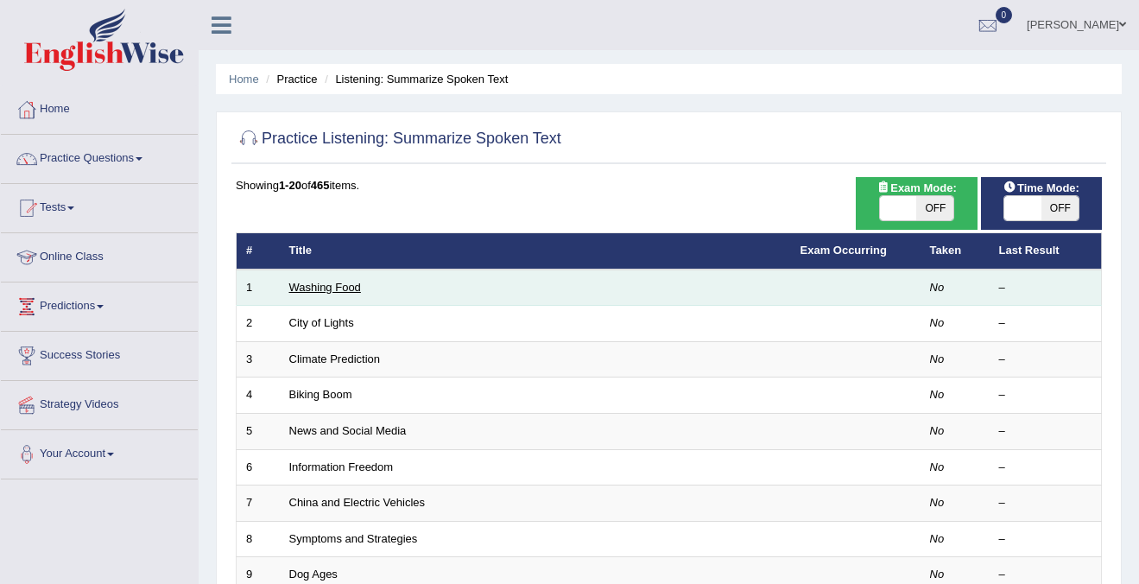
click at [337, 287] on link "Washing Food" at bounding box center [325, 287] width 72 height 13
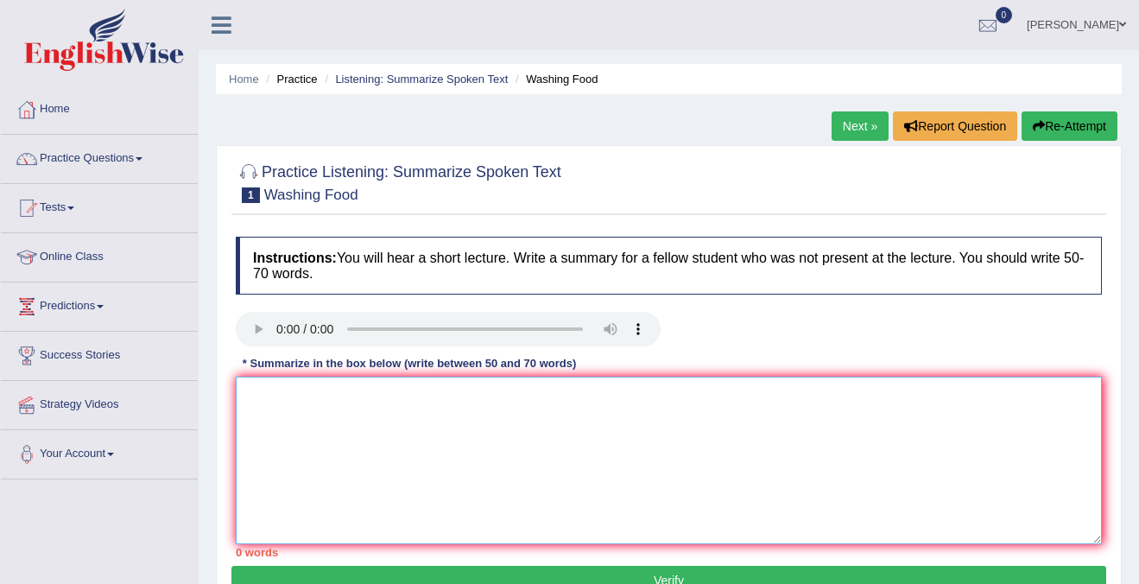
click at [362, 426] on textarea at bounding box center [669, 460] width 866 height 168
click at [299, 388] on textarea "To enrich screen reader interactions, please activate Accessibility in Grammarl…" at bounding box center [669, 460] width 866 height 168
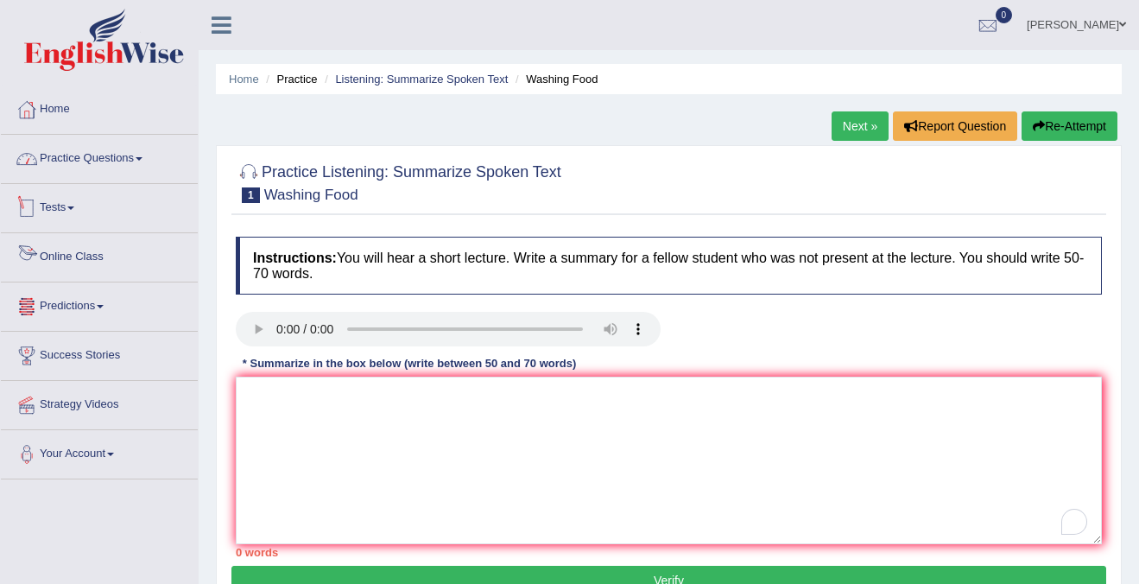
click at [127, 162] on link "Practice Questions" at bounding box center [99, 156] width 197 height 43
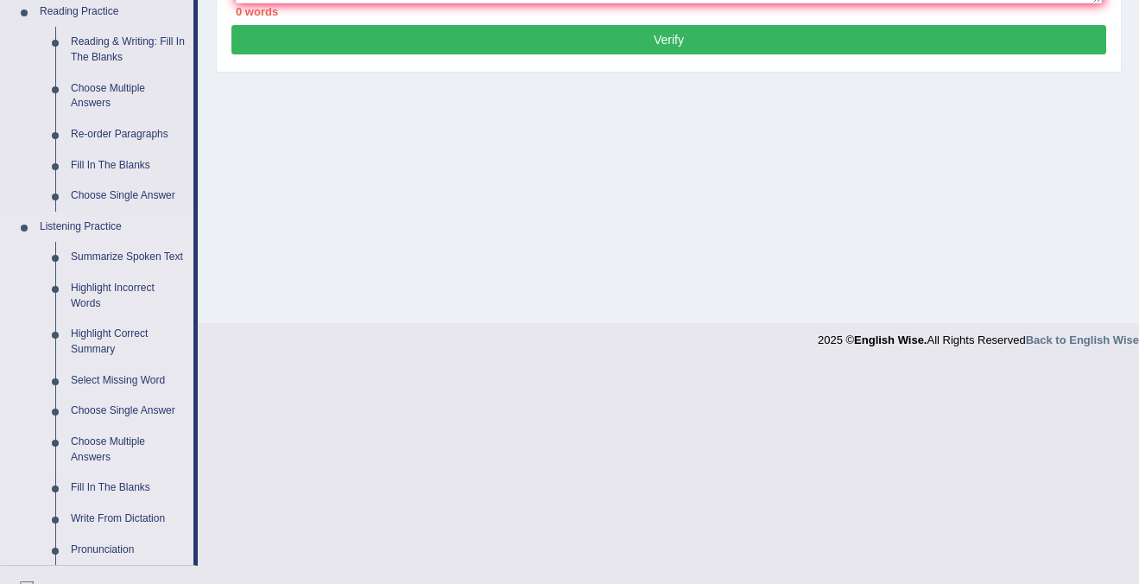
scroll to position [575, 0]
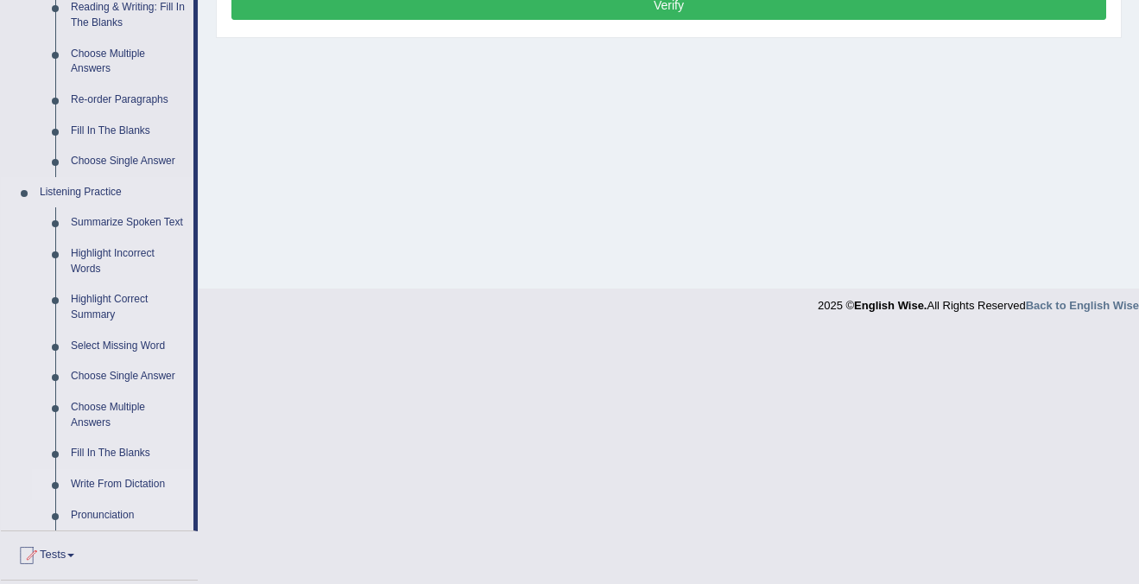
click at [121, 497] on link "Write From Dictation" at bounding box center [128, 484] width 130 height 31
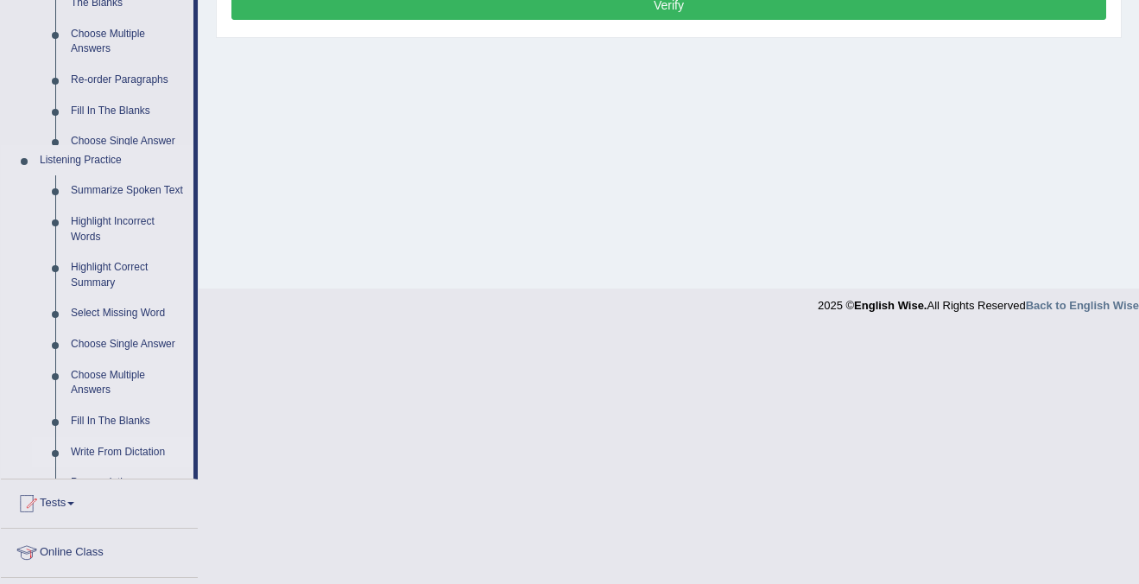
scroll to position [323, 0]
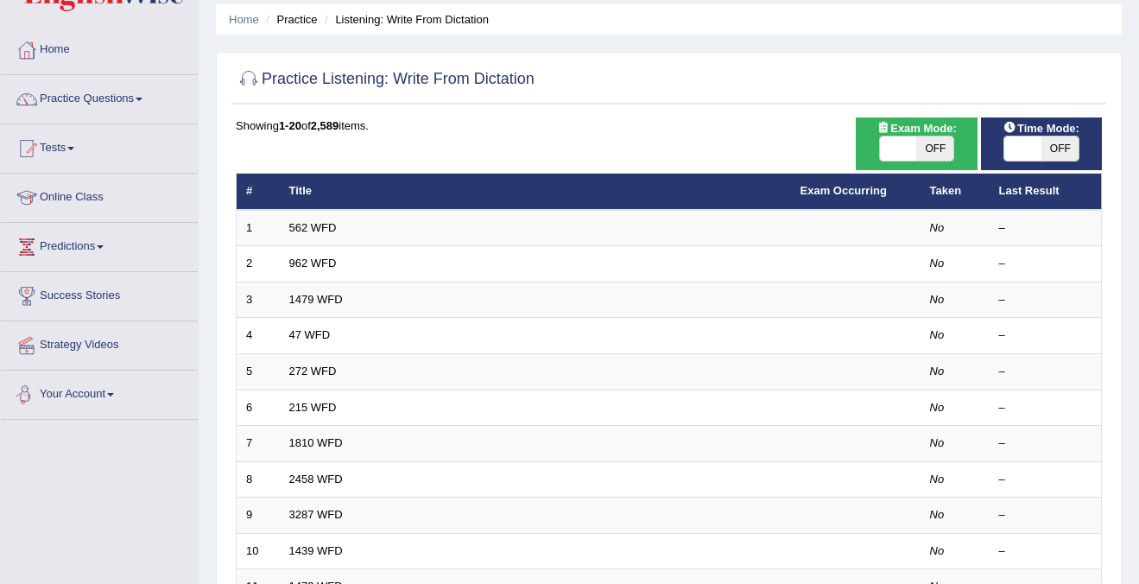
scroll to position [92, 0]
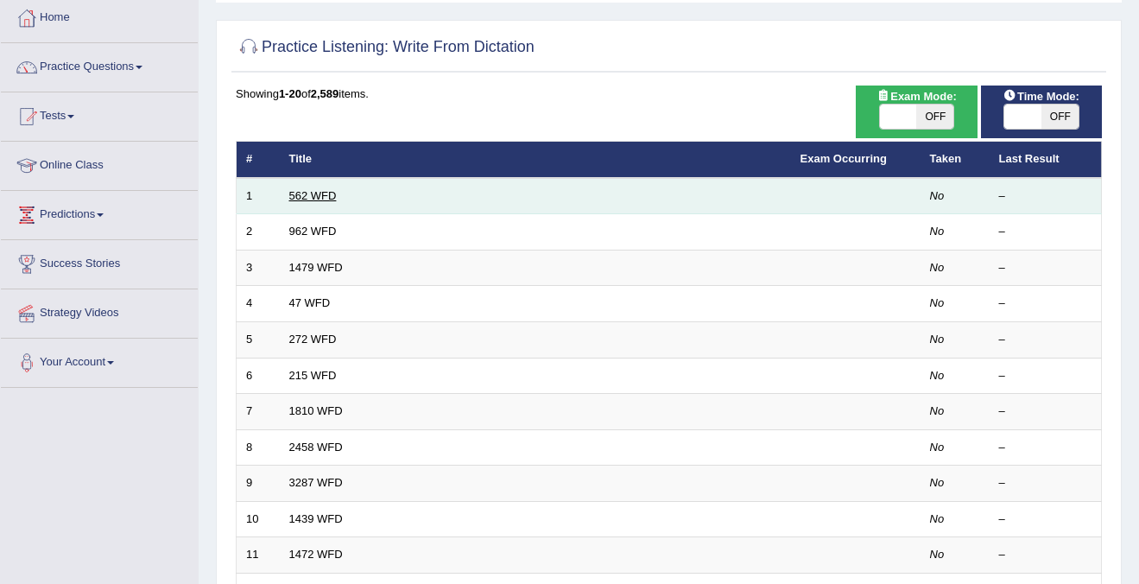
click at [315, 194] on link "562 WFD" at bounding box center [312, 195] width 47 height 13
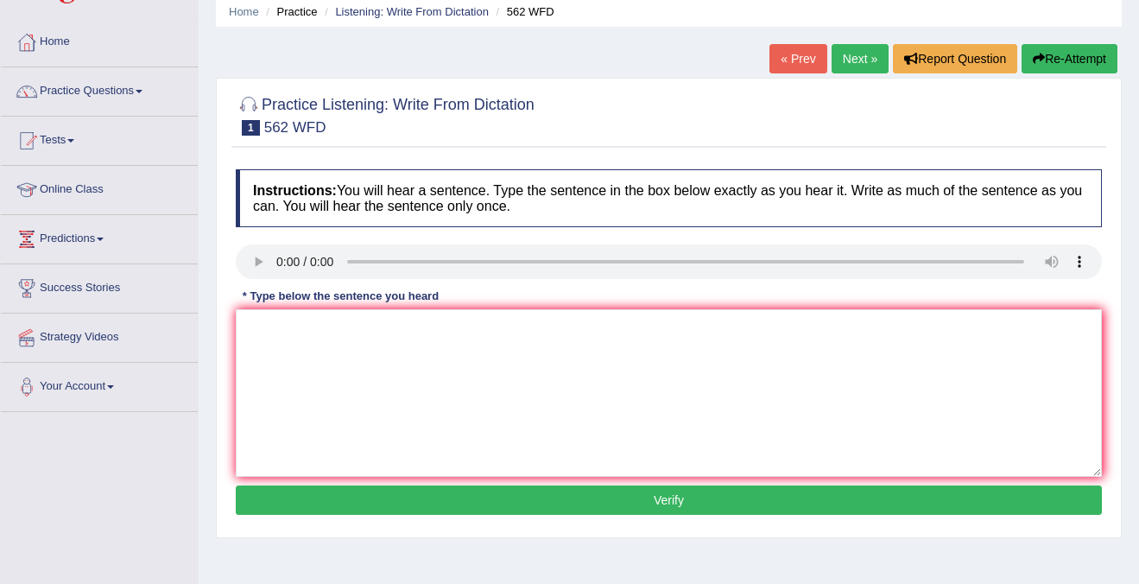
scroll to position [72, 0]
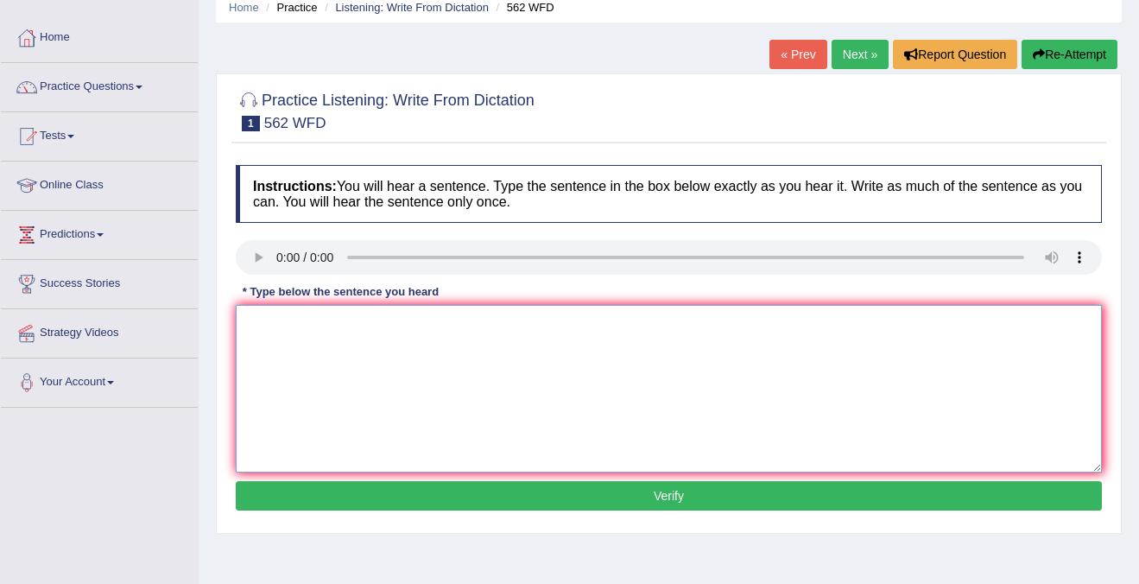
click at [314, 325] on textarea at bounding box center [669, 389] width 866 height 168
type textarea ";"
click at [428, 325] on textarea "The gap beetween the nap" at bounding box center [669, 389] width 866 height 168
type textarea "The gap beetween the reach and the poor degreees."
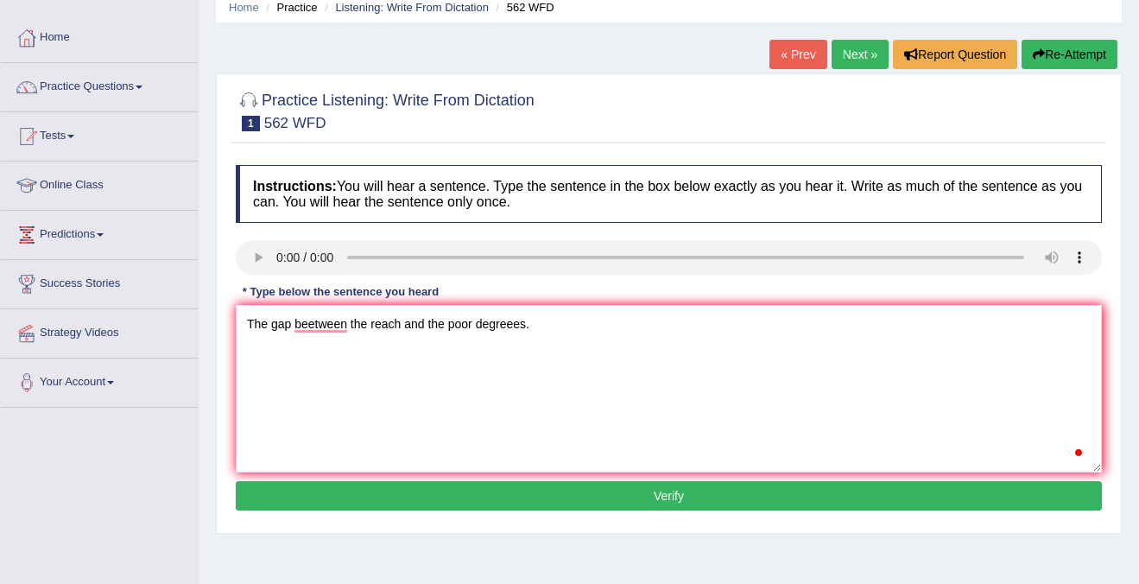
click at [547, 516] on div "Instructions: You will hear a sentence. Type the sentence in the box below exac…" at bounding box center [668, 340] width 875 height 368
click at [566, 488] on button "Verify" at bounding box center [669, 495] width 866 height 29
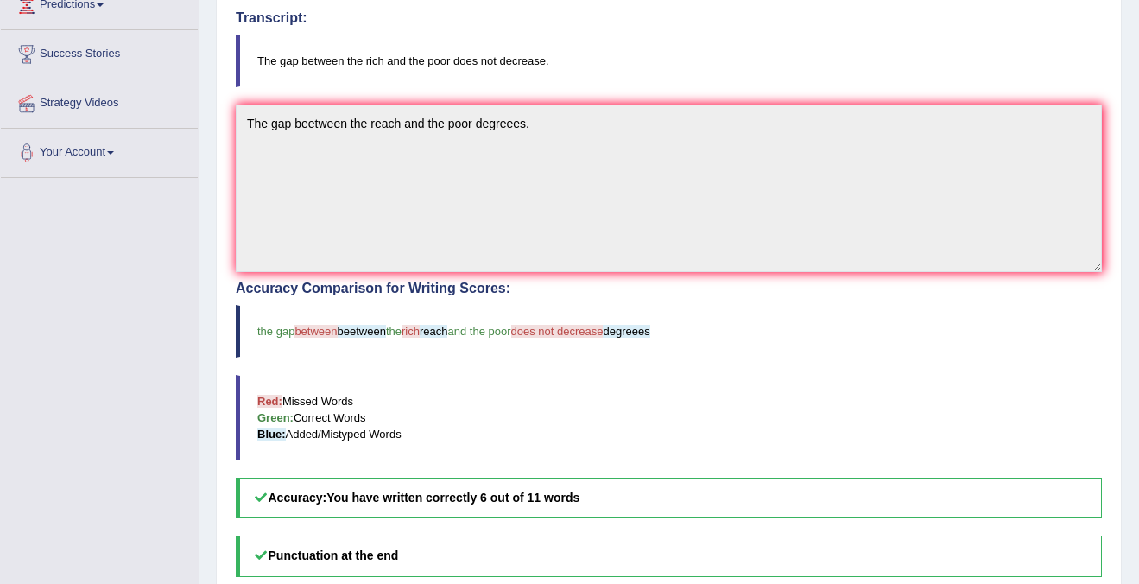
scroll to position [310, 0]
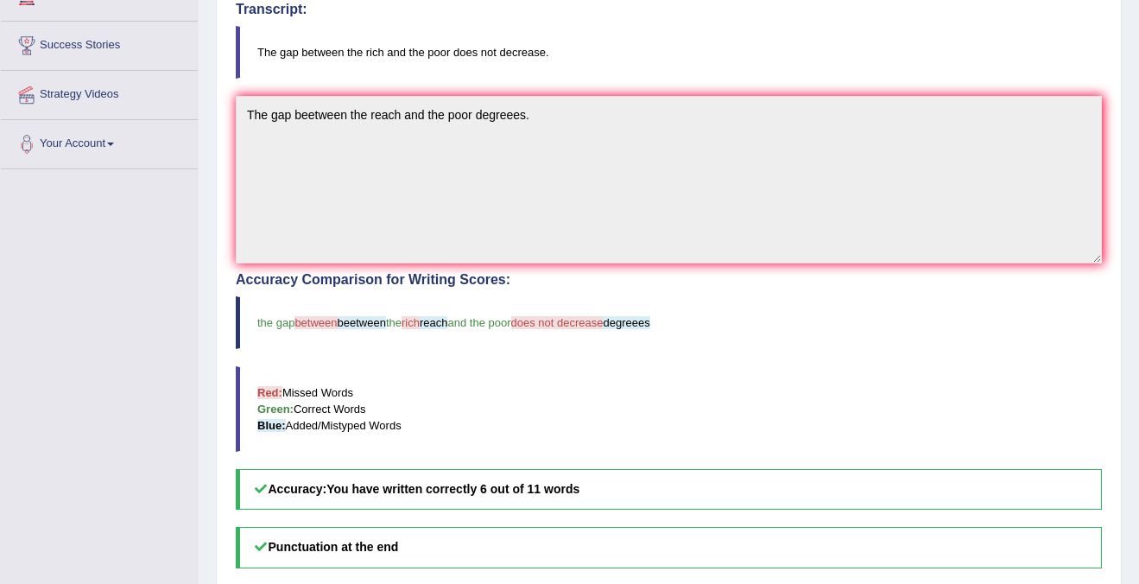
drag, startPoint x: 578, startPoint y: 321, endPoint x: 626, endPoint y: 321, distance: 48.4
click at [626, 321] on blockquote "the gap between beetween the rich reach and the poor does not decrease degreees" at bounding box center [669, 322] width 866 height 53
